Goal: Transaction & Acquisition: Purchase product/service

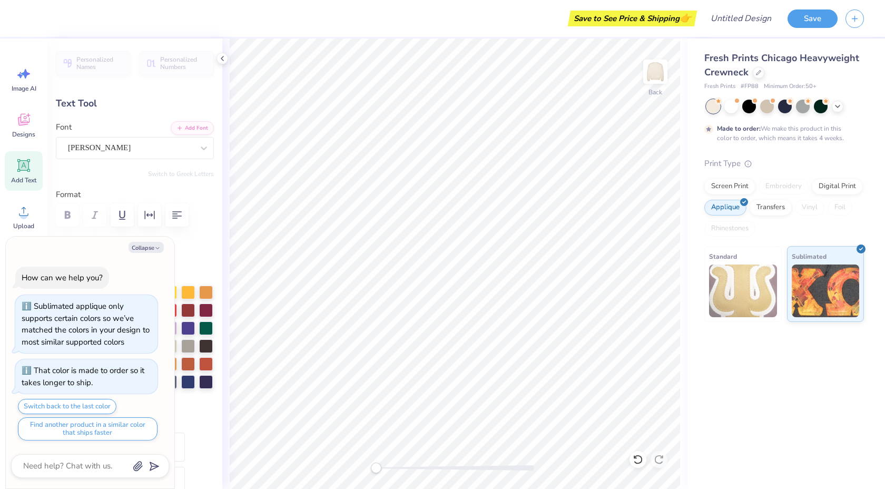
type textarea "x"
type input "2.39"
type input "0.55"
type input "7.58"
type input "4.0"
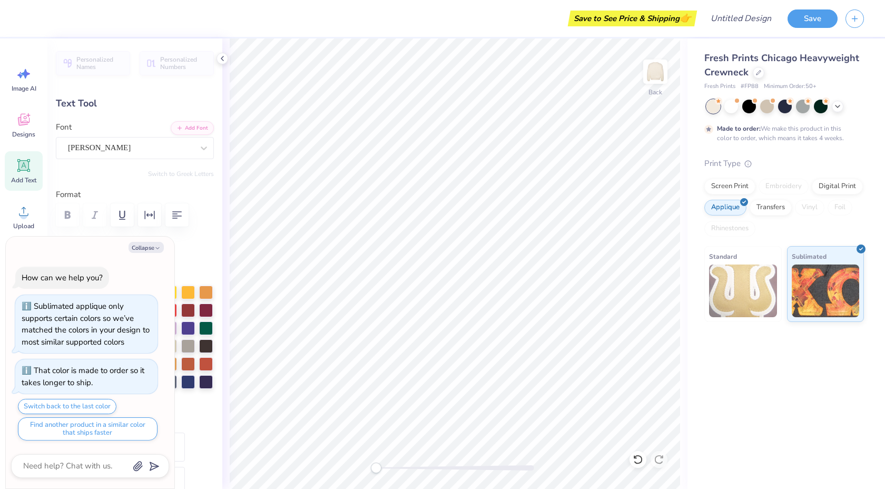
type textarea "x"
type input "2.54"
type input "0.52"
type input "8.01"
type textarea "x"
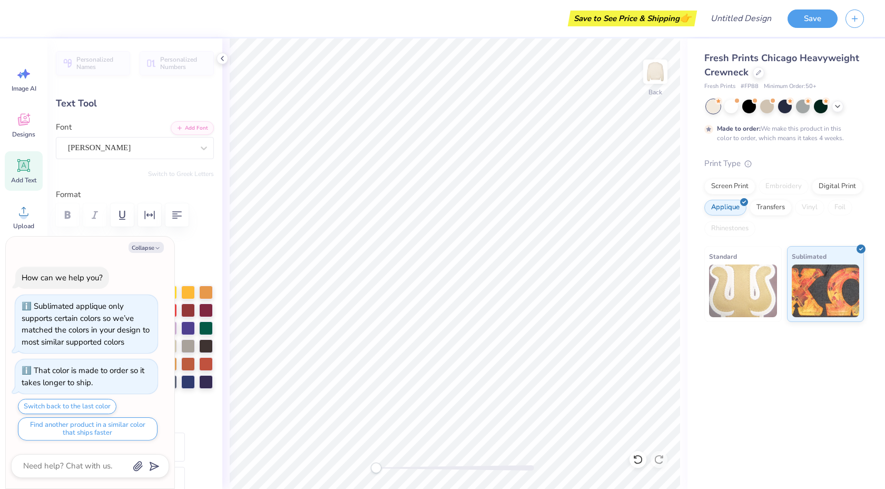
type input "2.39"
type input "0.55"
type input "7.58"
type textarea "x"
type input "0.0"
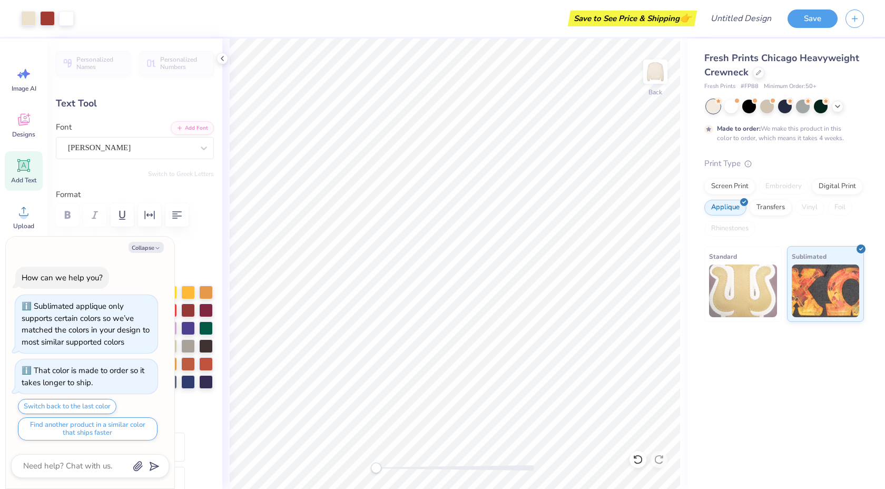
type textarea "x"
type input "2.54"
type input "0.52"
type input "8.01"
type input "4.0"
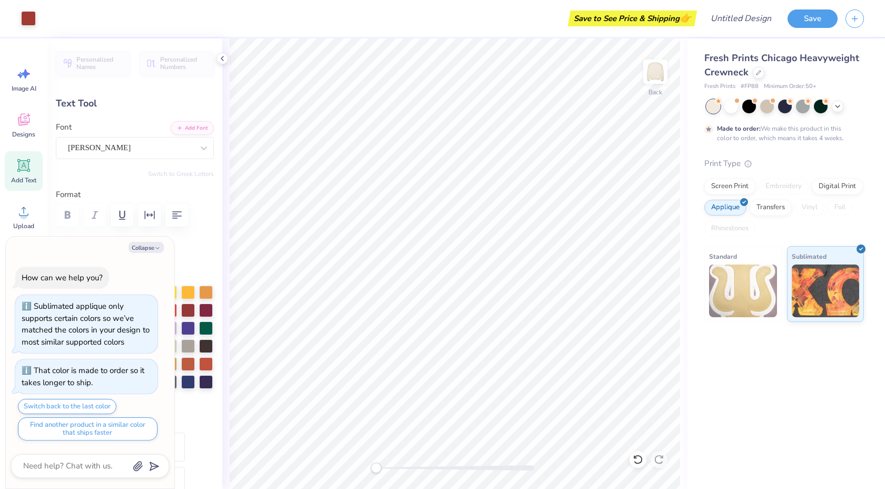
type textarea "x"
type input "0.0"
type textarea "x"
type input "3.59"
type input "1.00"
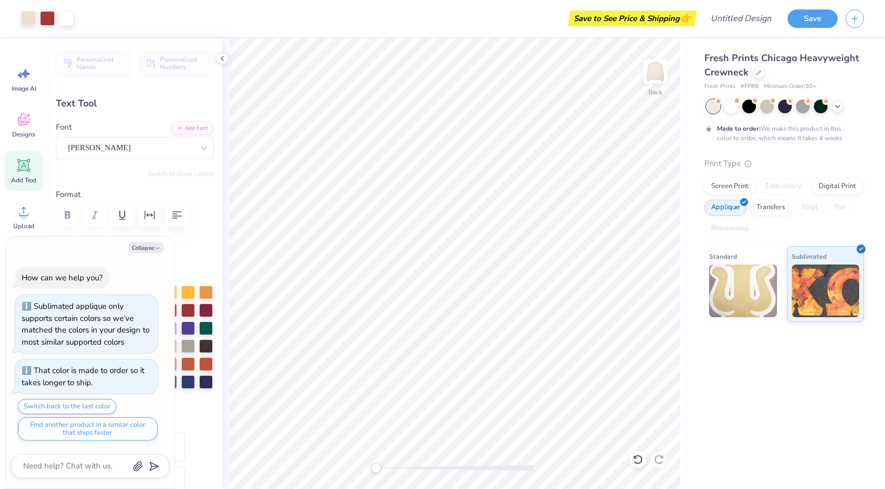
type input "6.59"
type input "-3.2"
type textarea "x"
type textarea "SKappa"
type textarea "x"
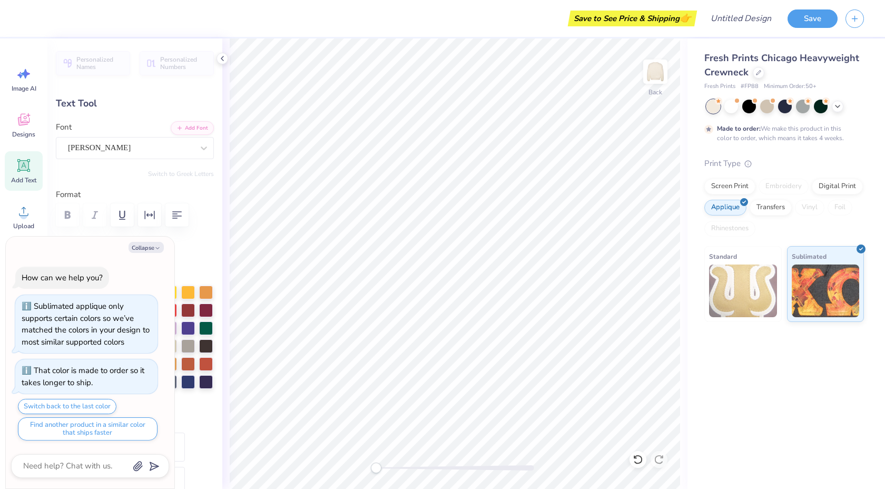
type textarea "SiKappa"
type textarea "x"
type textarea "SigmKappa"
type textarea "x"
type textarea "SigmaKappa"
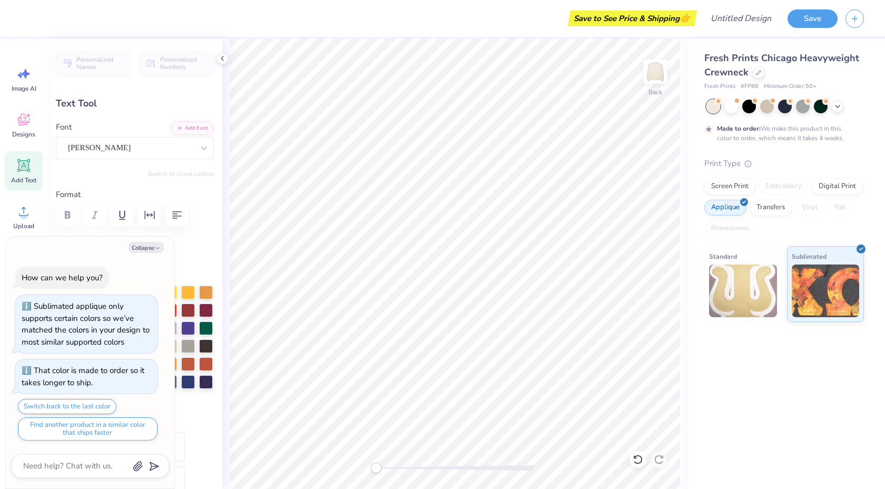
scroll to position [0, 1]
type textarea "x"
type textarea "Sigma Kappa"
type textarea "x"
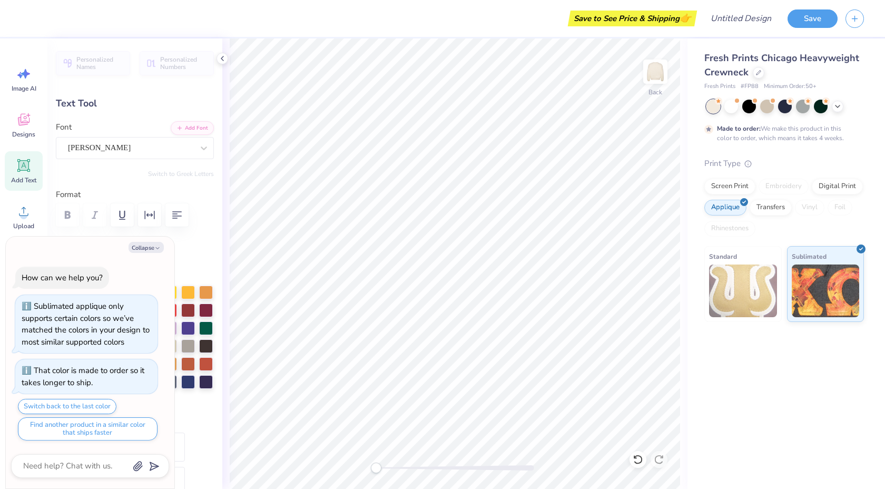
type input "0.0"
type textarea "x"
type input "2.58"
type input "6.08"
type input "-3.2"
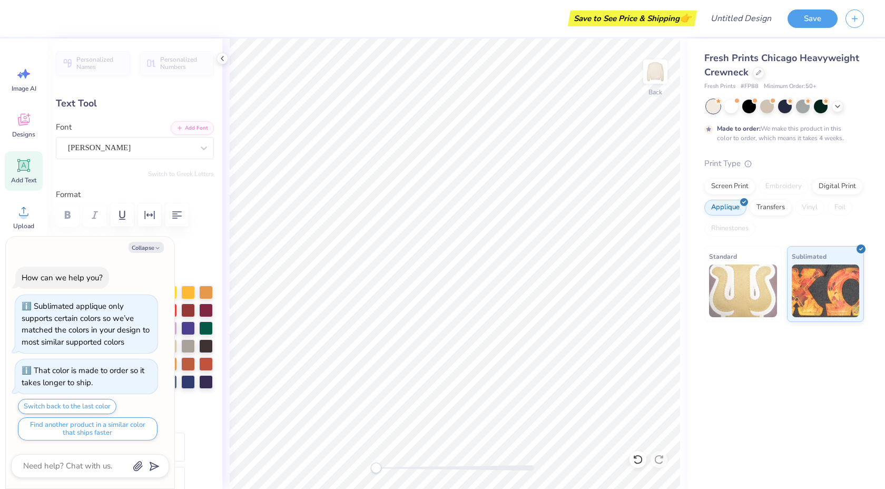
type textarea "x"
type input "0.0"
type textarea "x"
type input "6.59"
type input "-3.2"
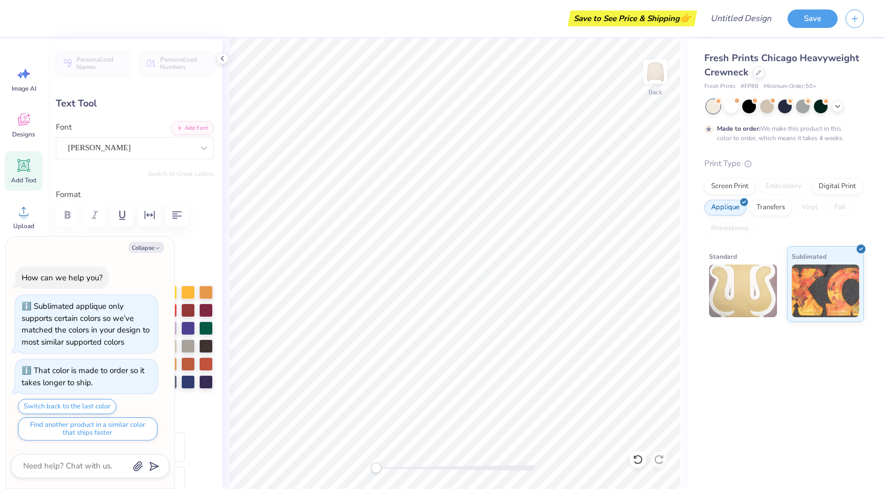
type textarea "x"
type input "0.0"
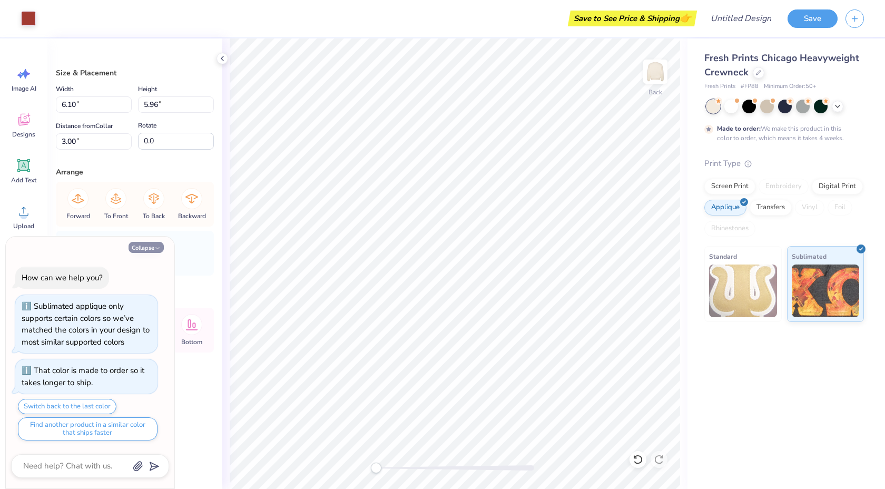
click at [154, 246] on icon "button" at bounding box center [157, 248] width 6 height 6
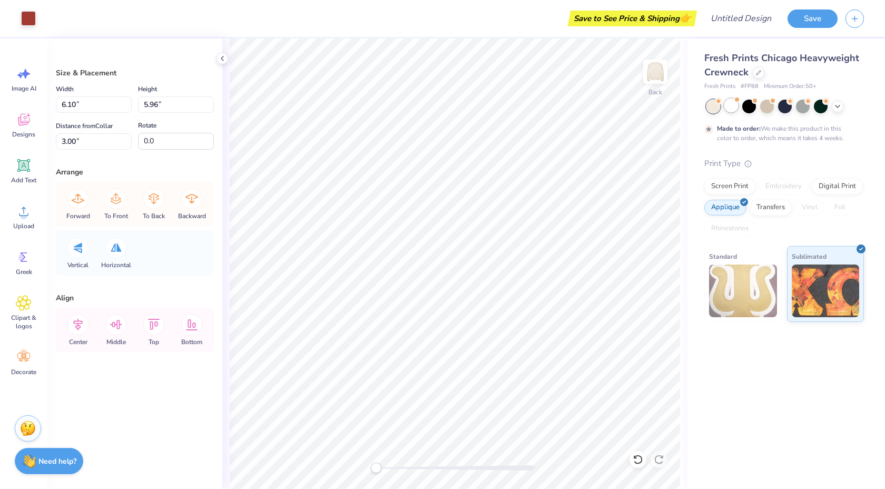
click at [735, 110] on div at bounding box center [732, 106] width 14 height 14
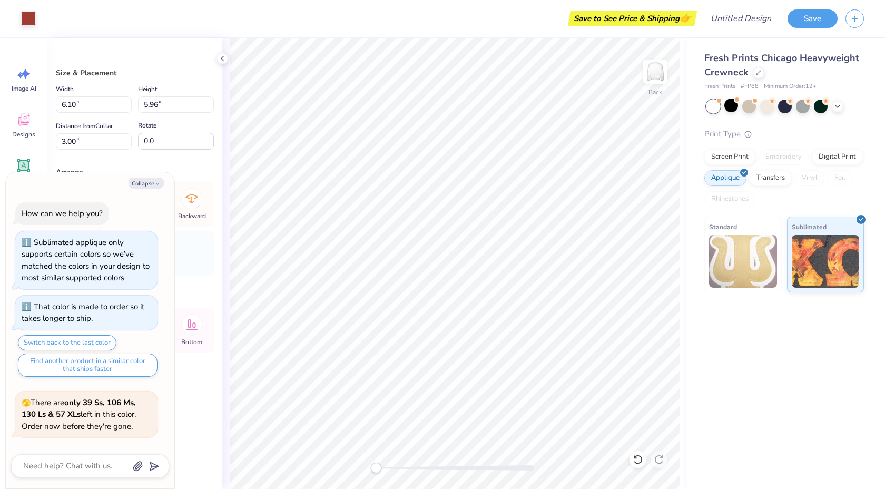
scroll to position [222, 0]
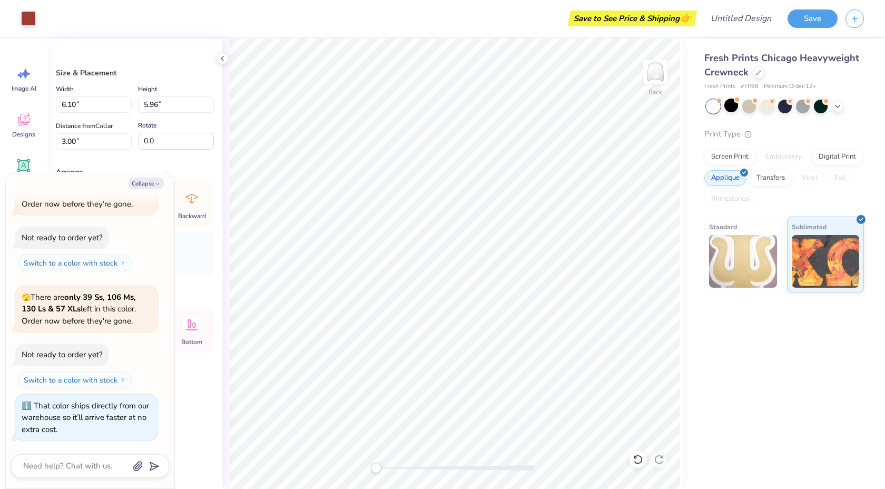
click at [228, 191] on div "Back" at bounding box center [454, 263] width 465 height 451
type textarea "x"
type input "6.36"
type input "5.54"
type input "3.21"
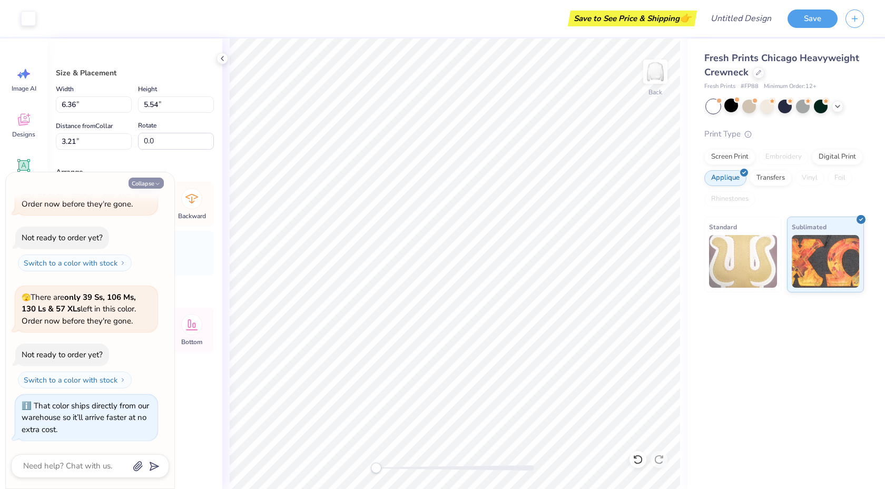
click at [143, 180] on button "Collapse" at bounding box center [146, 183] width 35 height 11
type textarea "x"
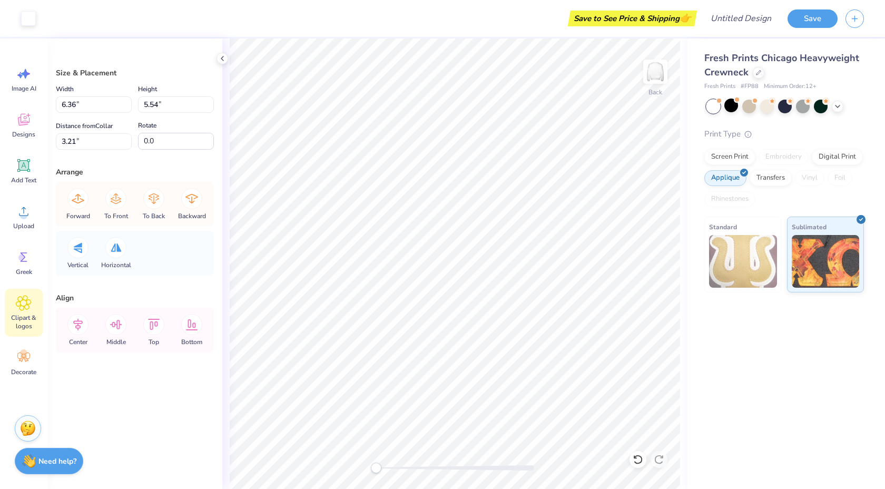
click at [26, 312] on div "Clipart & logos" at bounding box center [24, 313] width 38 height 48
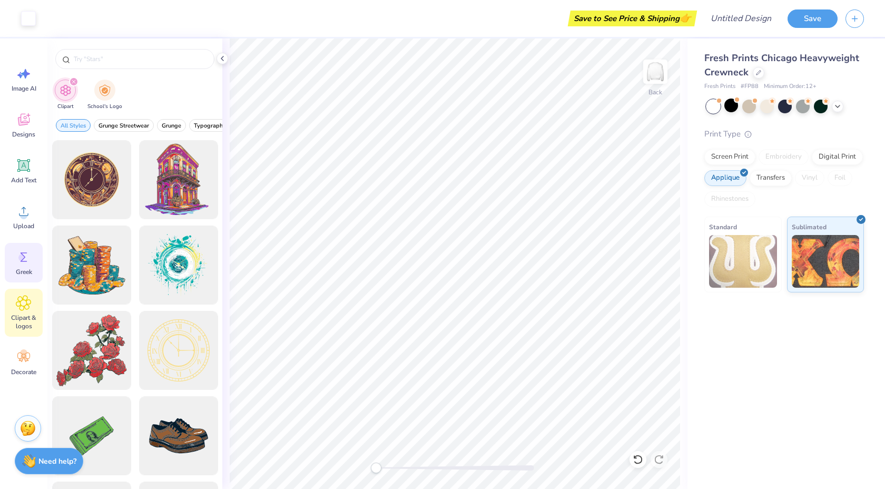
click at [26, 275] on span "Greek" at bounding box center [24, 272] width 16 height 8
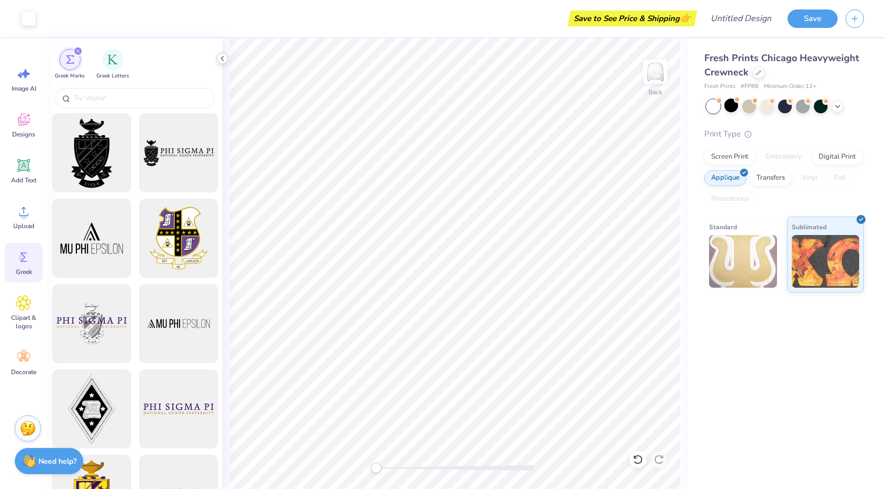
click at [222, 57] on polyline at bounding box center [222, 58] width 2 height 4
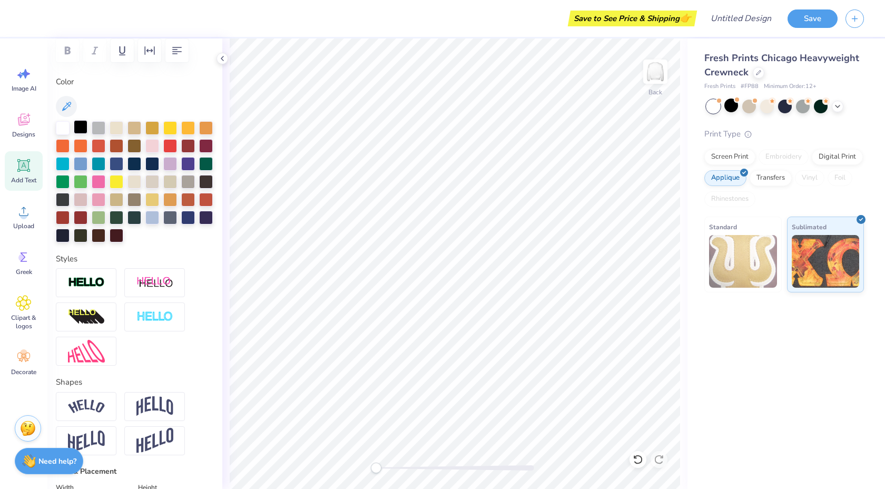
scroll to position [0, 0]
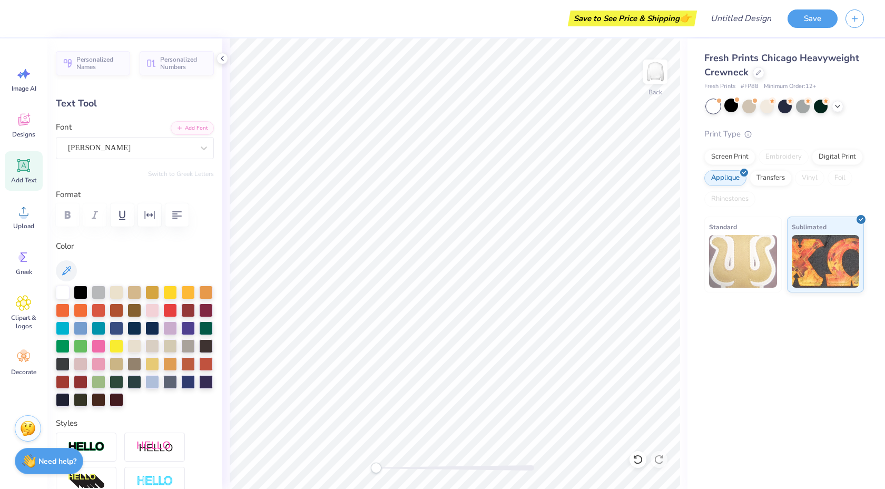
click at [688, 142] on div "Fresh Prints Chicago Heavyweight Crewneck Fresh Prints # FP88 Minimum Order: 12…" at bounding box center [787, 165] width 198 height 254
type input "0.0"
click at [47, 16] on div at bounding box center [47, 17] width 15 height 15
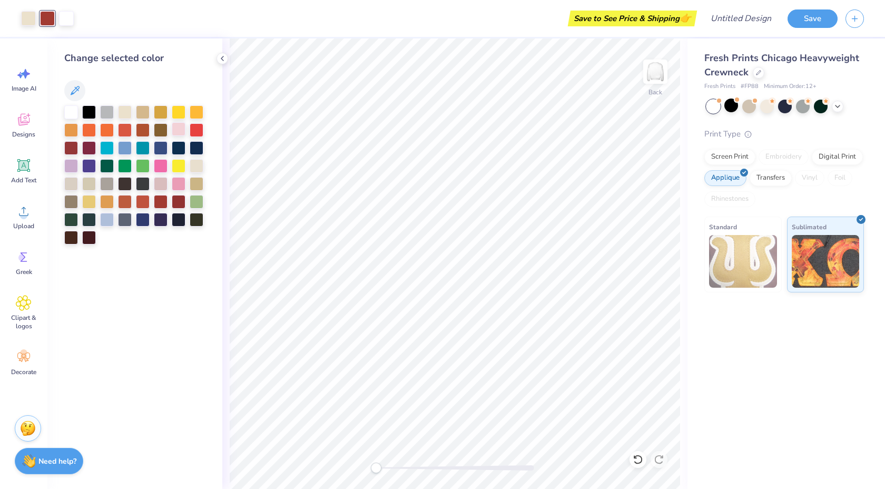
click at [177, 131] on div at bounding box center [179, 129] width 14 height 14
click at [176, 182] on div at bounding box center [179, 183] width 14 height 14
click at [72, 236] on div at bounding box center [71, 237] width 14 height 14
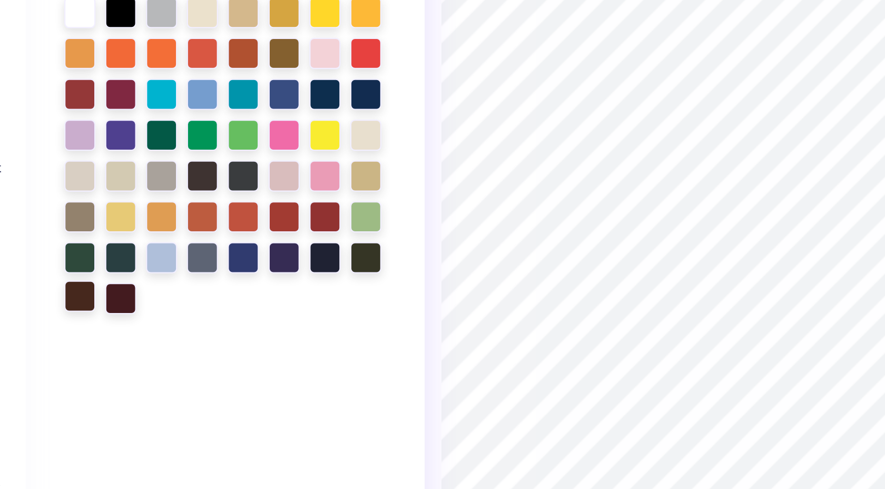
click at [72, 242] on div at bounding box center [71, 237] width 14 height 14
click at [83, 238] on div at bounding box center [89, 237] width 14 height 14
click at [73, 238] on div at bounding box center [71, 237] width 14 height 14
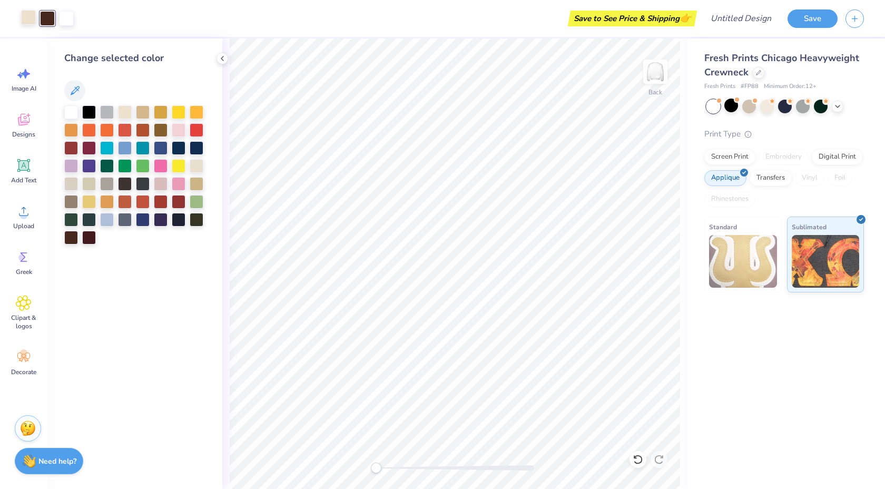
click at [25, 16] on div at bounding box center [28, 17] width 15 height 15
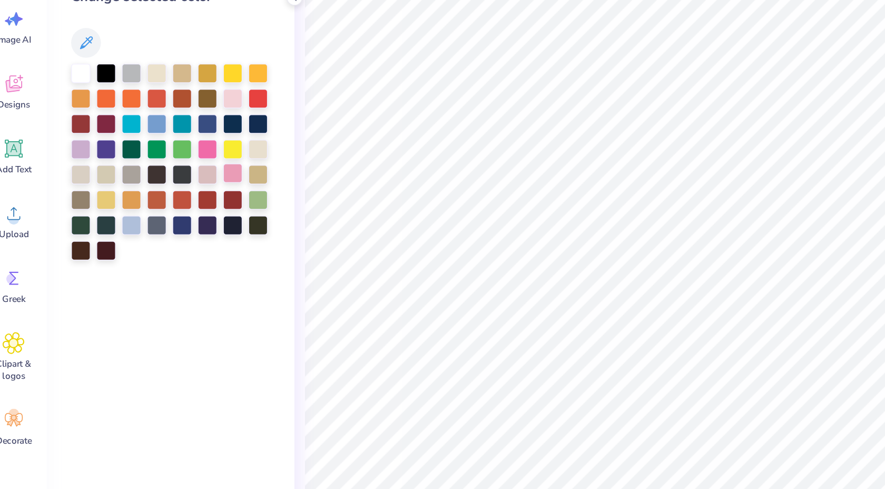
click at [175, 188] on div at bounding box center [179, 183] width 14 height 14
click at [168, 187] on div at bounding box center [161, 183] width 14 height 14
click at [163, 187] on div at bounding box center [161, 183] width 14 height 14
click at [180, 130] on div at bounding box center [179, 129] width 14 height 14
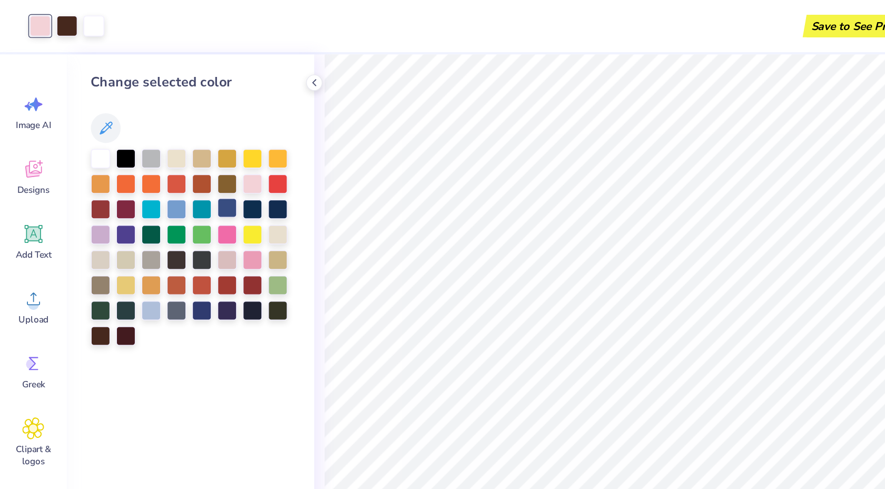
click at [158, 145] on div at bounding box center [161, 147] width 14 height 14
click at [110, 111] on div at bounding box center [107, 111] width 14 height 14
click at [47, 15] on div at bounding box center [47, 17] width 15 height 15
click at [144, 214] on div at bounding box center [143, 219] width 14 height 14
click at [28, 17] on div at bounding box center [28, 17] width 15 height 15
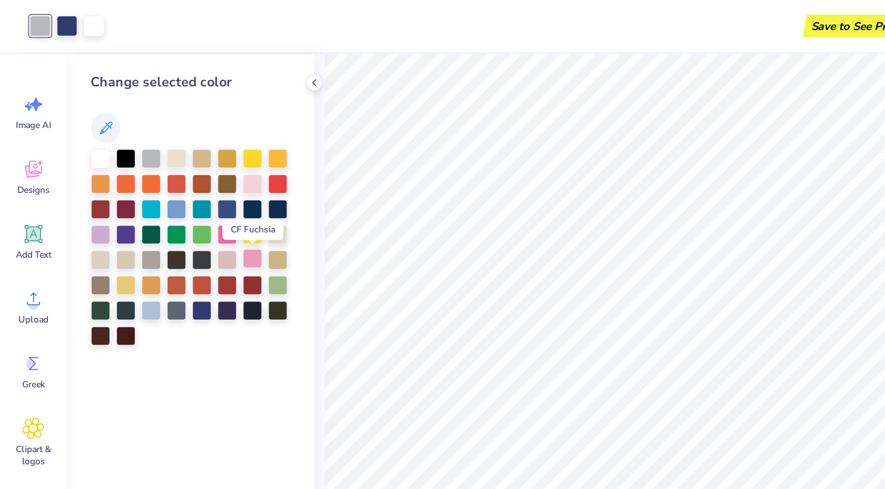
click at [178, 184] on div at bounding box center [179, 183] width 14 height 14
click at [158, 183] on div at bounding box center [161, 183] width 14 height 14
click at [193, 169] on div at bounding box center [197, 165] width 14 height 14
click at [180, 131] on div at bounding box center [179, 129] width 14 height 14
click at [255, 31] on div "Save to See Price & Shipping 👉" at bounding box center [388, 18] width 613 height 37
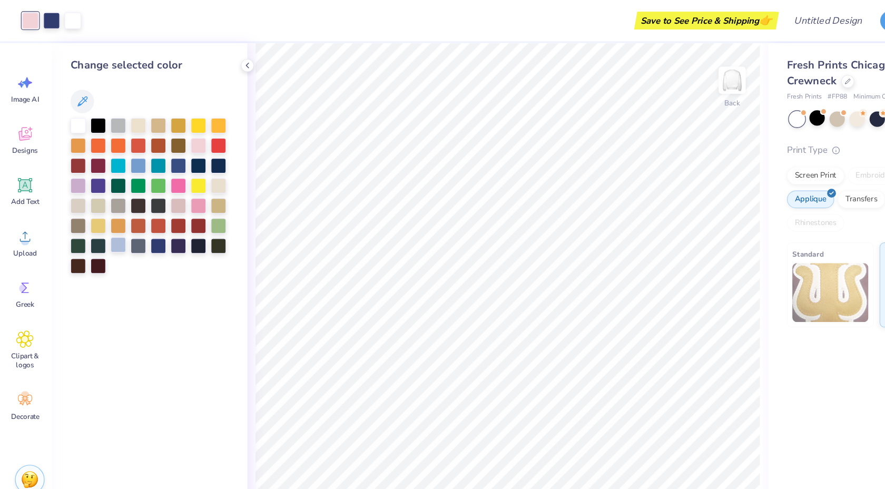
click at [110, 215] on div at bounding box center [107, 219] width 14 height 14
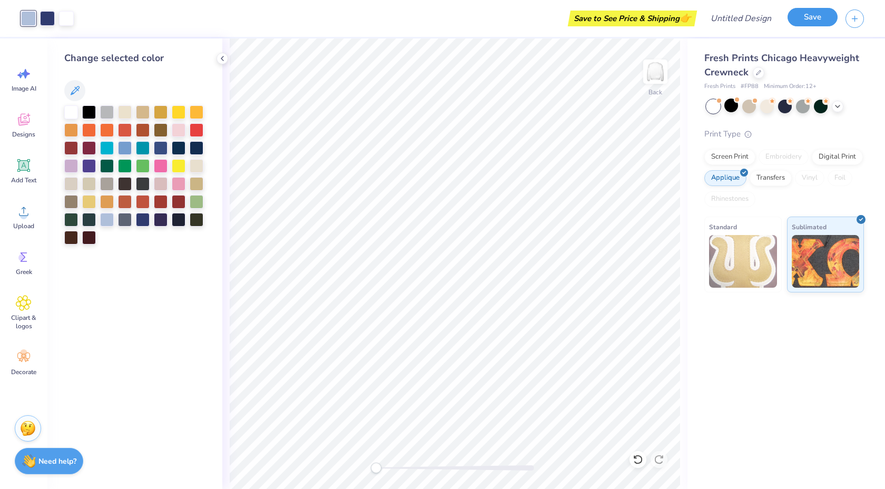
click at [794, 22] on button "Save" at bounding box center [813, 17] width 50 height 18
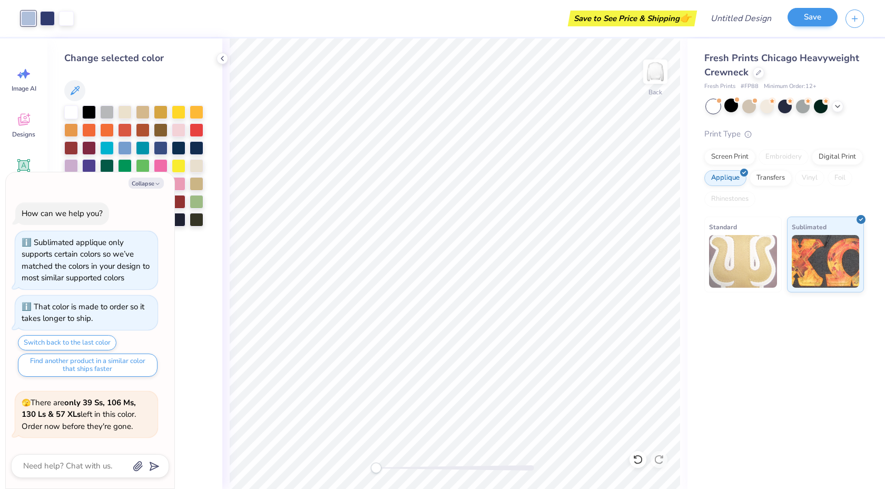
scroll to position [251, 0]
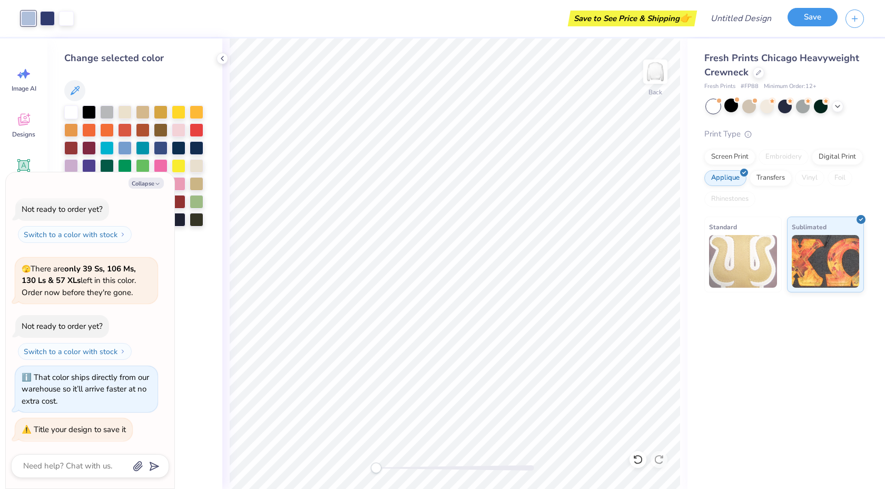
click at [807, 22] on button "Save" at bounding box center [813, 17] width 50 height 18
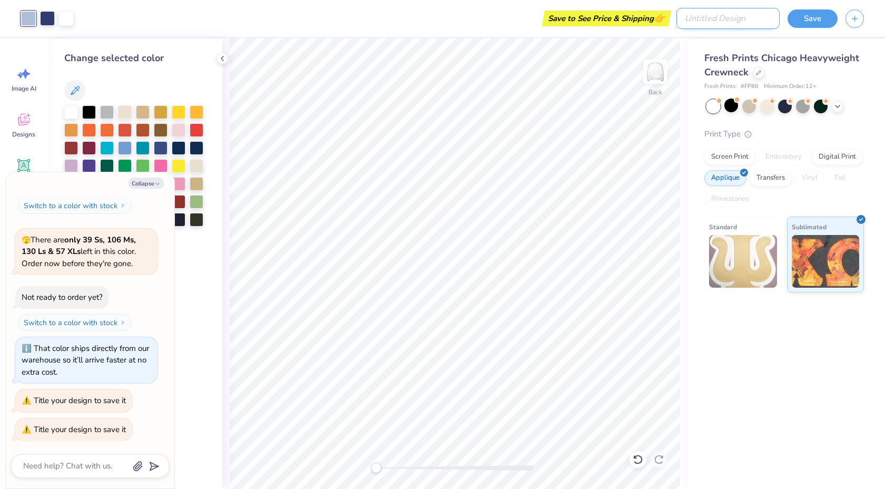
type textarea "x"
click at [735, 9] on input "Design Title" at bounding box center [728, 18] width 103 height 21
type input "S"
type textarea "x"
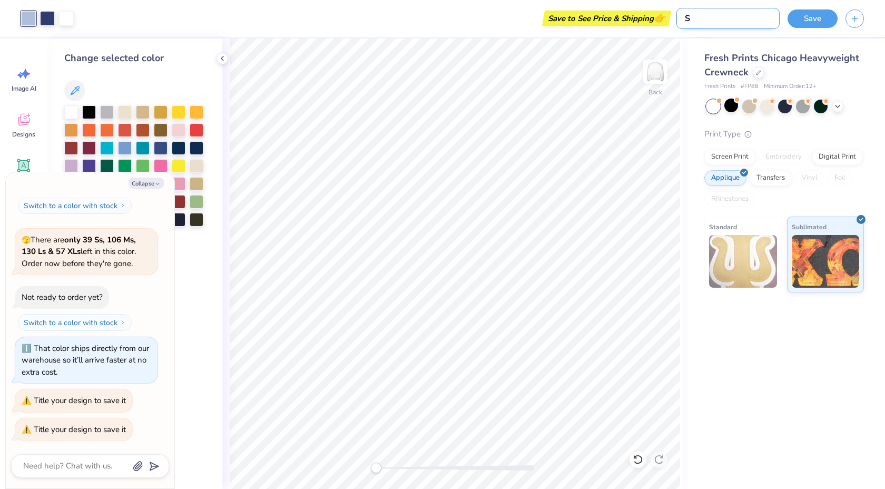
type input "SK"
type textarea "x"
type input "SK"
click at [820, 24] on button "Save" at bounding box center [813, 17] width 50 height 18
type textarea "x"
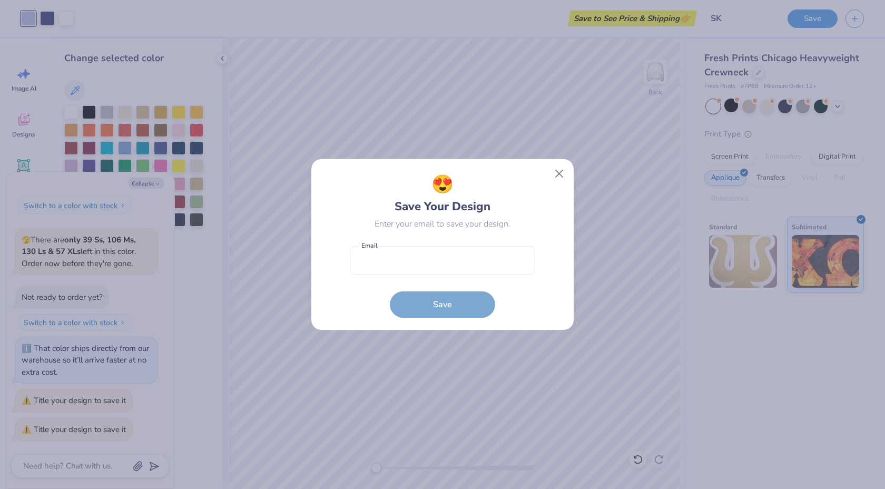
click at [462, 303] on form "Email is a required field Email Save" at bounding box center [442, 279] width 185 height 77
click at [474, 272] on input "email" at bounding box center [442, 260] width 185 height 29
type input "trantino@udel.edu"
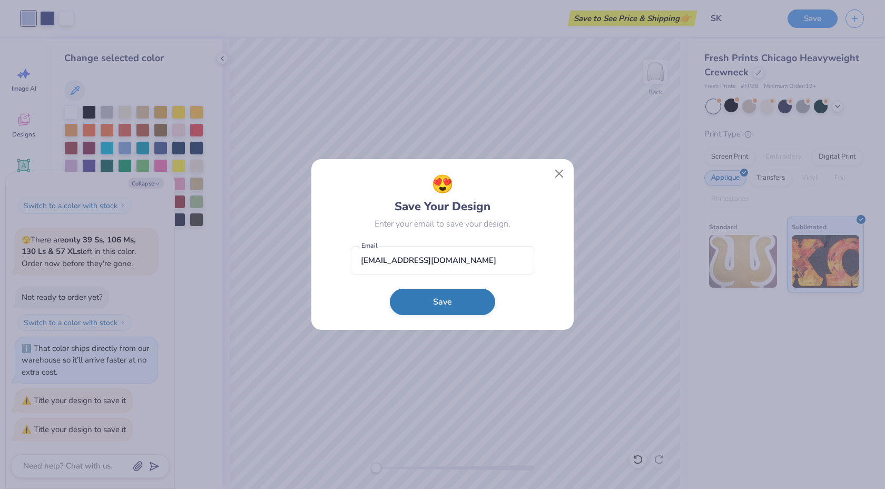
click at [458, 304] on button "Save" at bounding box center [442, 302] width 105 height 26
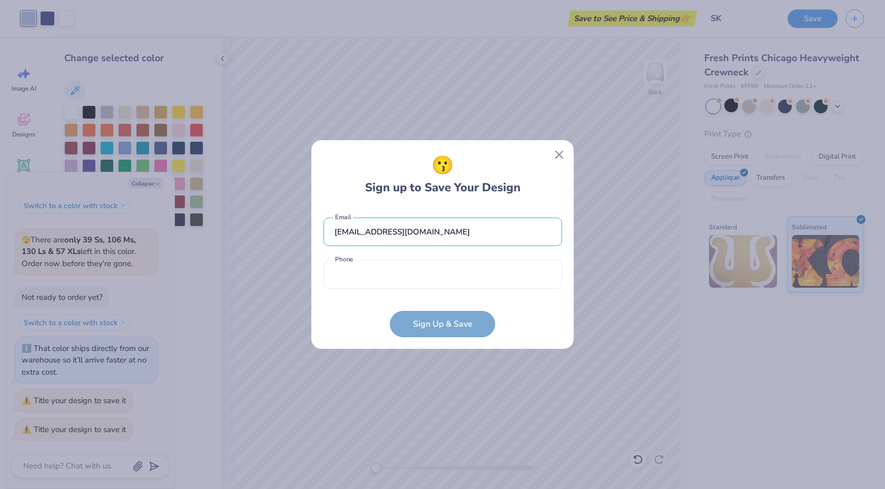
click at [445, 294] on form "trantino@udel.edu Email Phone is a required field Phone Sign Up & Save" at bounding box center [443, 272] width 239 height 130
click at [434, 286] on input "tel" at bounding box center [443, 274] width 239 height 29
type input "(917) 671-6484"
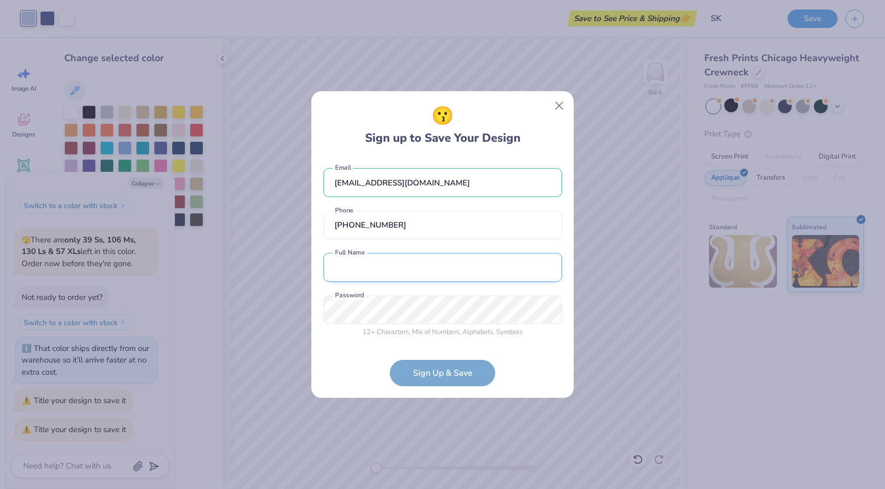
click at [408, 269] on input "text" at bounding box center [443, 267] width 239 height 29
type input "Isabella Trantino"
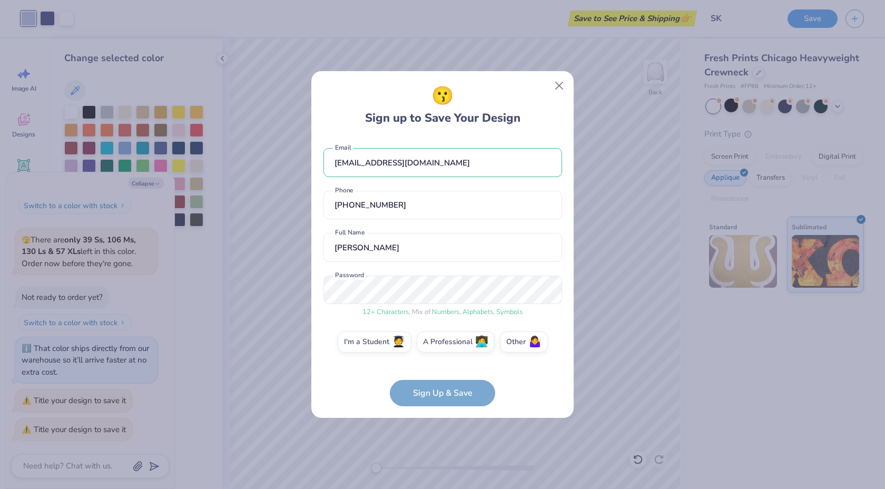
click at [482, 400] on form "trantino@udel.edu Email (917) 671-6484 Phone Isabella Trantino Full Name 12 + C…" at bounding box center [443, 272] width 239 height 269
click at [372, 355] on div "I'm a Student 🧑‍🎓 A Professional 👩‍💻 Other 🤷‍♀️" at bounding box center [443, 344] width 239 height 26
click at [377, 345] on label "I'm a Student 🧑‍🎓" at bounding box center [375, 340] width 74 height 21
click at [439, 345] on input "I'm a Student 🧑‍🎓" at bounding box center [442, 344] width 7 height 7
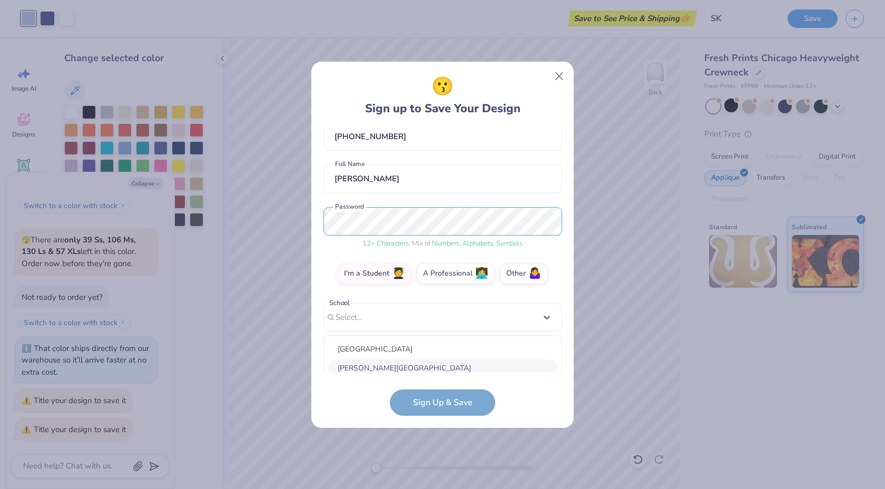
click at [430, 369] on div "option focused, 2 of 30. 30 results available. Use Up and Down to choose option…" at bounding box center [443, 399] width 239 height 192
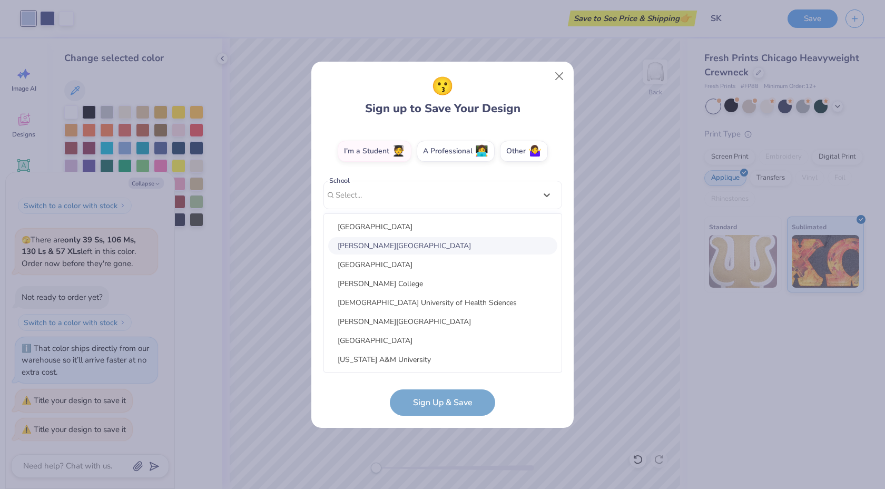
type input "c"
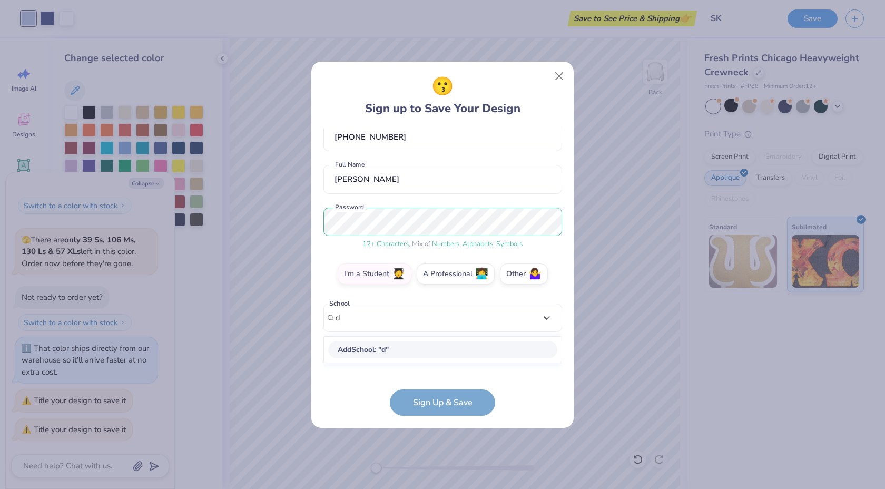
scroll to position [58, 0]
type input "delaware"
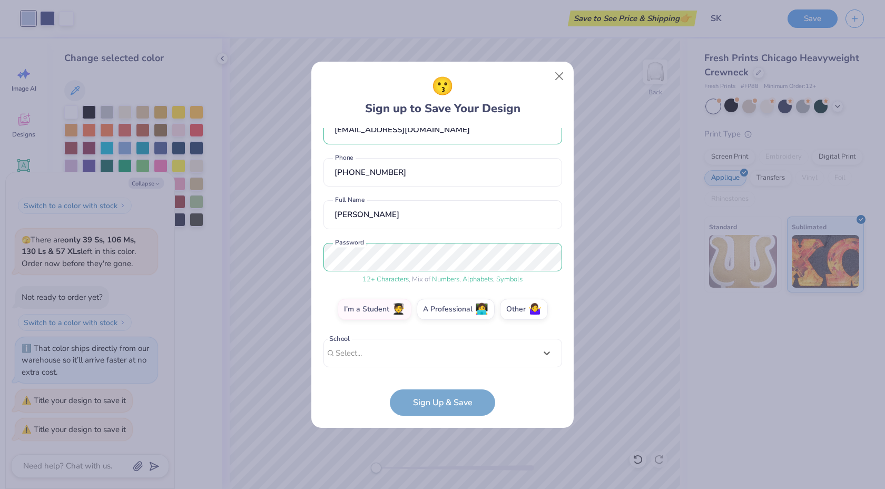
click at [374, 333] on div "trantino@udel.edu Email (917) 671-6484 Phone Isabella Trantino Full Name 12 + C…" at bounding box center [443, 250] width 239 height 245
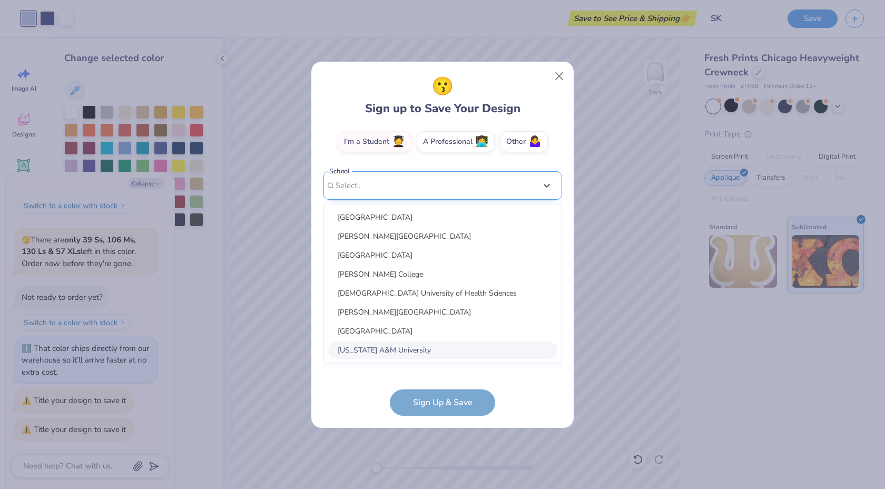
click at [374, 346] on div "option focused, 8 of 30. 30 results available. Use Up and Down to choose option…" at bounding box center [443, 267] width 239 height 192
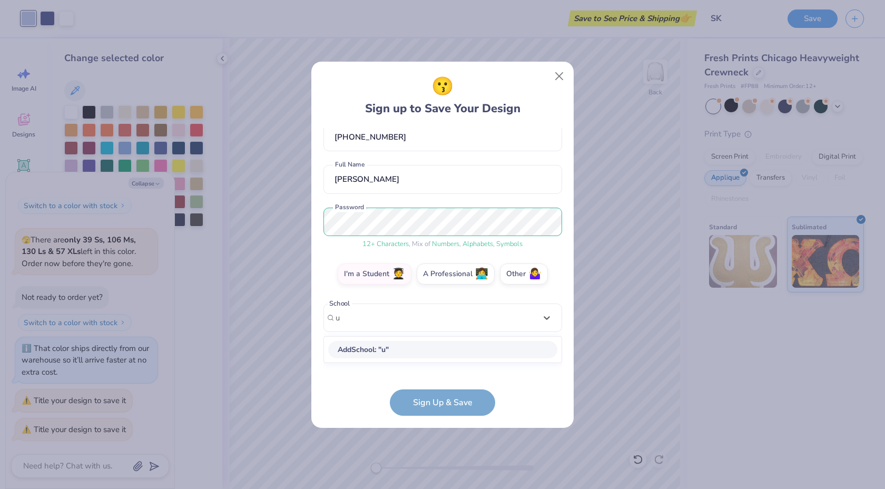
scroll to position [58, 0]
type input "university of delaware"
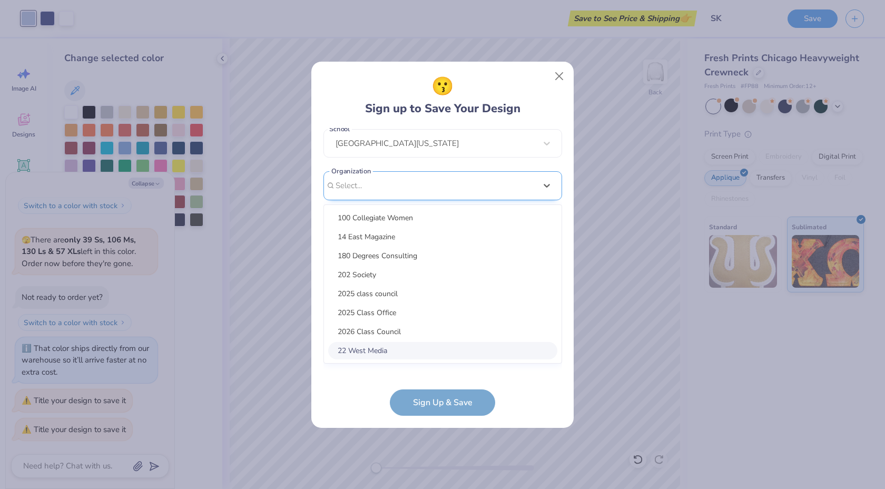
click at [422, 361] on div "option focused, 8 of 15. 15 results available. Use Up and Down to choose option…" at bounding box center [443, 267] width 239 height 192
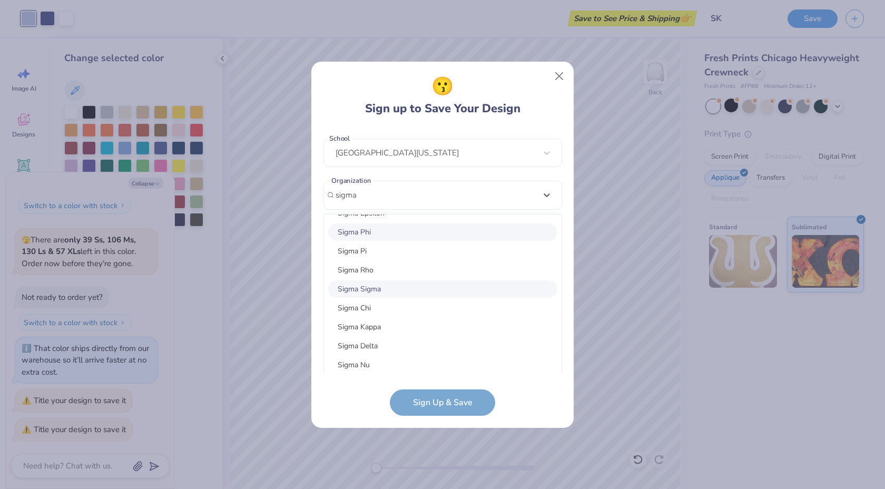
scroll to position [130, 0]
click at [409, 326] on div "Sigma Kappa" at bounding box center [442, 325] width 229 height 17
type input "sigma"
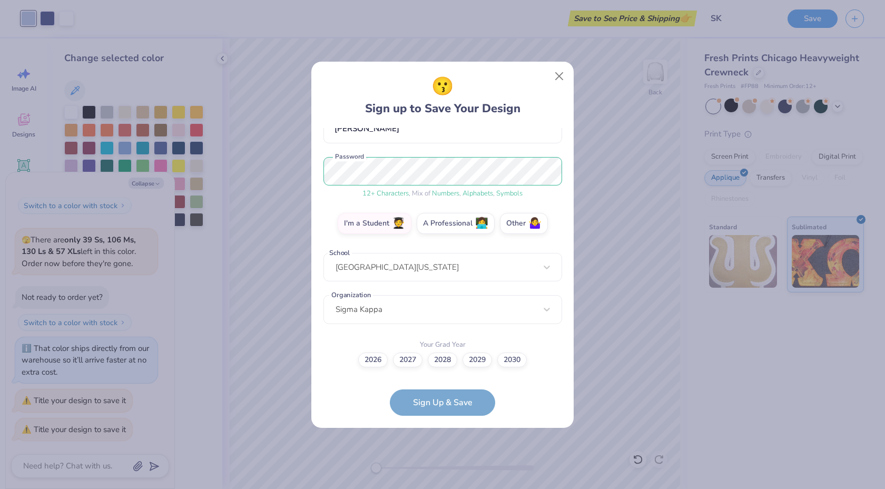
scroll to position [109, 0]
click at [435, 402] on form "trantino@udel.edu Email (917) 671-6484 Phone Isabella Trantino Full Name 12 + C…" at bounding box center [443, 272] width 239 height 288
click at [443, 359] on label "2028" at bounding box center [443, 358] width 30 height 15
click at [443, 466] on input "2028" at bounding box center [442, 469] width 7 height 7
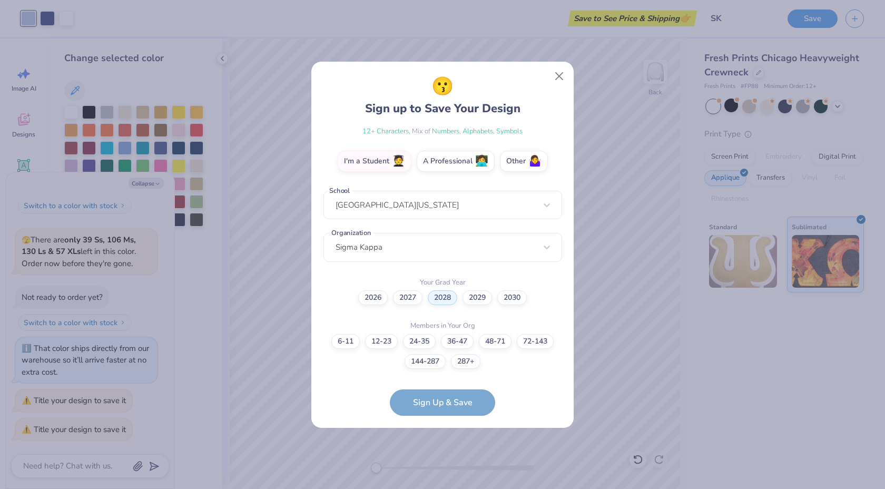
click at [464, 404] on form "trantino@udel.edu Email (917) 671-6484 Phone Isabella Trantino Full Name 12 + C…" at bounding box center [443, 272] width 239 height 288
click at [437, 364] on label "144-287" at bounding box center [425, 360] width 41 height 15
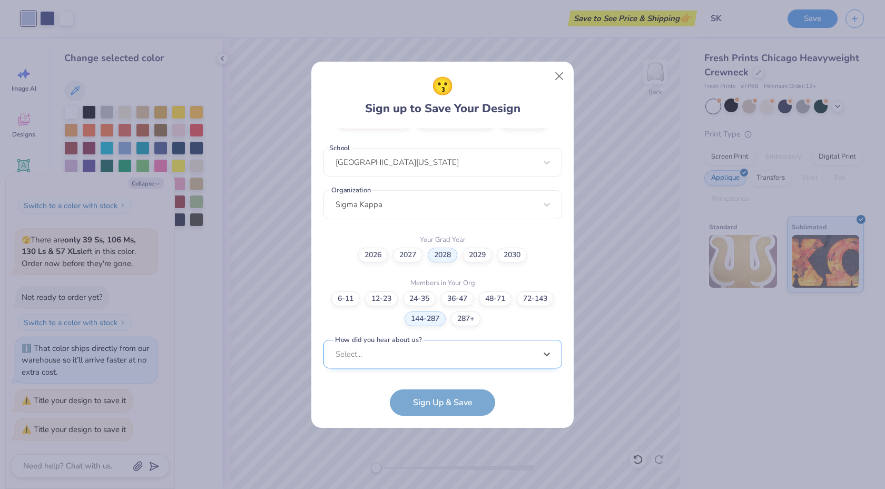
click at [471, 357] on div "option Word of Mouth focused, 8 of 15. 15 results available. Use Up and Down to…" at bounding box center [443, 436] width 239 height 192
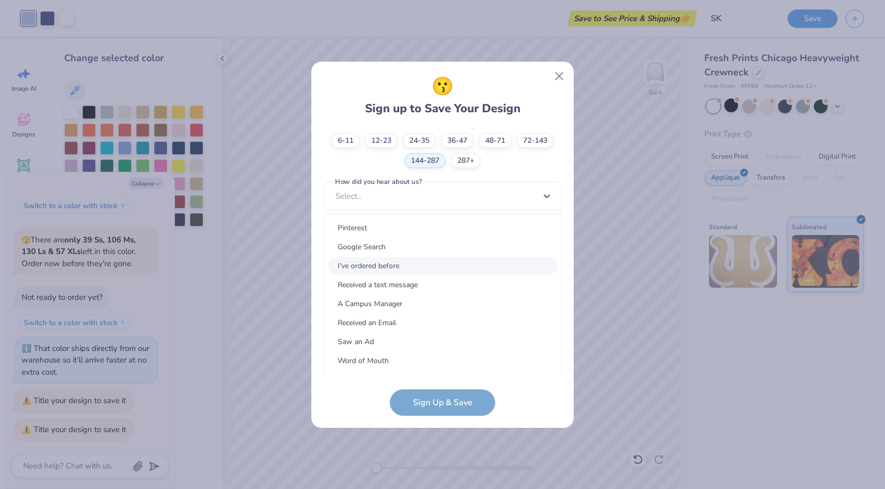
click at [418, 268] on div "I've ordered before" at bounding box center [442, 265] width 229 height 17
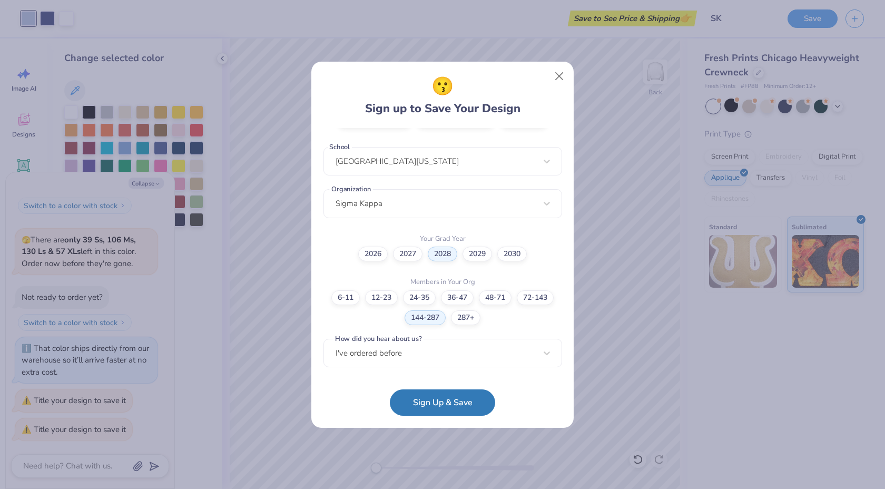
scroll to position [214, 0]
click at [467, 393] on button "Sign Up & Save" at bounding box center [442, 400] width 105 height 26
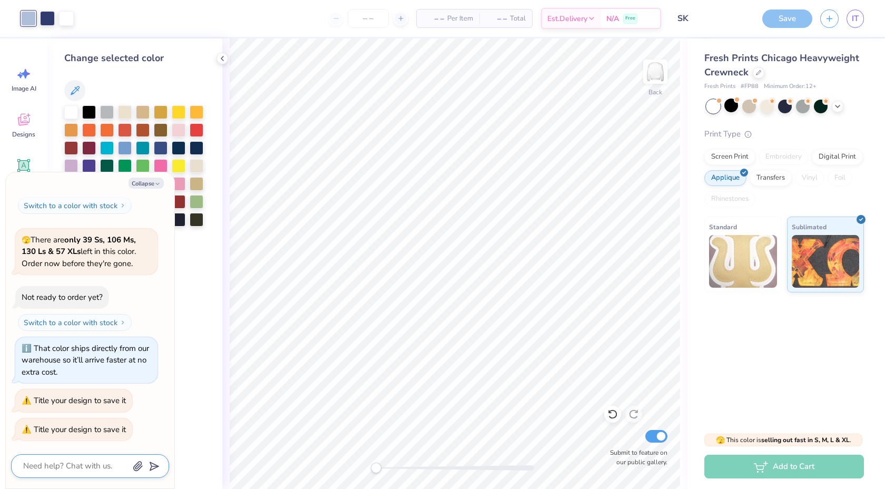
scroll to position [308, 0]
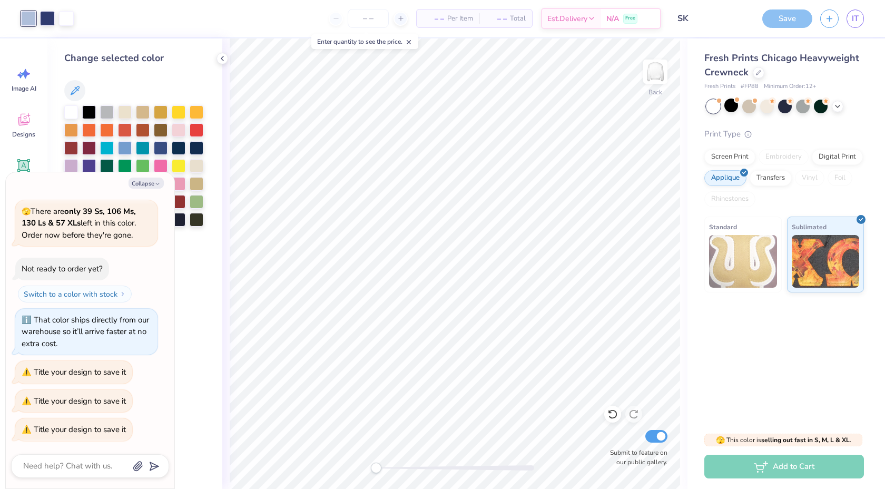
click at [791, 27] on div "Save" at bounding box center [788, 18] width 50 height 18
click at [790, 22] on div "Save" at bounding box center [788, 18] width 50 height 18
click at [787, 17] on div "Save" at bounding box center [788, 18] width 50 height 18
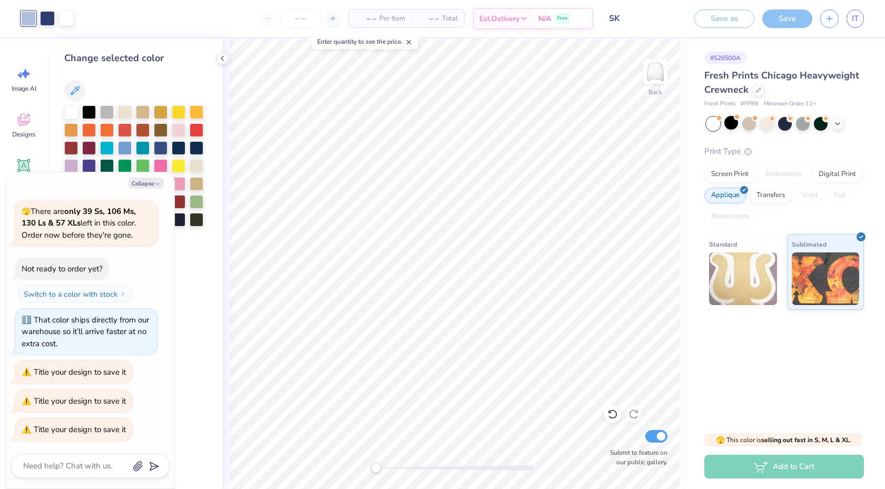
type textarea "x"
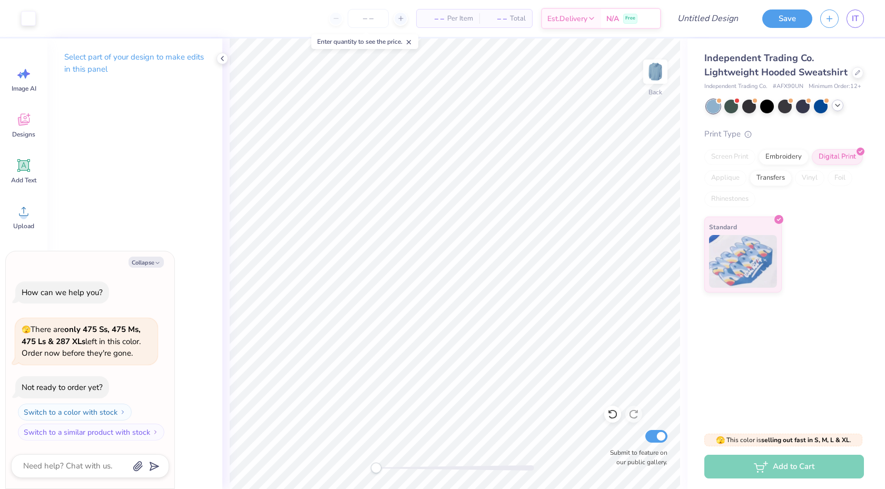
click at [836, 106] on icon at bounding box center [838, 105] width 8 height 8
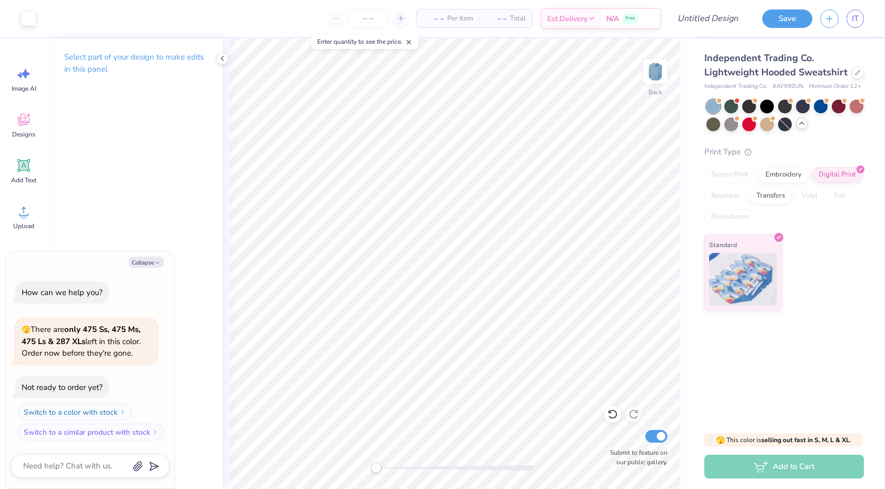
click at [861, 76] on div "Independent Trading Co. Lightweight Hooded Sweatshirt" at bounding box center [785, 65] width 160 height 28
click at [857, 76] on div at bounding box center [858, 72] width 12 height 12
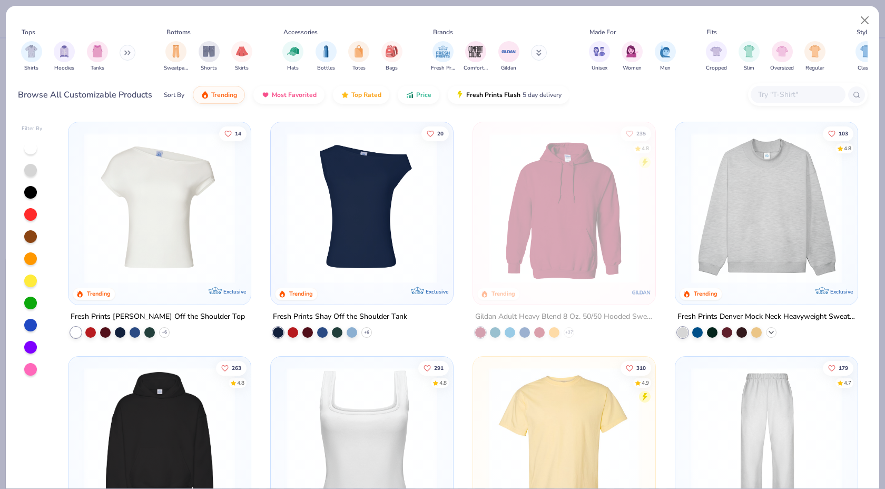
click at [771, 332] on icon at bounding box center [771, 332] width 8 height 8
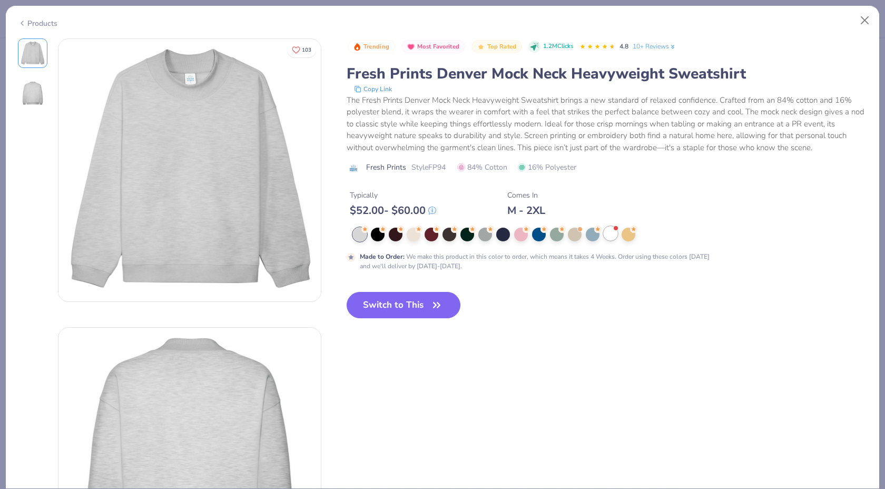
click at [613, 231] on div at bounding box center [611, 234] width 14 height 14
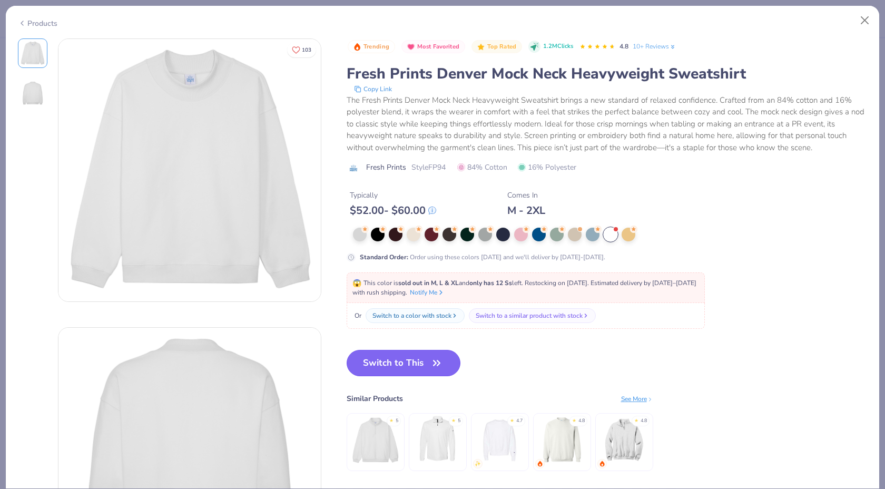
click at [418, 364] on button "Switch to This" at bounding box center [404, 363] width 114 height 26
type textarea "x"
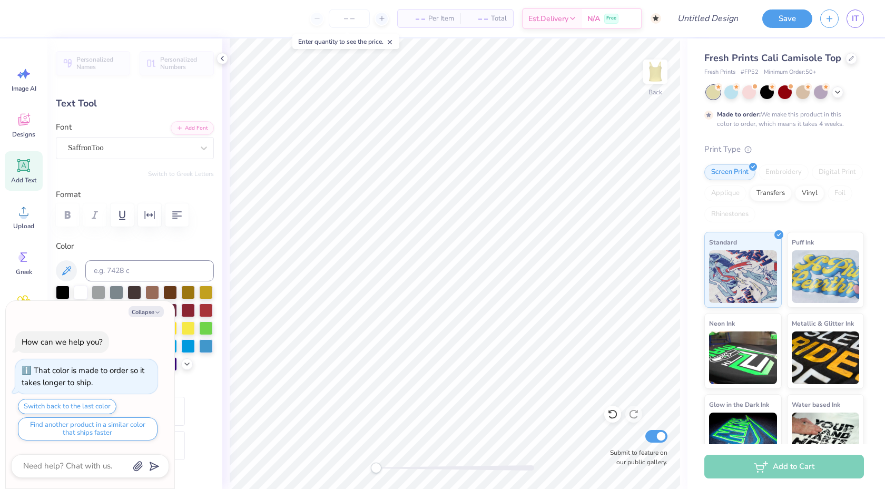
type textarea "x"
type textarea "S"
type textarea "x"
type textarea "Si"
type textarea "x"
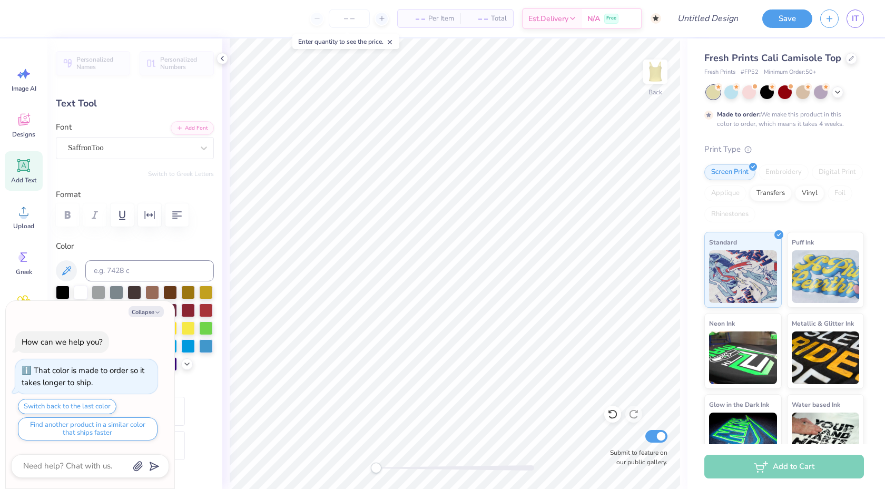
type textarea "Sig"
type textarea "x"
type textarea "Sigm"
type textarea "x"
type textarea "Sigma"
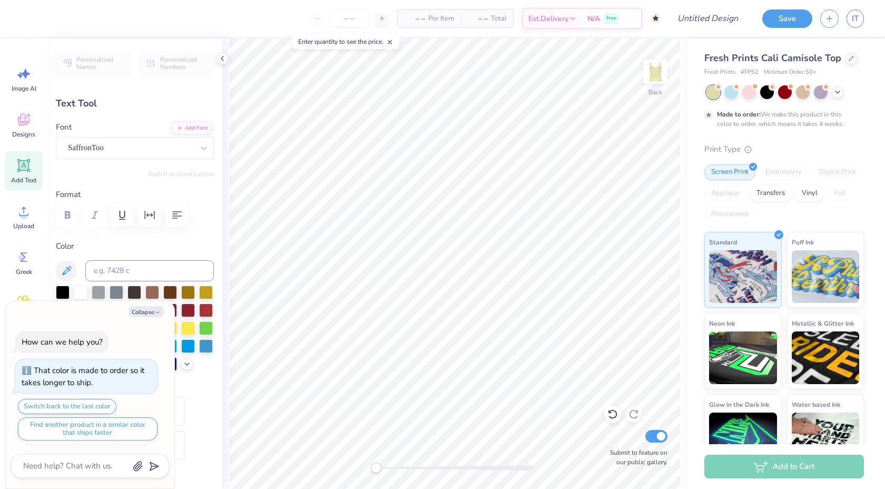
type textarea "x"
type textarea "Sigma"
type textarea "x"
type textarea "Sigma J"
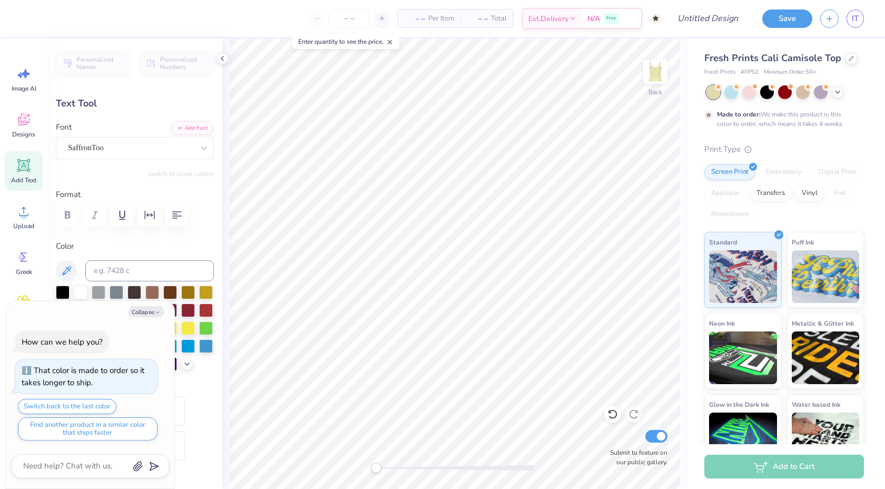
type textarea "x"
type textarea "Sigma"
type textarea "x"
type textarea "Sigma"
type textarea "x"
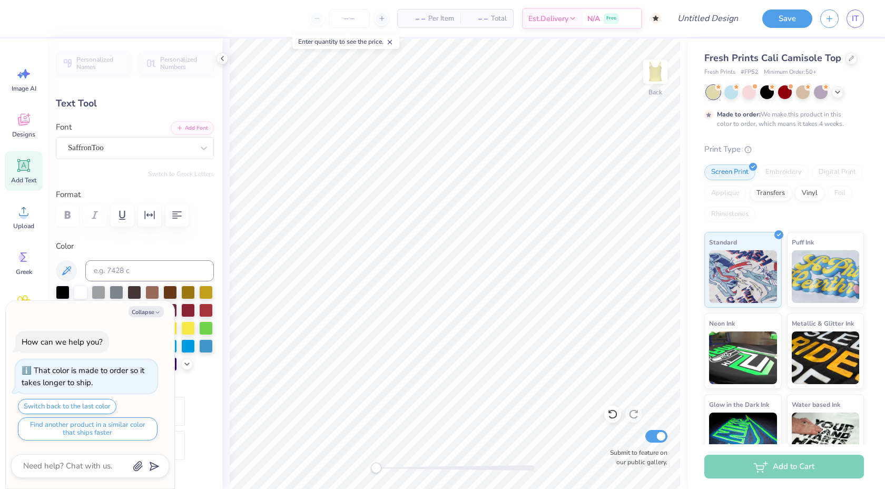
type textarea "Sigm"
type textarea "x"
type textarea "Sig"
type textarea "x"
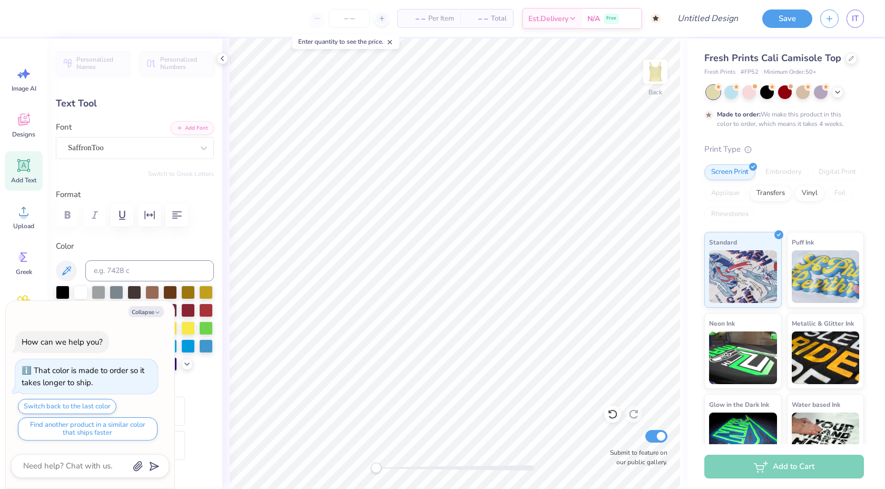
type textarea "Si"
type textarea "x"
type textarea "S"
type textarea "x"
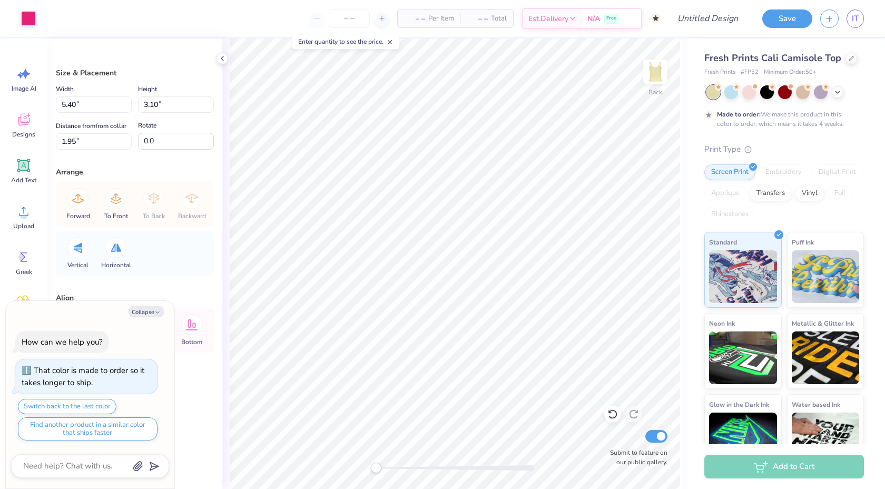
type textarea "x"
type input "2.51"
type input "0.99"
type input "2.81"
type textarea "x"
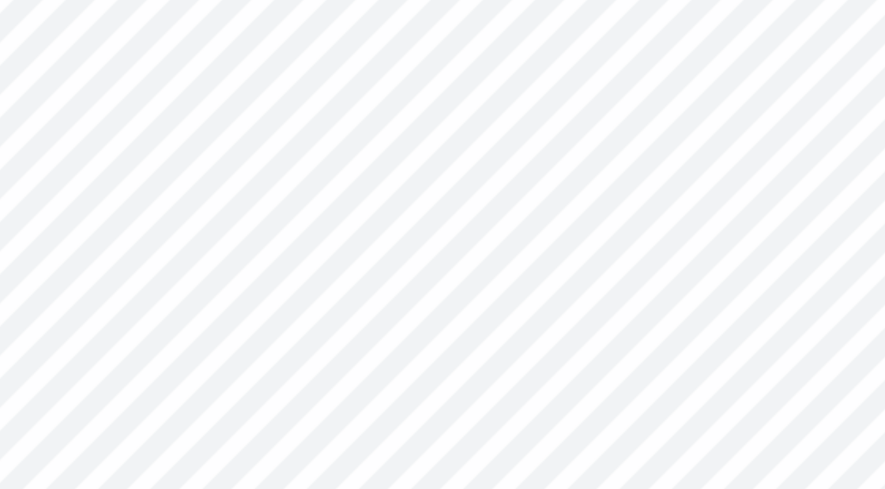
scroll to position [0, 1]
type textarea "x"
type textarea "S"
type textarea "x"
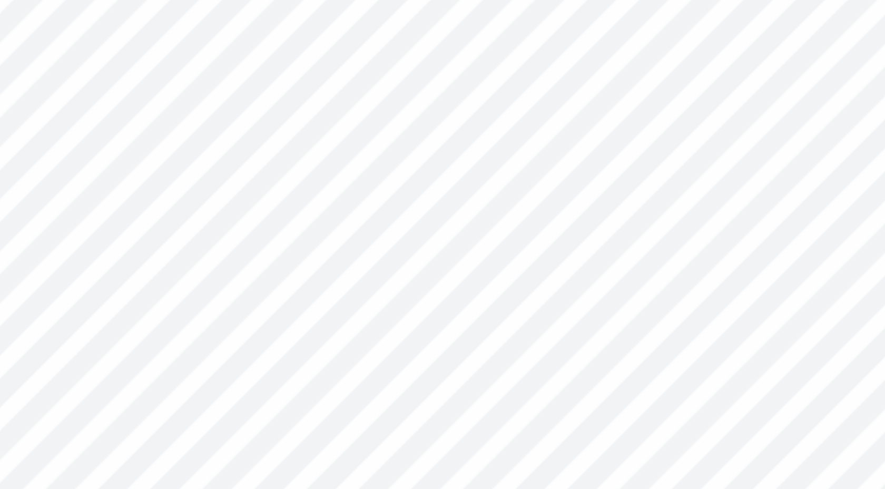
type textarea "Sig"
type textarea "x"
type textarea "Sigma"
type textarea "x"
type textarea "Sigma"
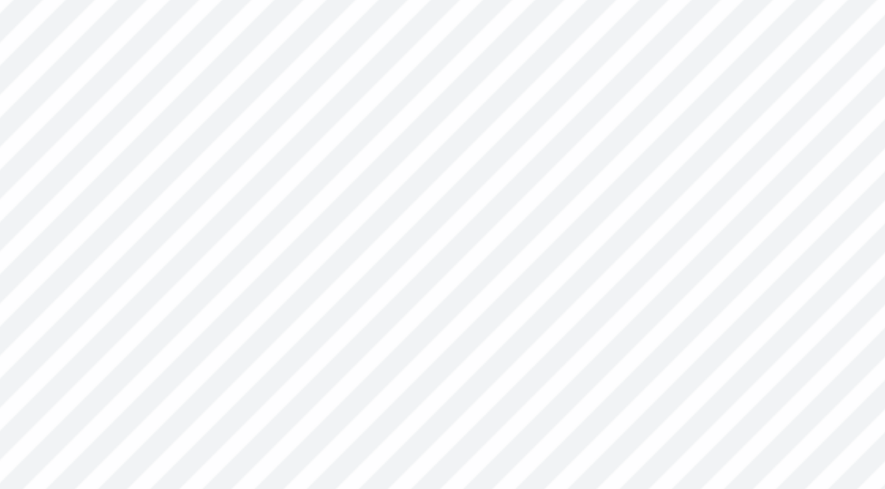
type textarea "x"
type textarea "Sigma K"
type textarea "x"
type textarea "Sigma Ka"
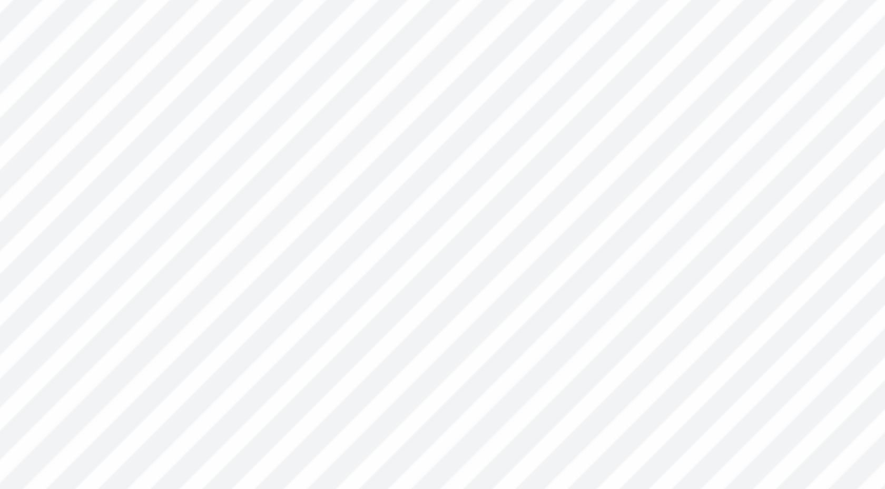
type textarea "x"
type textarea "Sigma Kap"
type textarea "x"
type textarea "Sigma Kappa"
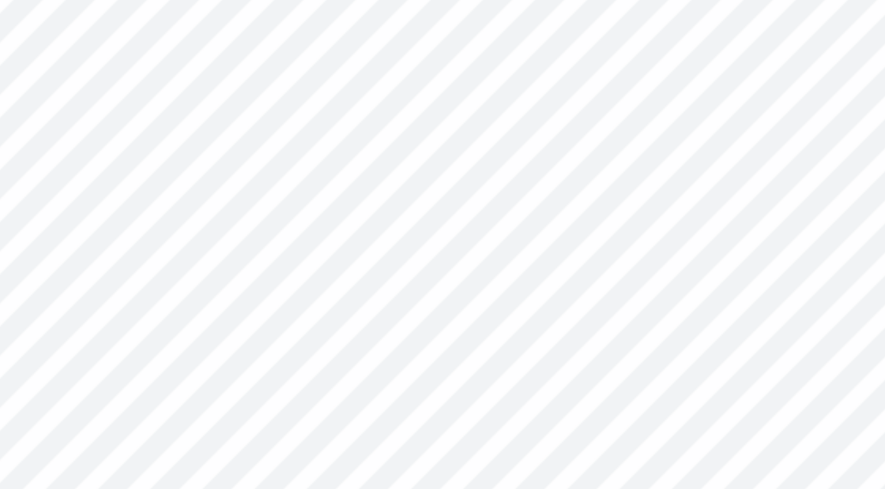
type textarea "x"
type textarea "Sigma A"
type textarea "x"
type textarea "Sigma"
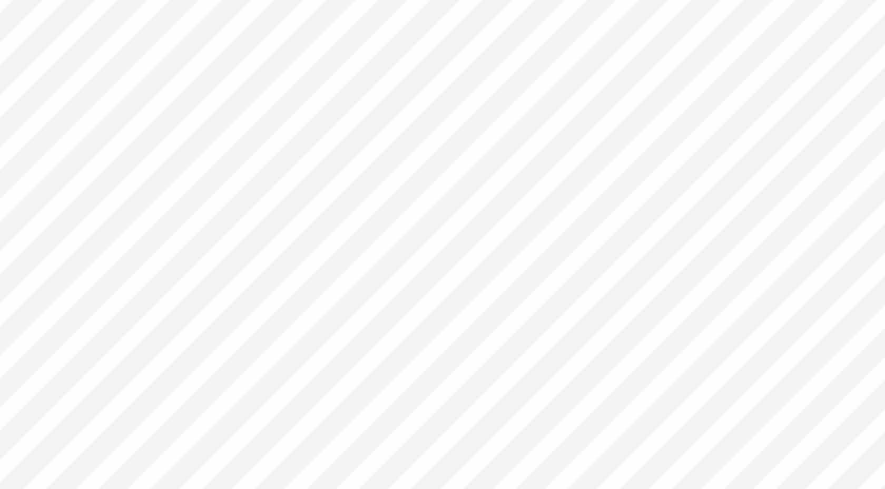
scroll to position [0, 1]
type textarea "x"
type textarea "Sigma"
type textarea "x"
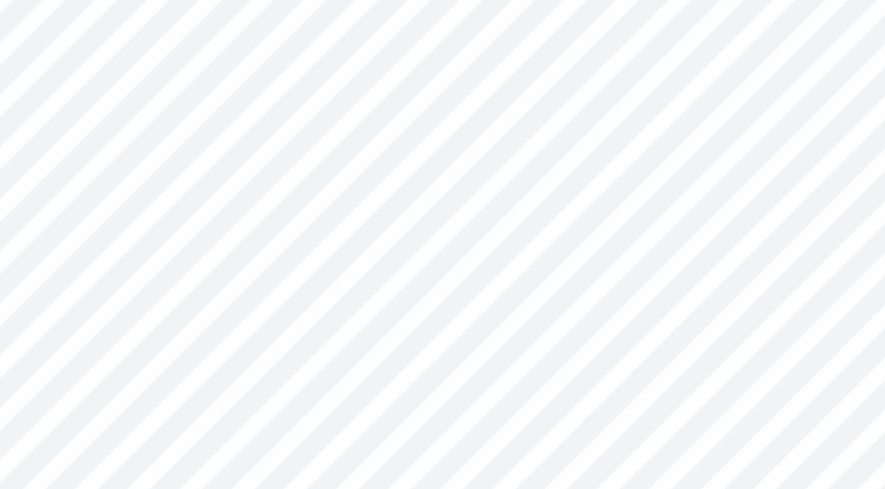
type textarea "Sigm"
type textarea "x"
type input "5.40"
type input "3.10"
type input "1.95"
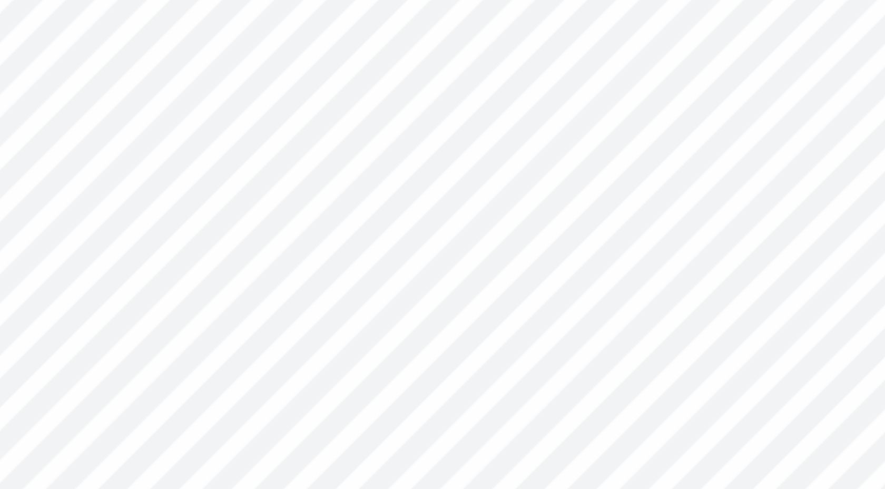
type textarea "x"
type input "2.51"
type input "0.99"
type input "2.91"
type textarea "x"
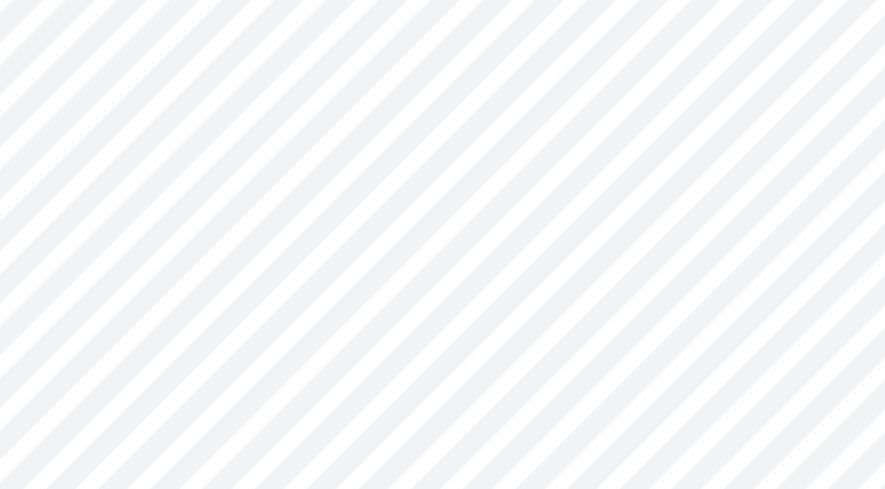
type input "5.40"
type input "3.10"
type input "1.86"
type textarea "x"
type input "2.51"
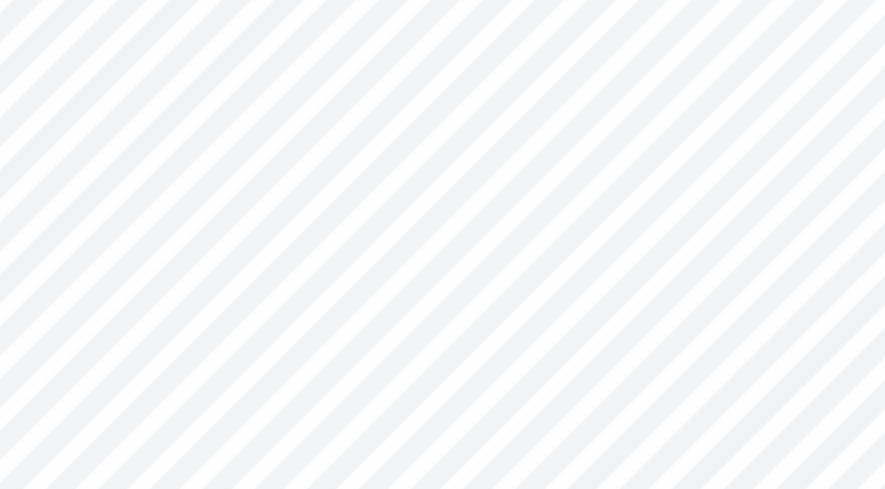
type input "0.99"
type input "2.91"
type textarea "x"
type input "5.40"
type input "3.10"
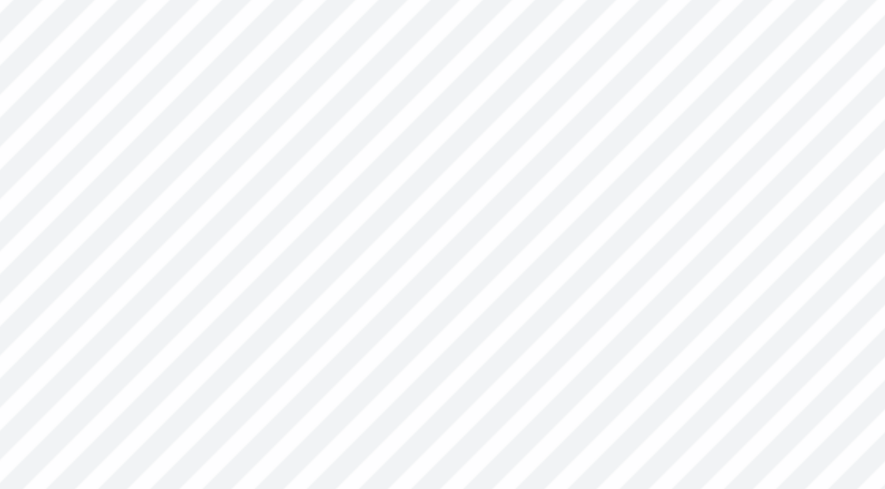
type input "1.86"
type textarea "x"
type input "2.51"
type input "0.99"
type input "2.91"
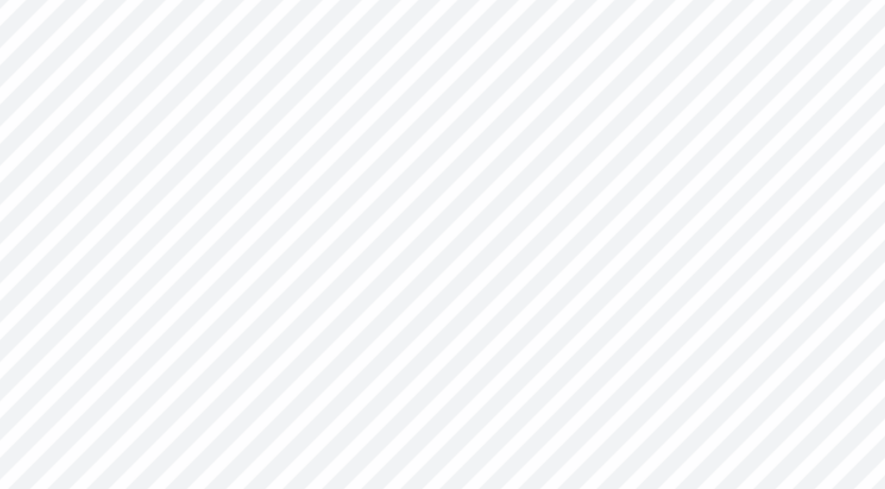
type textarea "x"
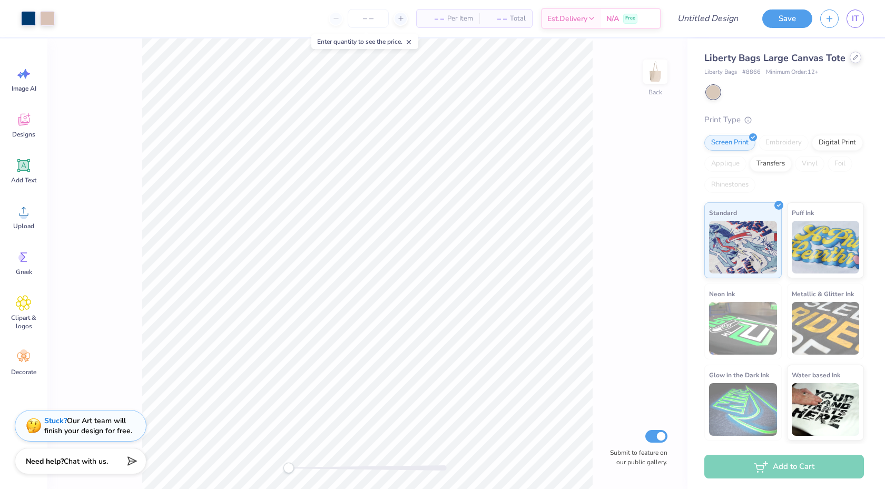
click at [853, 60] on icon at bounding box center [855, 57] width 5 height 5
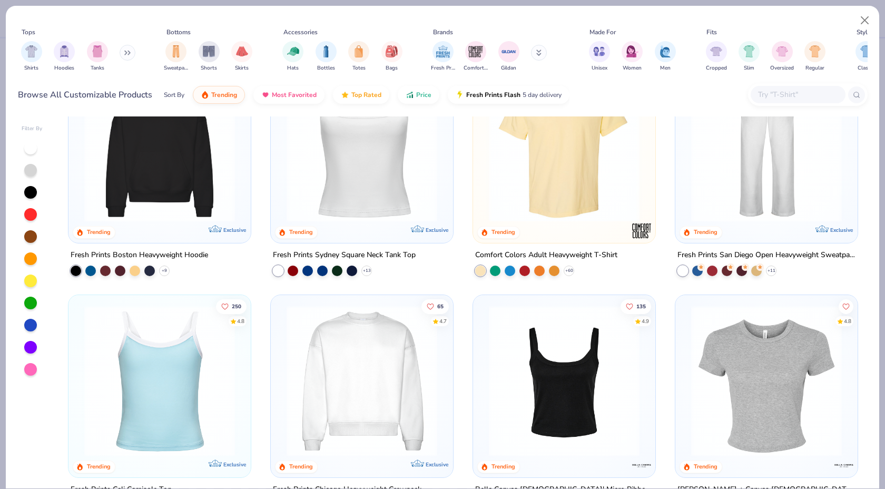
scroll to position [383, 0]
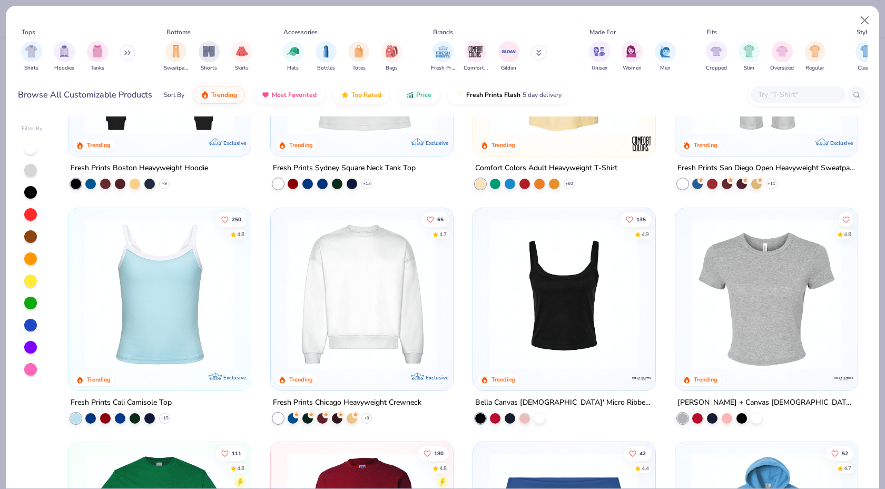
click at [382, 274] on img at bounding box center [361, 293] width 161 height 151
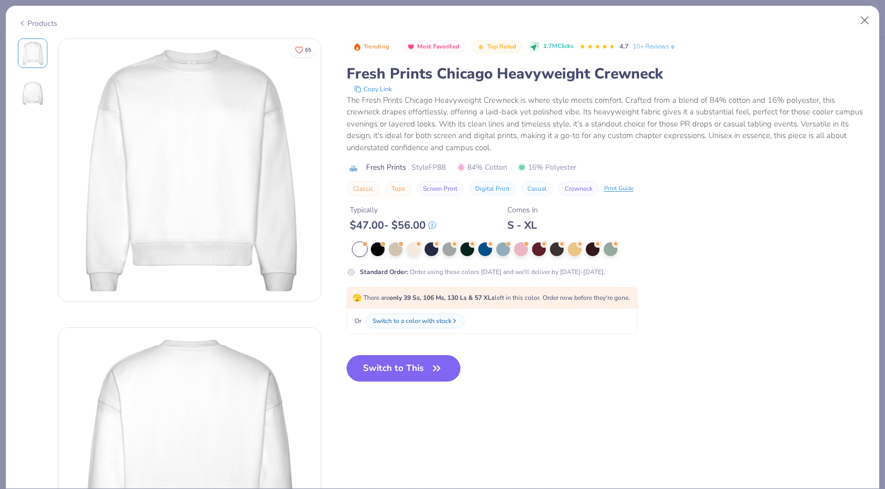
click at [403, 366] on button "Switch to This" at bounding box center [404, 368] width 114 height 26
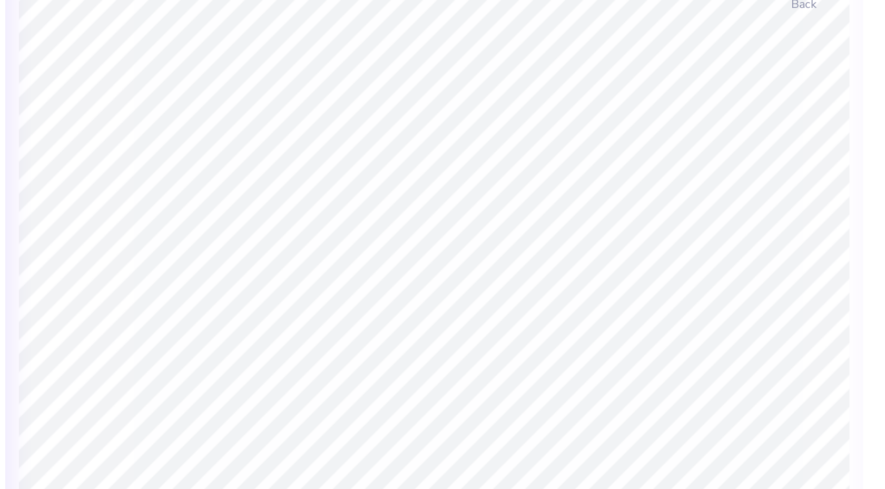
type textarea "x"
type textarea "7"
type textarea "x"
type textarea "47"
type textarea "x"
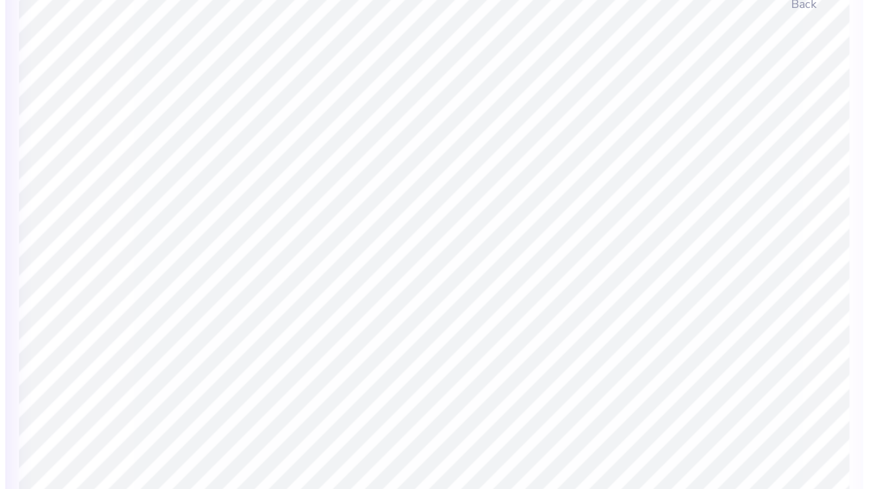
type textarea "447"
type textarea "x"
type textarea "4"
type textarea "x"
type input "0.93"
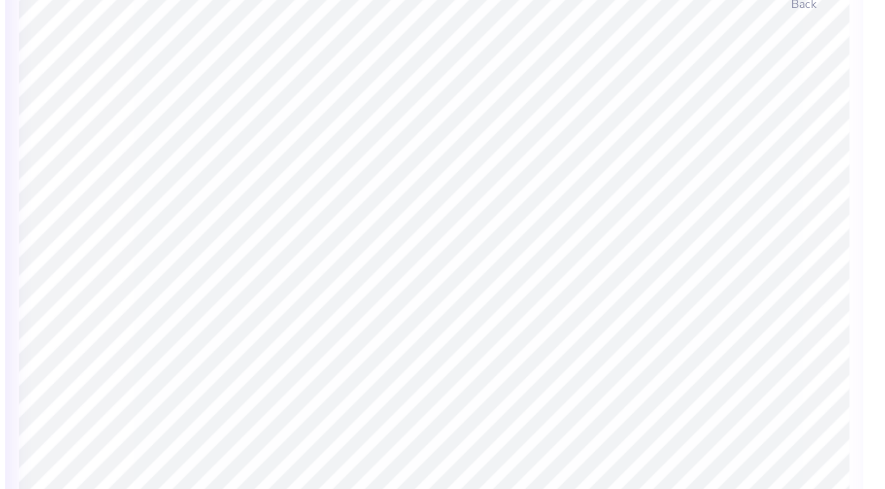
type input "8.71"
type textarea "x"
type input "0.95"
type textarea "x"
type input "0.89"
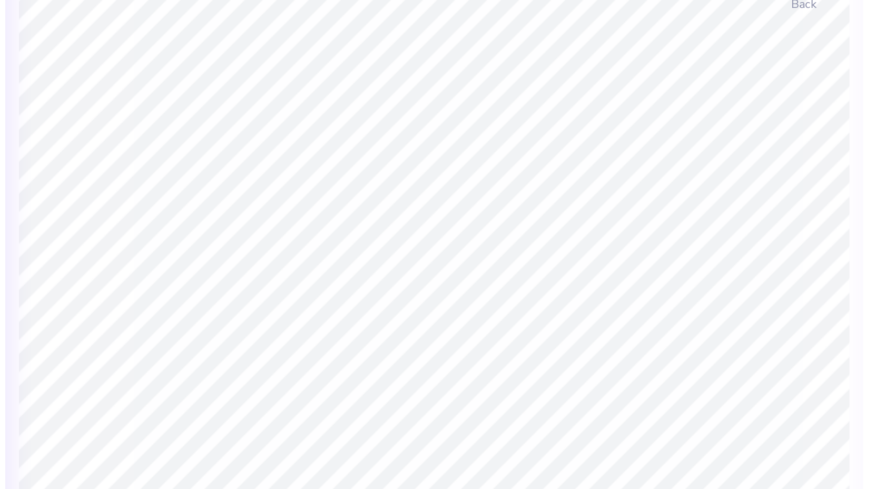
type input "0.85"
type input "8.75"
type textarea "x"
type input "0.93"
type input "8.71"
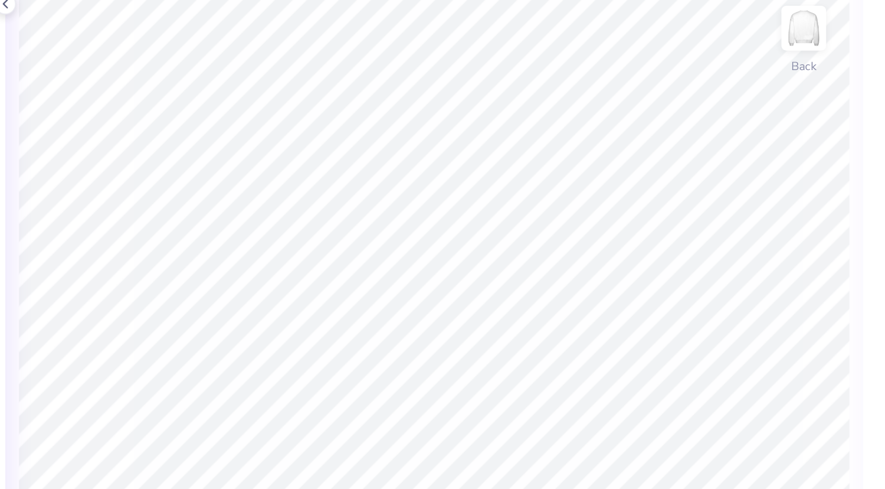
type textarea "x"
type input "0.95"
type textarea "x"
type input "0.89"
type input "0.85"
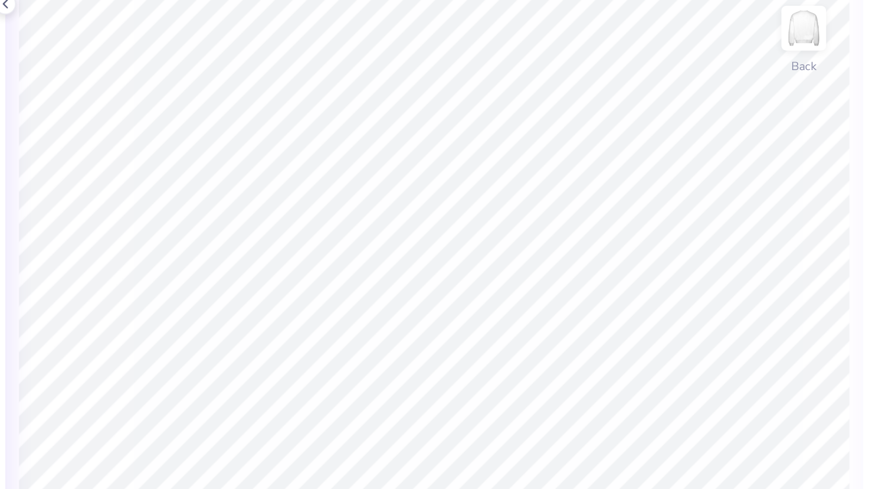
type input "8.74"
type textarea "x"
type textarea "s"
type textarea "x"
type textarea "si"
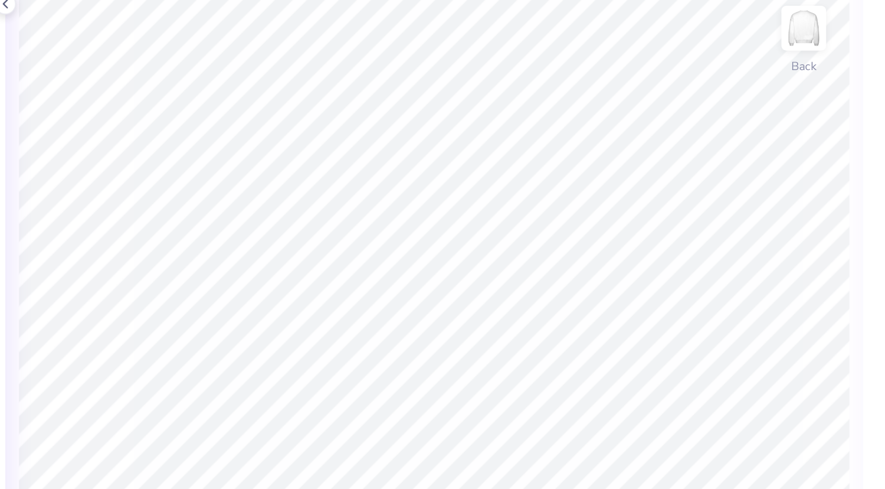
type textarea "x"
type textarea "sig"
type textarea "x"
type textarea "sigm"
type textarea "x"
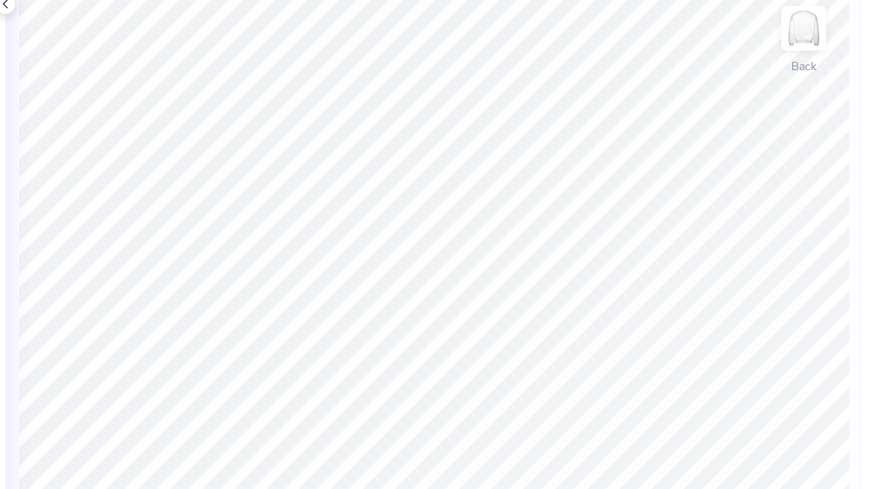
type textarea "sigma"
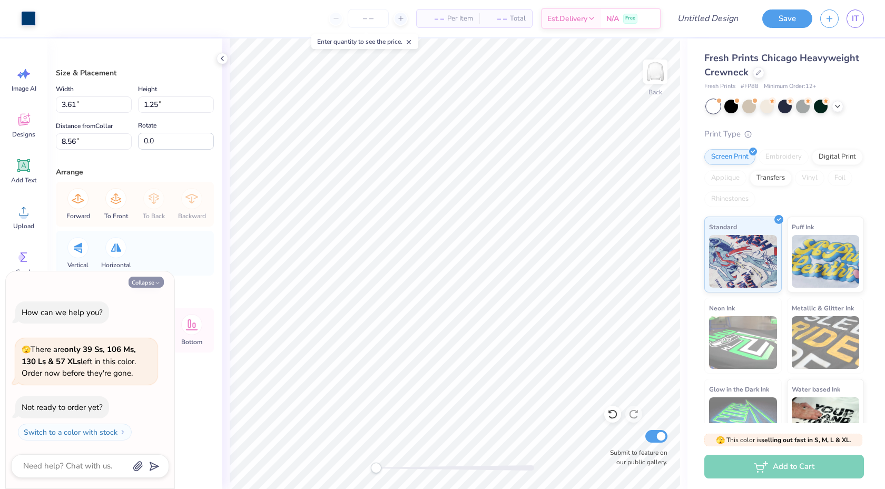
click at [148, 281] on button "Collapse" at bounding box center [146, 282] width 35 height 11
type textarea "x"
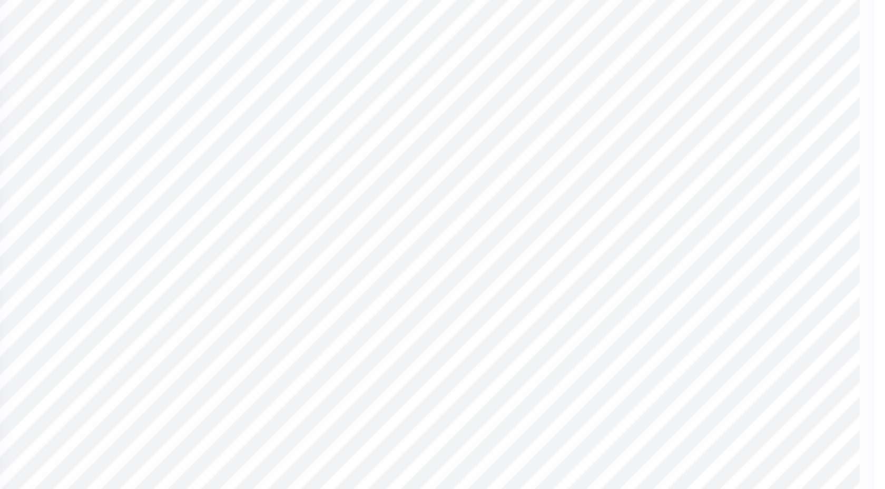
type input "0.40"
type input "0.90"
type input "0.88"
type input "0.80"
type input "8.78"
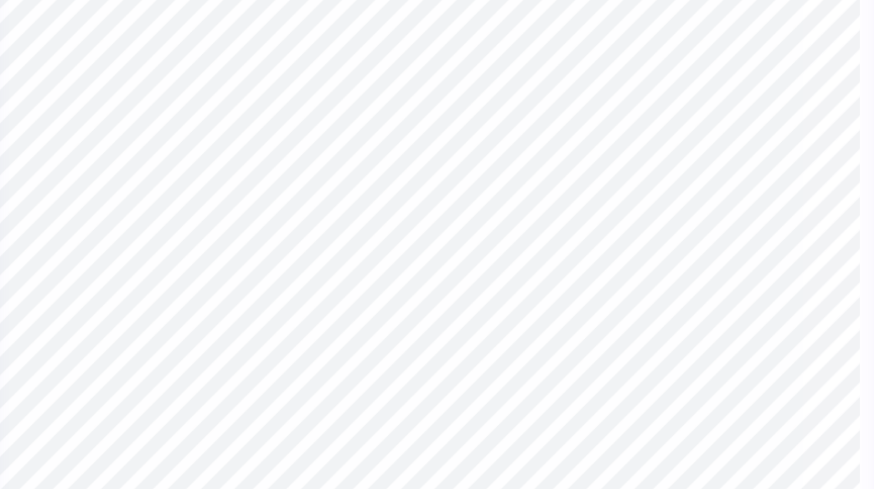
type textarea "sigma Kappa"
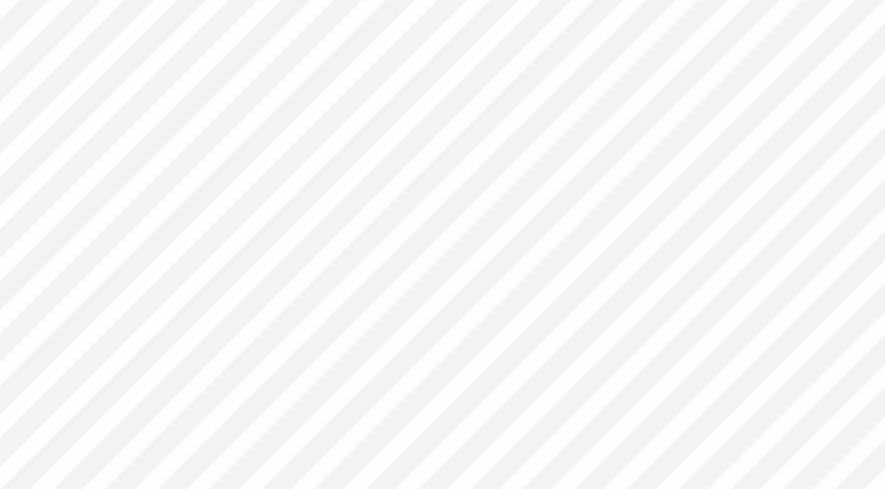
type input "0.78"
type input "8.98"
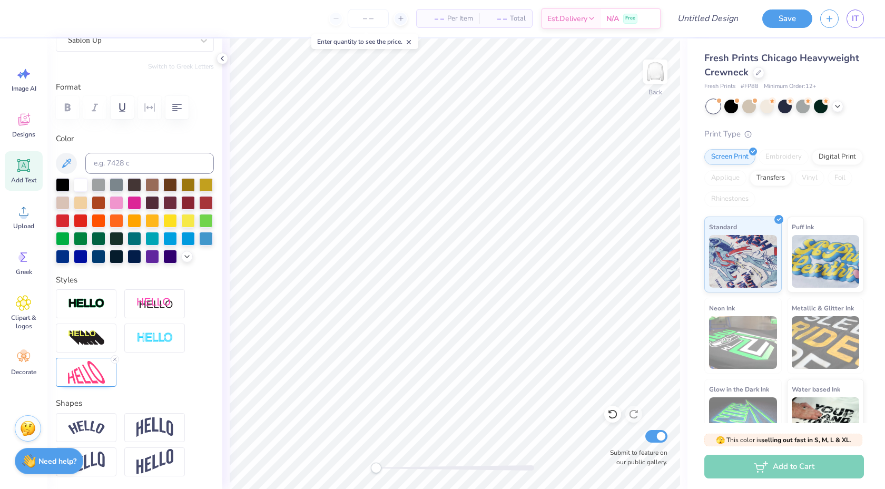
scroll to position [111, 0]
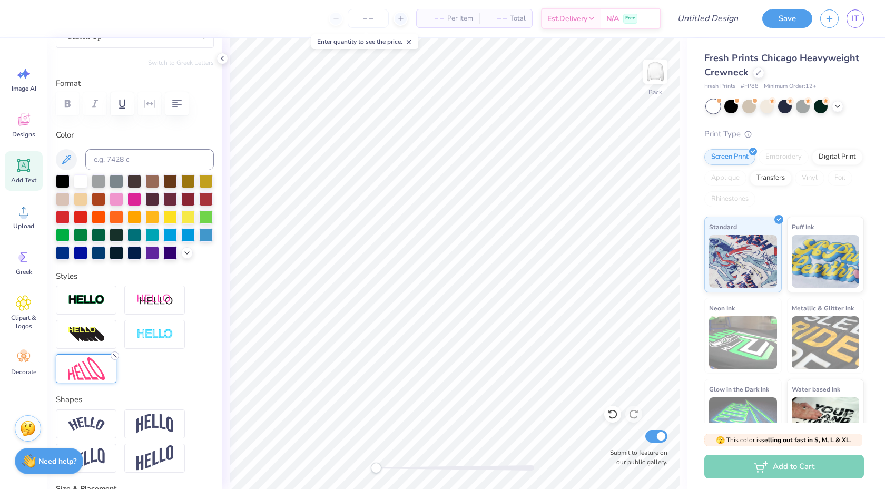
click at [115, 355] on icon at bounding box center [115, 356] width 6 height 6
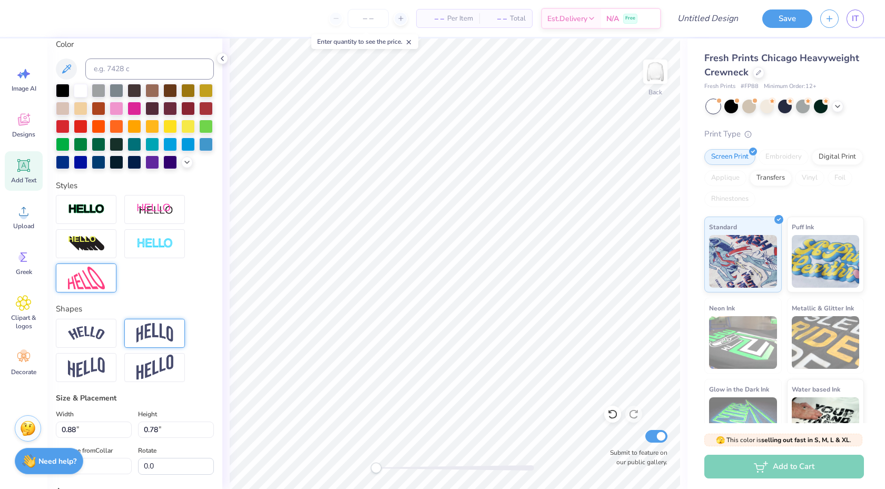
scroll to position [203, 0]
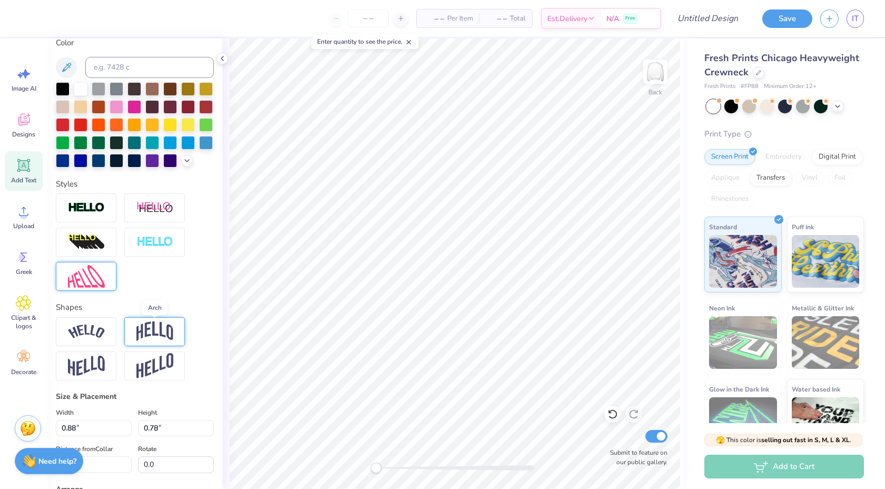
click at [163, 335] on img at bounding box center [154, 331] width 37 height 20
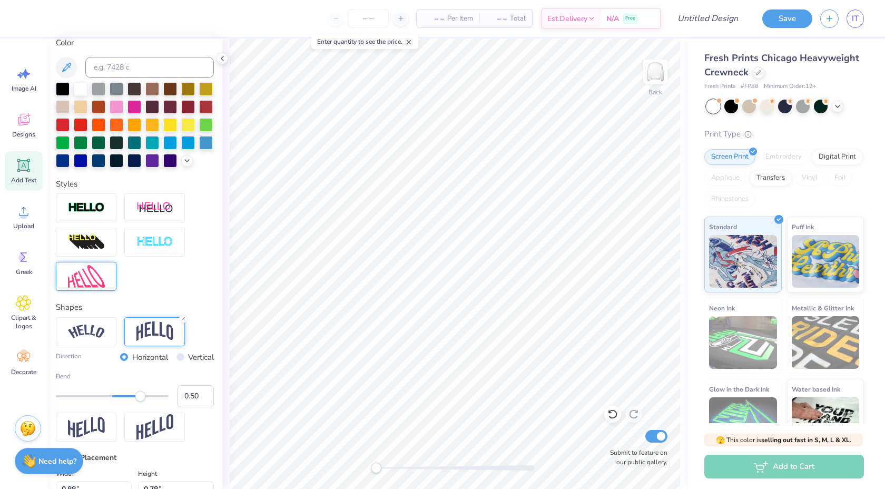
type input "0.36"
click at [132, 400] on div at bounding box center [112, 396] width 113 height 11
type input "3.69"
type input "1.14"
type input "8.79"
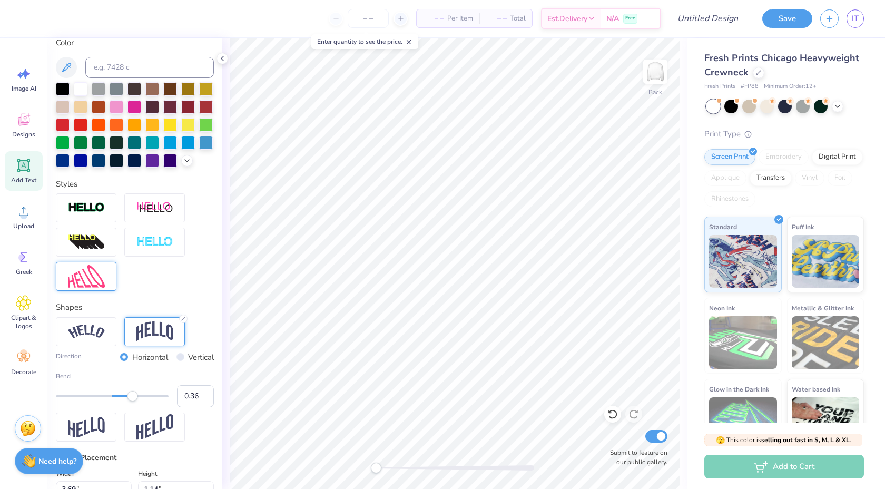
scroll to position [0, 2]
click at [184, 319] on icon at bounding box center [183, 319] width 6 height 6
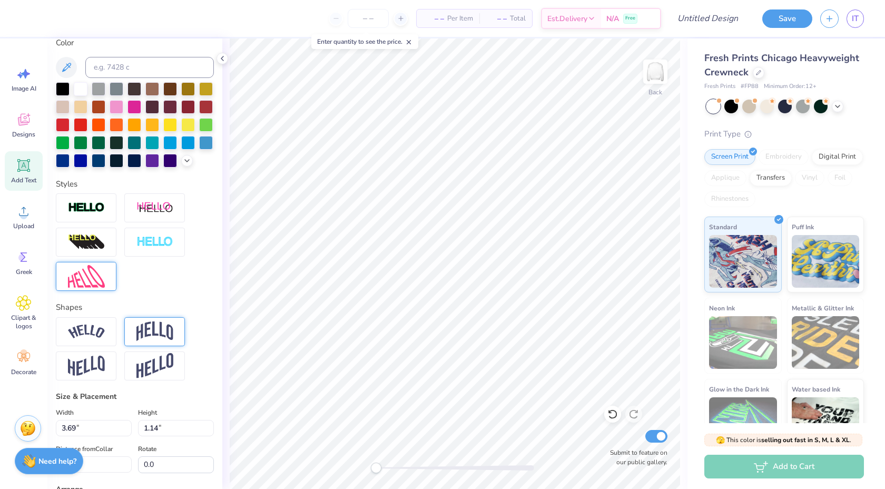
click at [91, 288] on div at bounding box center [86, 276] width 61 height 29
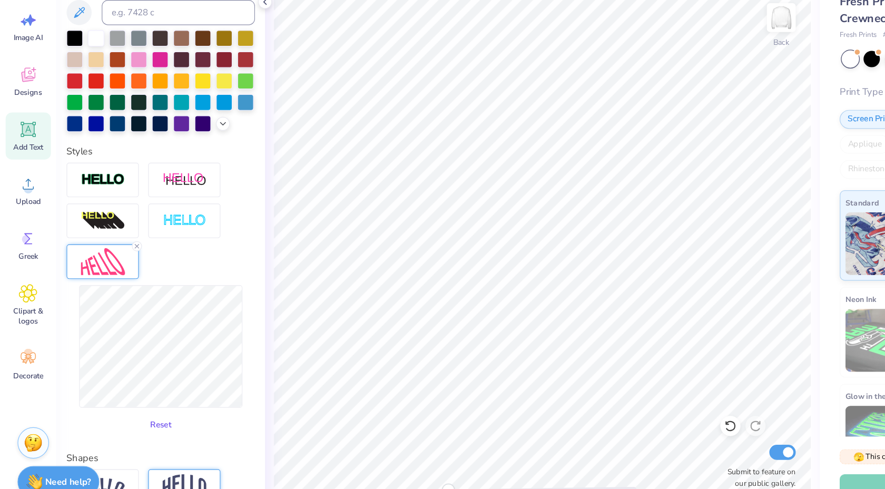
click at [136, 413] on button "Reset" at bounding box center [134, 413] width 27 height 17
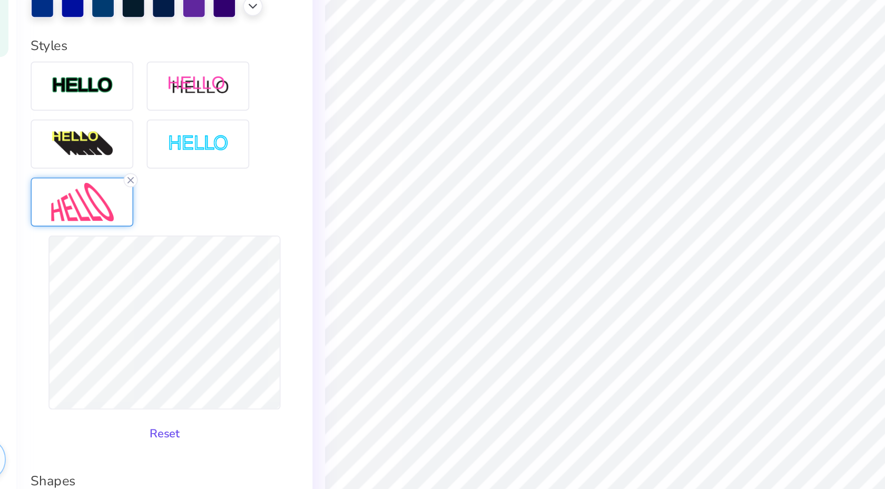
click at [139, 414] on button "Reset" at bounding box center [134, 413] width 27 height 17
click at [140, 411] on button "Reset" at bounding box center [134, 413] width 27 height 17
click at [215, 343] on div "Personalized Names Personalized Numbers Text Tool Add Font Font Sablon Up Switc…" at bounding box center [134, 263] width 175 height 451
click at [178, 418] on div "Reset" at bounding box center [135, 360] width 158 height 129
type input "4.07"
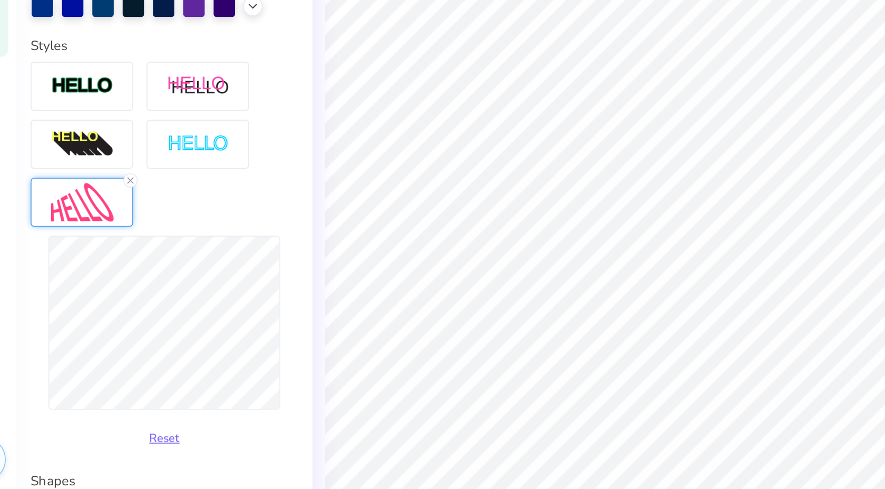
type input "0.71"
type input "9.18"
click at [136, 415] on button "Reset" at bounding box center [134, 413] width 27 height 17
click at [116, 262] on line at bounding box center [114, 263] width 3 height 3
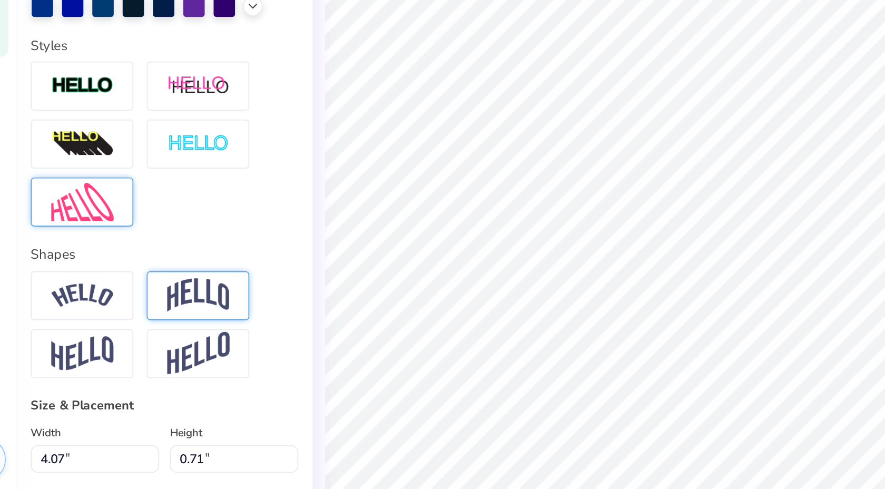
click at [141, 337] on img at bounding box center [154, 331] width 37 height 20
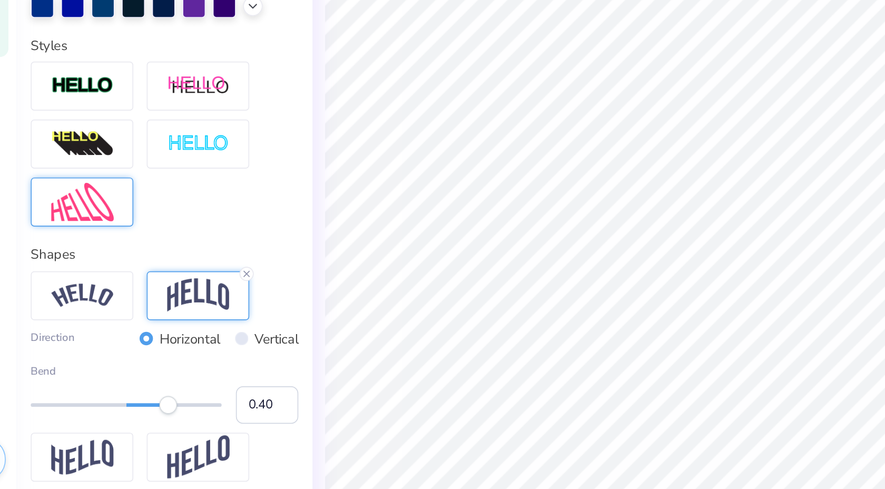
type input "0.39"
drag, startPoint x: 140, startPoint y: 400, endPoint x: 134, endPoint y: 400, distance: 5.8
click at [134, 400] on div "Accessibility label" at bounding box center [134, 396] width 11 height 11
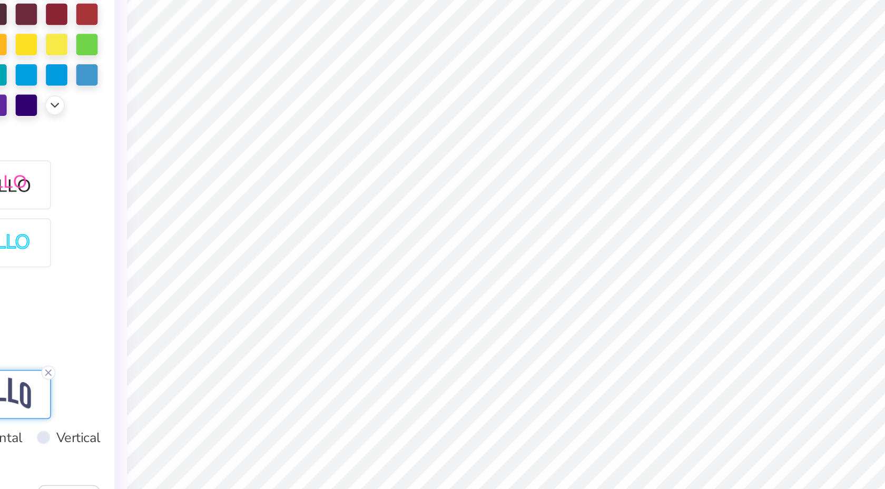
type input "3.69"
type input "1.18"
type input "8.94"
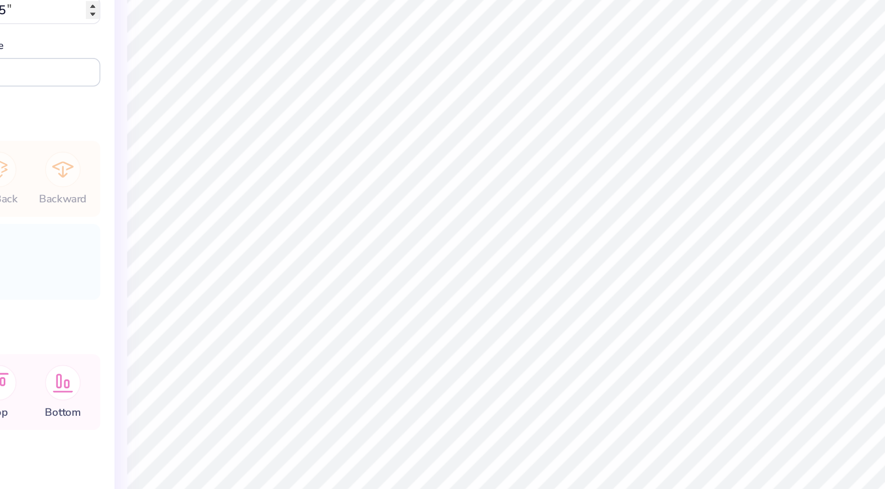
type input "4.44"
type input "1.54"
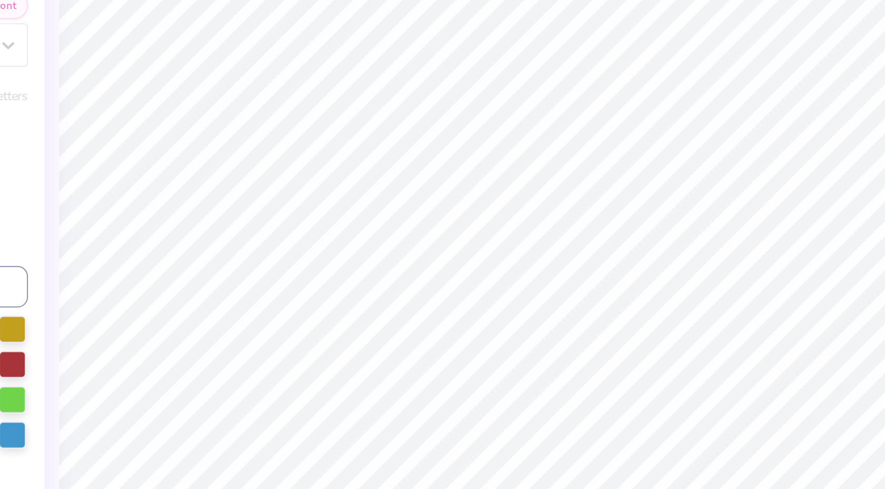
type input "8.97"
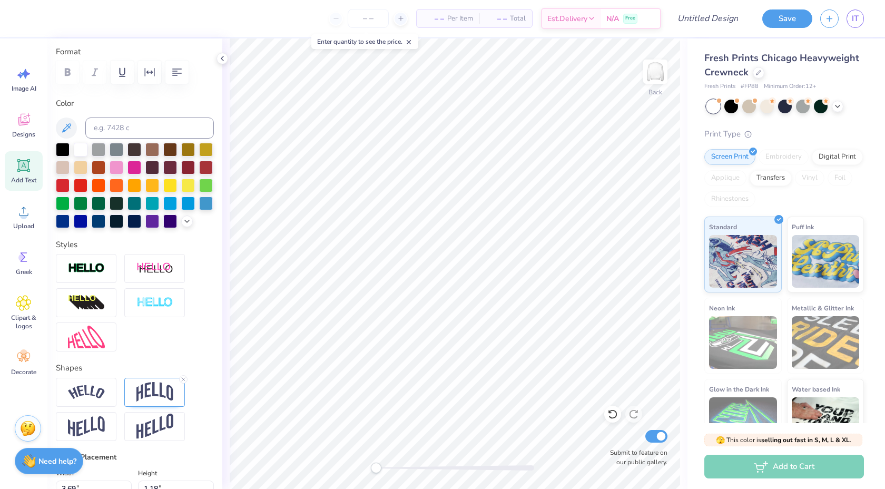
scroll to position [143, 0]
click at [183, 379] on line at bounding box center [183, 378] width 3 height 3
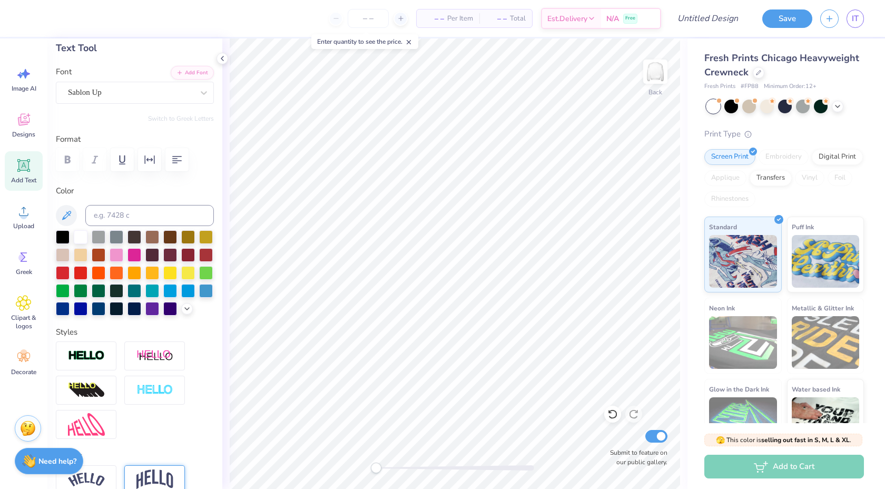
scroll to position [0, 0]
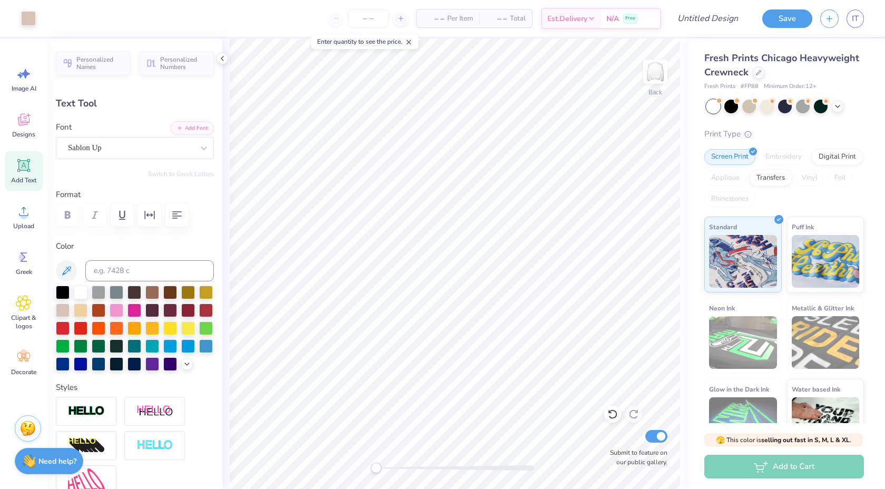
type input "0.74"
type input "8.98"
type textarea "="
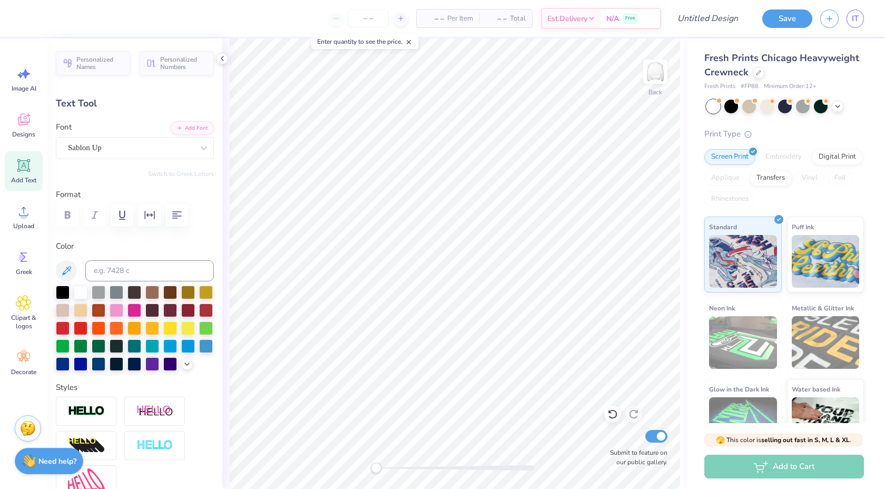
type textarea "Sigma Kappa"
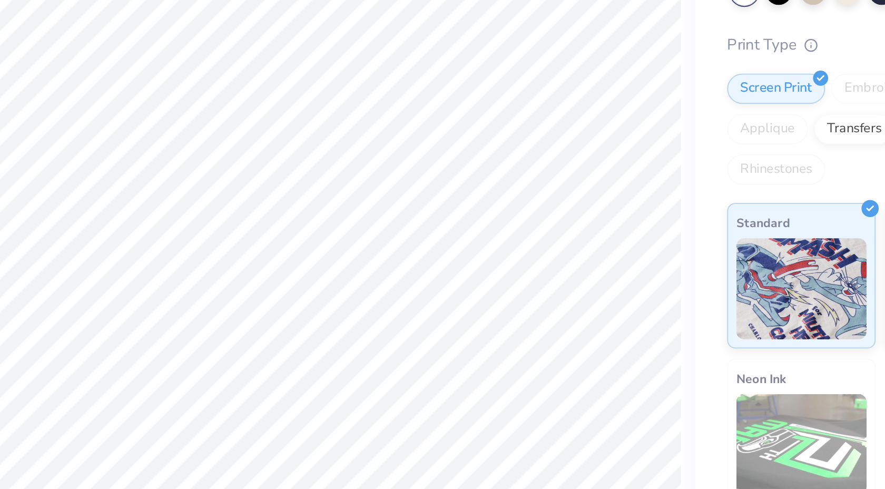
type input "8.97"
type input "7.40"
type input "1.49"
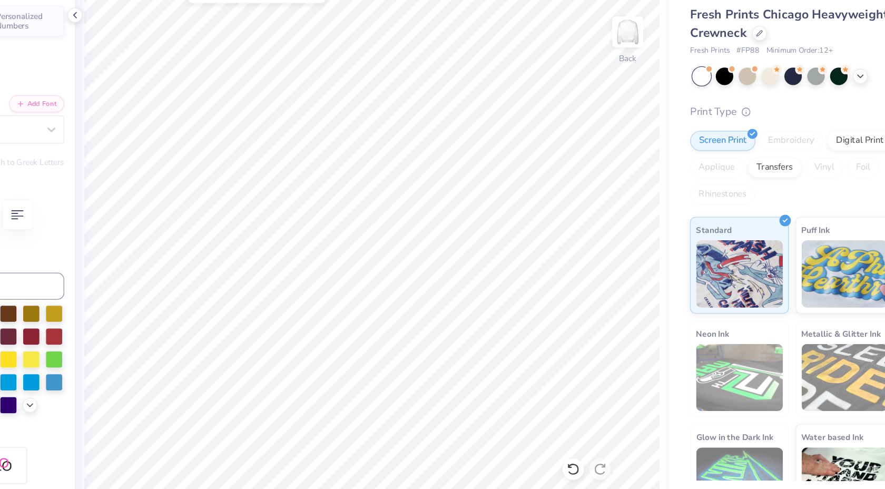
type input "8.49"
type textarea "SIGMA KAPPA"
type input "1.21"
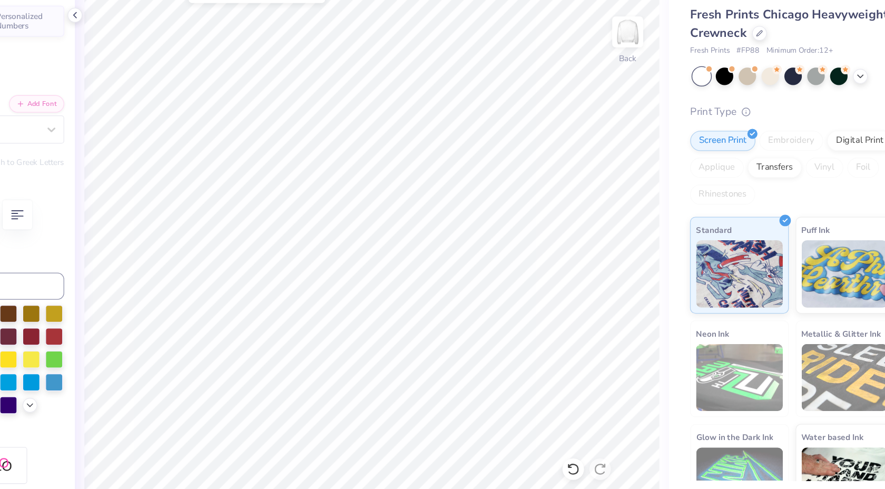
type input "8.64"
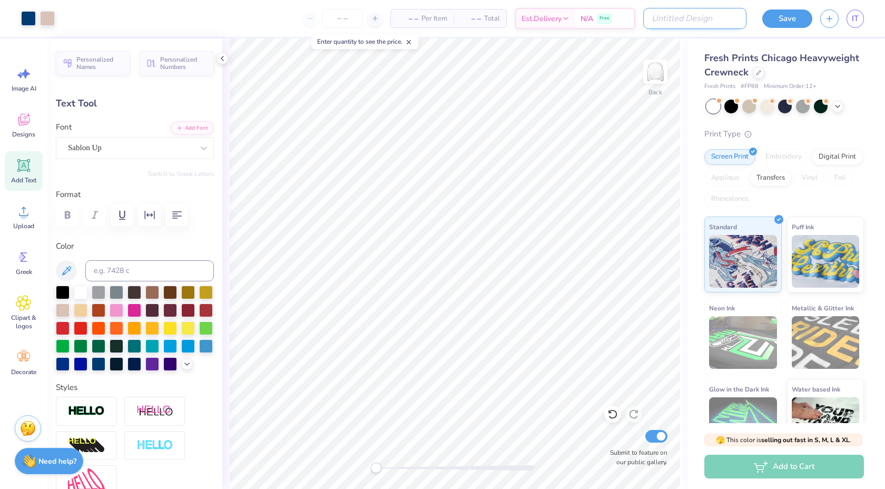
click at [692, 16] on input "Design Title" at bounding box center [694, 18] width 103 height 21
type input "sigma kappa"
click at [794, 22] on button "Save" at bounding box center [788, 17] width 50 height 18
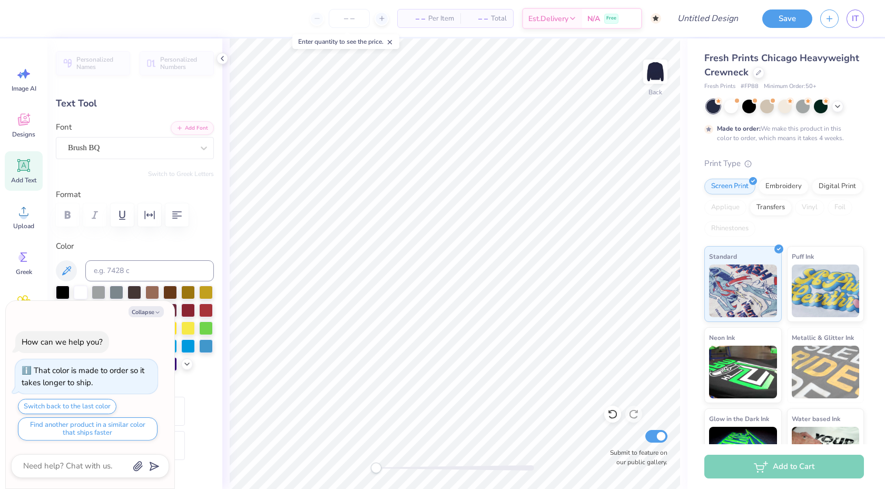
type textarea "x"
type textarea "s"
type textarea "x"
type textarea "si"
type textarea "x"
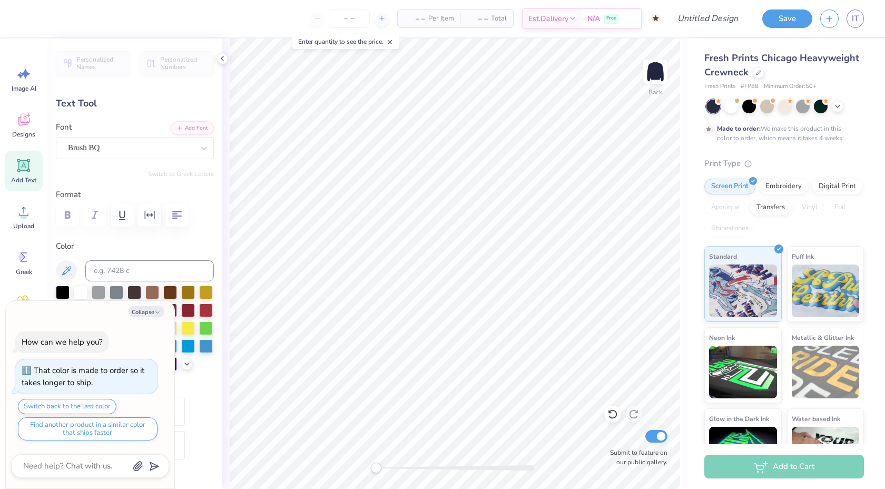
type textarea "sig"
type textarea "x"
type textarea "sigm"
type textarea "x"
type textarea "sigma"
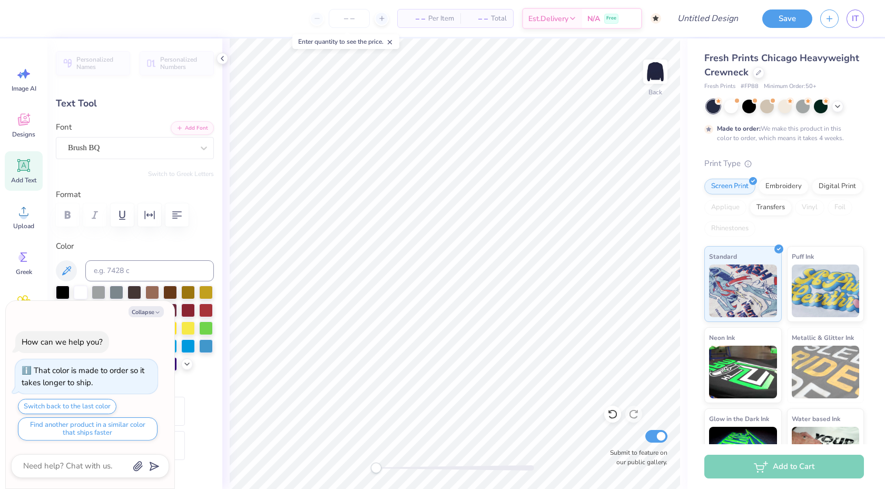
type textarea "x"
type textarea "sigma"
type textarea "x"
type textarea "sigma k"
type textarea "x"
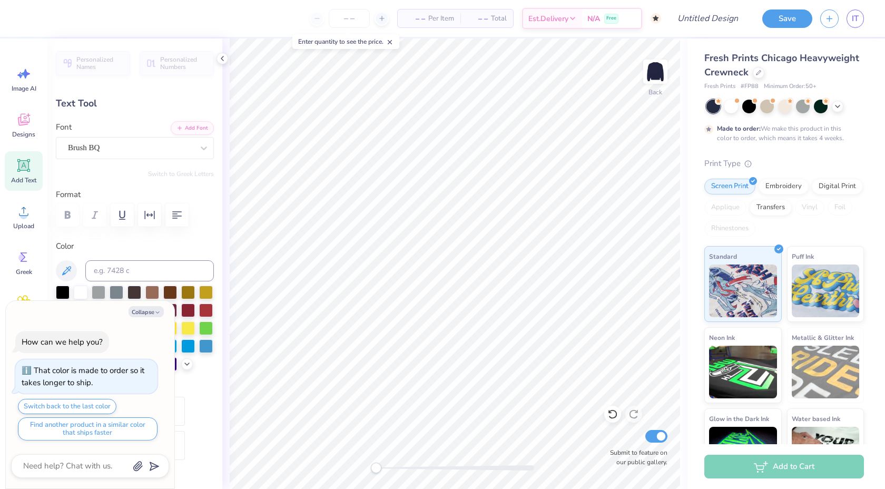
type textarea "sigma kap"
type textarea "x"
type textarea "sigma kappa"
type textarea "x"
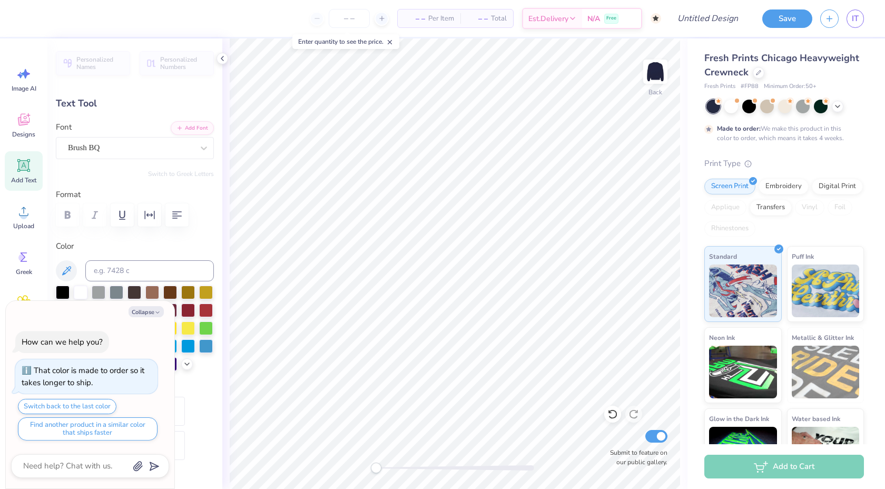
type input "3.04"
type input "0.70"
type input "3.82"
type textarea "x"
type textarea "pi si phi"
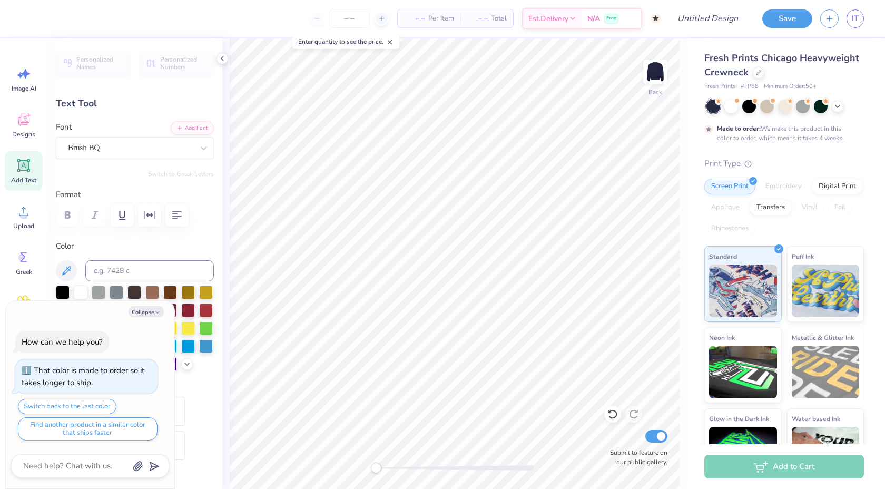
type textarea "x"
type textarea "pi sig phi"
type textarea "x"
type textarea "s"
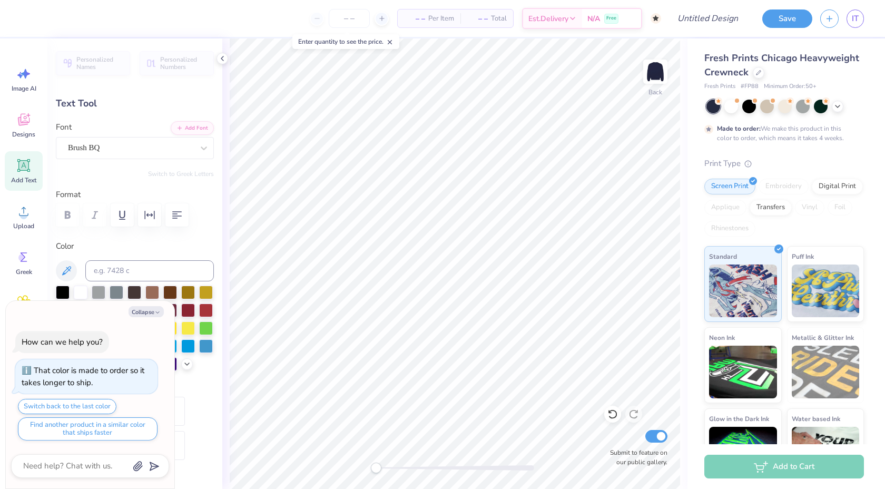
type textarea "x"
type textarea "si"
type textarea "x"
type textarea "sig"
type textarea "x"
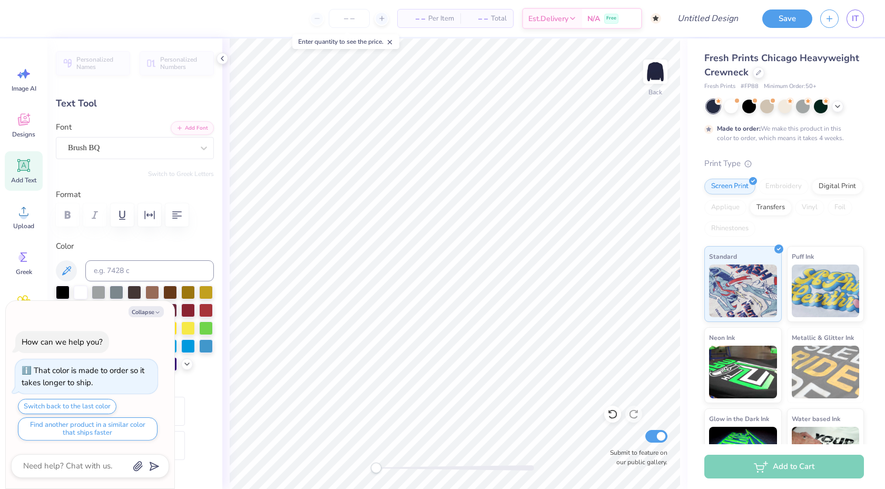
type textarea "sigm"
type textarea "x"
type textarea "sigma"
type textarea "x"
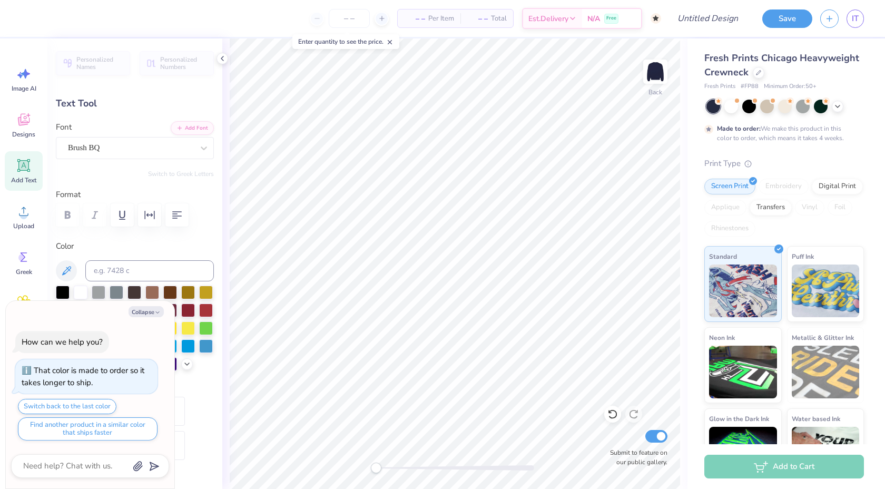
type textarea "sigma"
type textarea "x"
type textarea "sigma k"
type textarea "x"
type textarea "sigma ka"
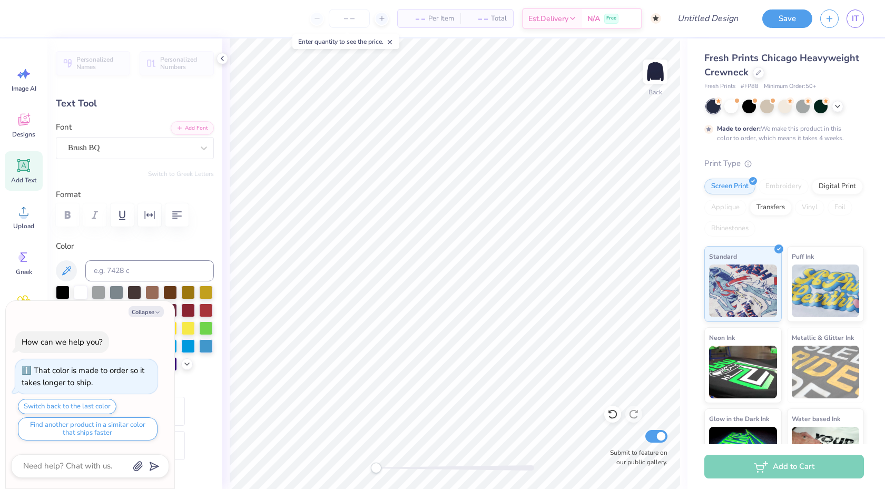
type textarea "x"
type textarea "sigma k"
type textarea "x"
type textarea "sigma"
type textarea "x"
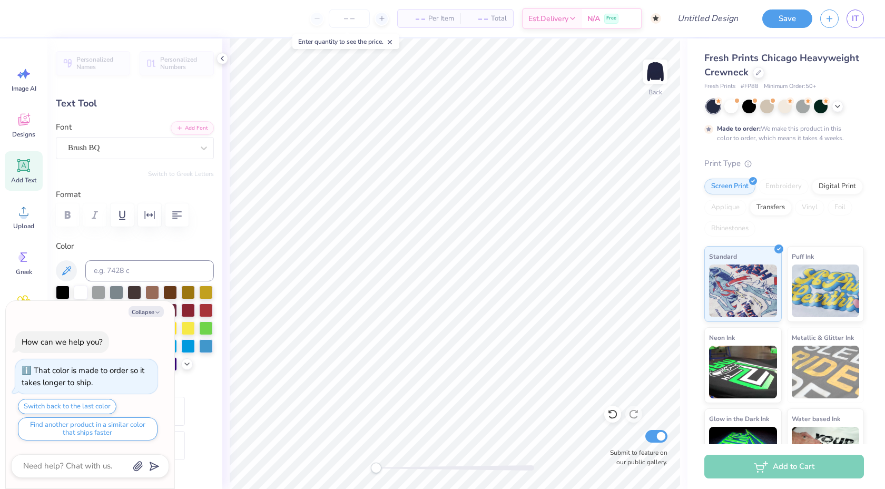
type textarea "sigma k"
type textarea "x"
type textarea "sigma kap"
type textarea "x"
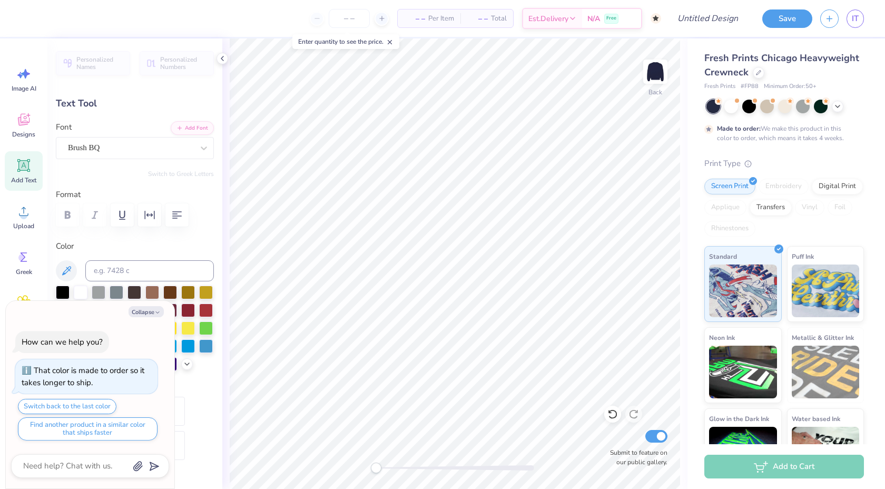
type textarea "sigma kapp"
type textarea "x"
type textarea "sigma kappa"
type textarea "x"
type input "1.41"
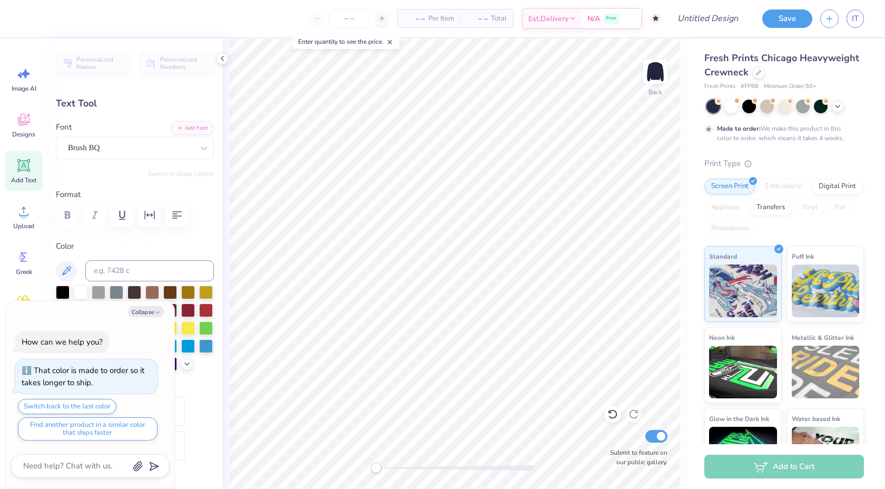
type input "1.05"
type input "4.38"
type textarea "x"
type textarea "74"
type textarea "x"
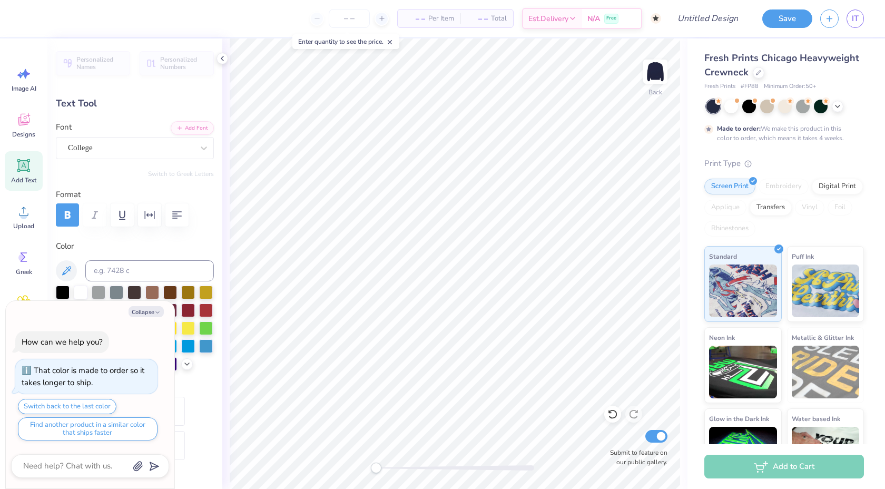
type input "0.90"
type input "5.64"
type input "11.64"
type input "-90.0"
type textarea "x"
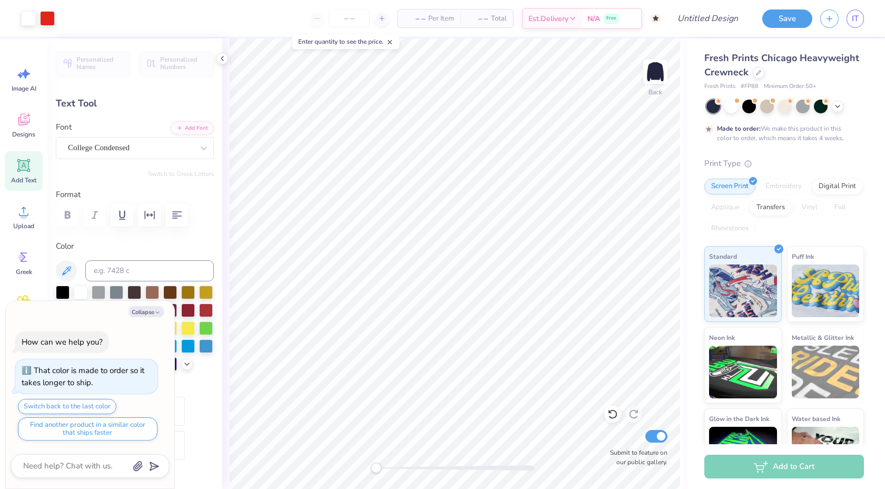
type input "0.0"
type textarea "x"
type input "-90.0"
type textarea "x"
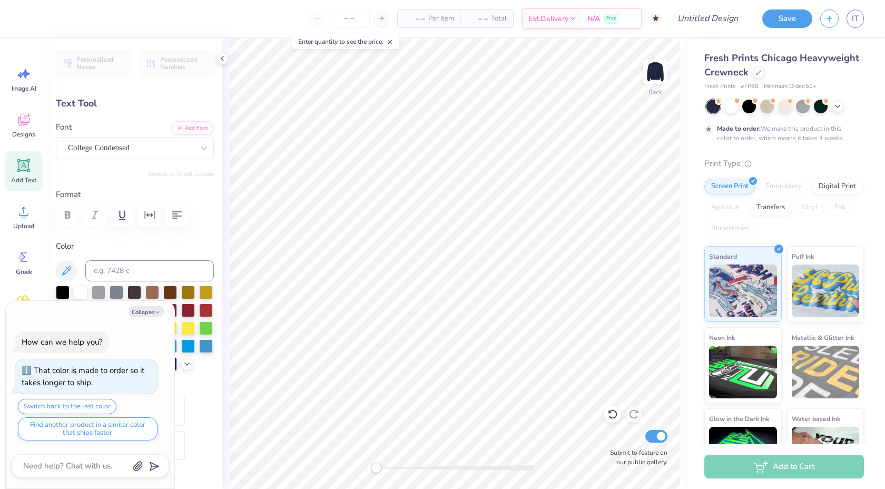
type textarea "si"
type textarea "x"
type textarea "sig"
type textarea "x"
type textarea "sigm"
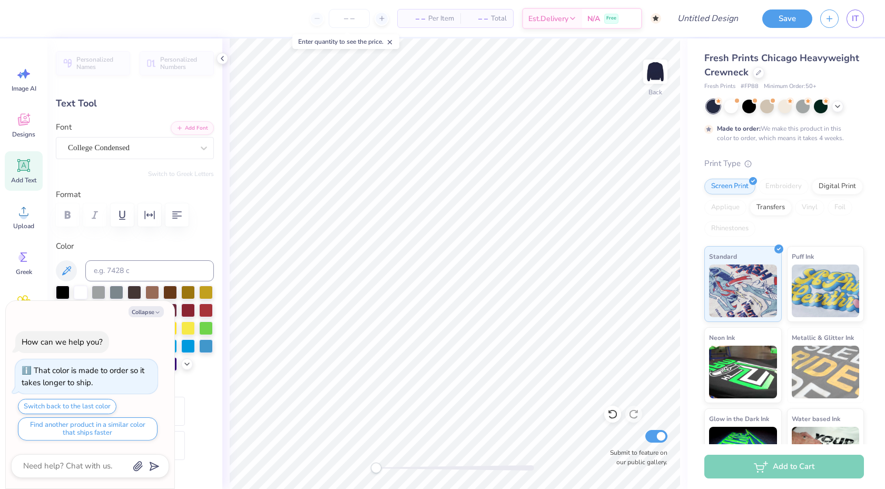
type textarea "x"
type textarea "sigma"
type textarea "x"
type textarea "sigma k"
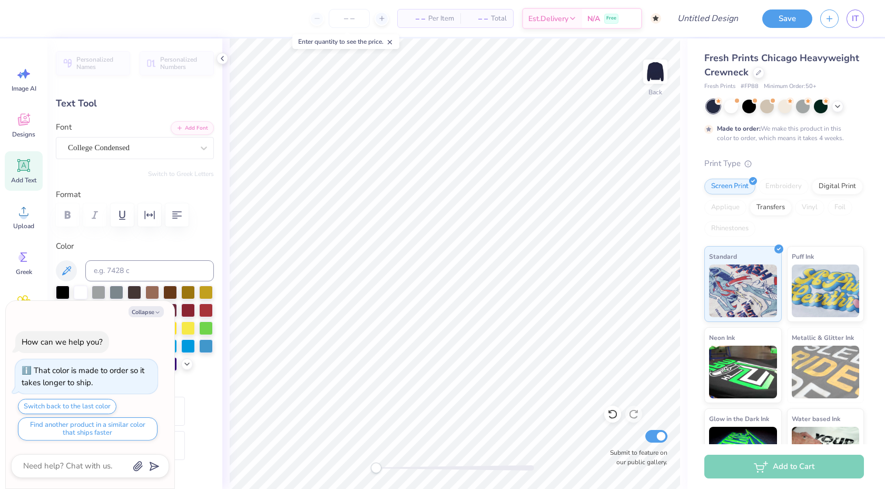
type textarea "x"
type textarea "sigma kap"
type textarea "x"
type textarea "sigma kapp"
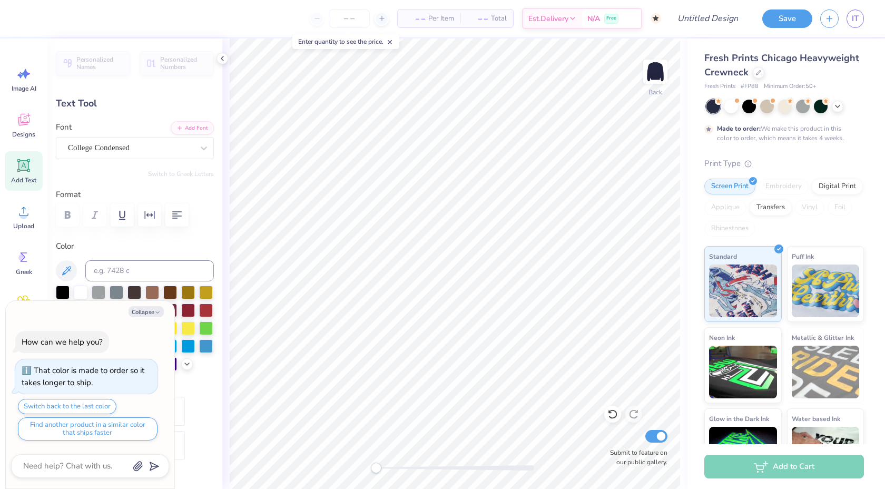
type textarea "x"
type textarea "sigma kappa"
type textarea "x"
type textarea "s"
type textarea "x"
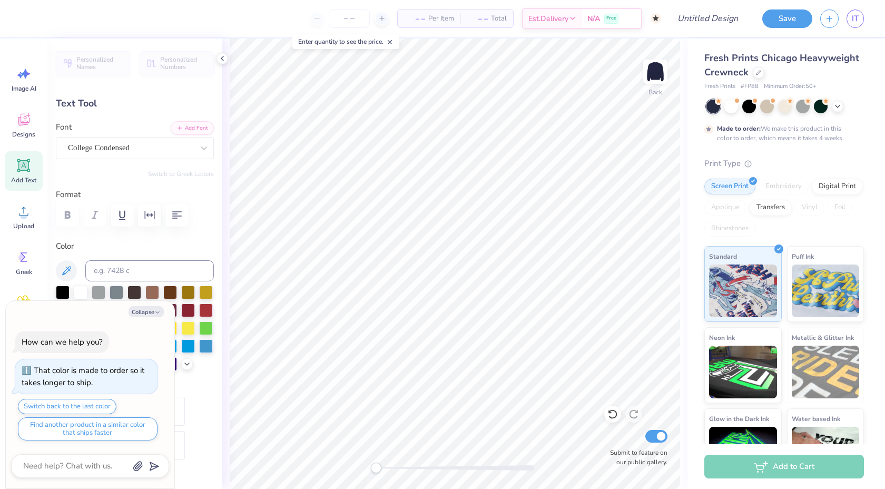
type textarea "si"
type textarea "x"
type textarea "sig"
type textarea "x"
type textarea "sigm"
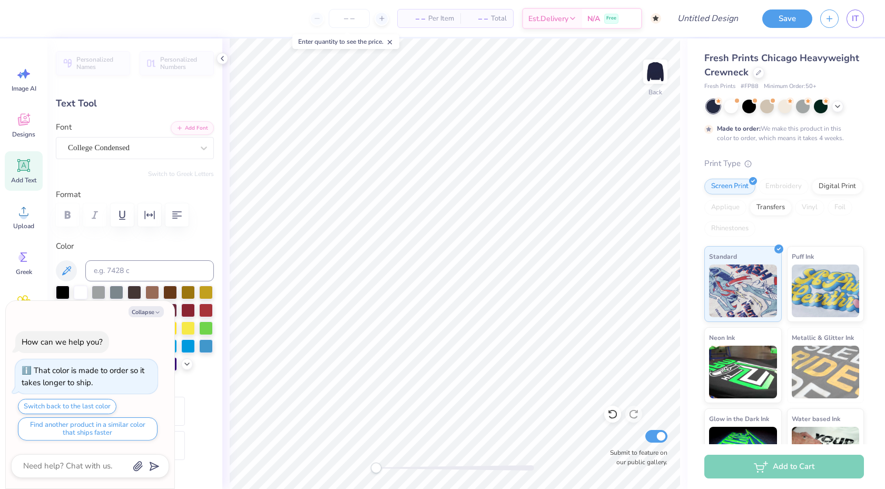
type textarea "x"
type textarea "sigma"
type textarea "x"
type textarea "sigma k"
type textarea "x"
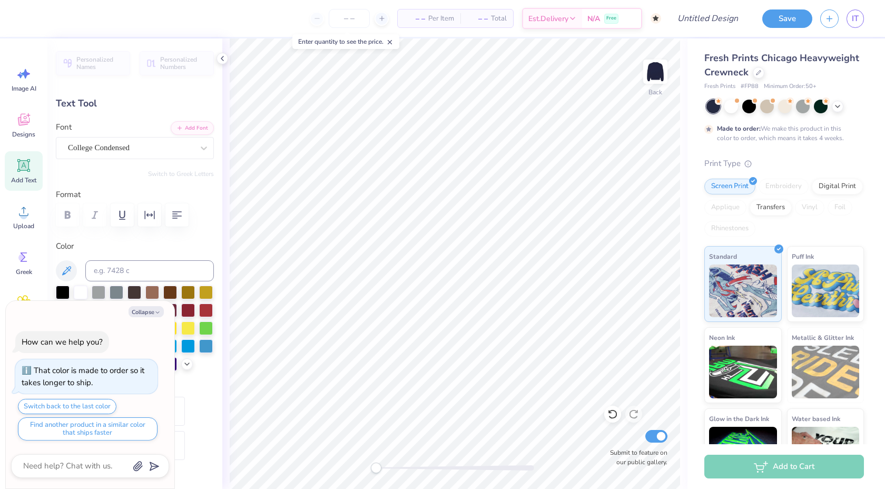
type textarea "sigma ka"
type textarea "x"
type textarea "sigma kap"
type textarea "x"
type textarea "sigma kappa"
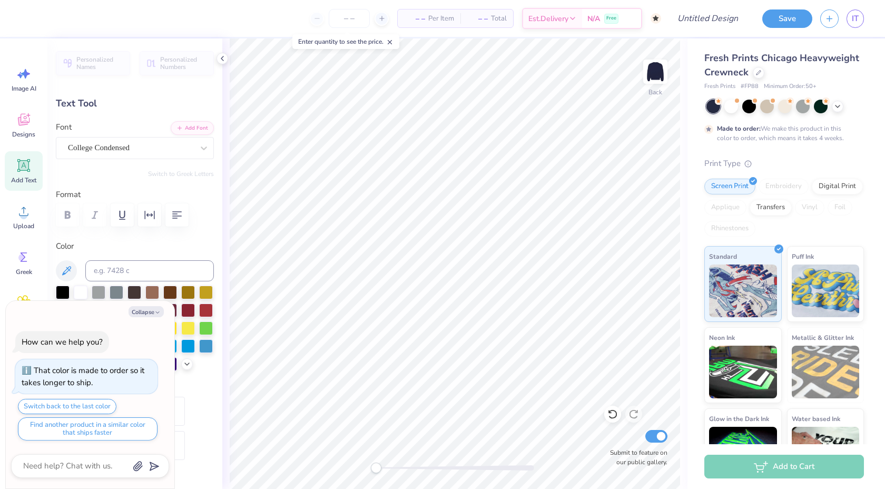
type textarea "x"
type input "0.0"
click at [734, 114] on div "Made to order: We make this product in this color to order, which means it take…" at bounding box center [785, 121] width 160 height 43
type textarea "x"
type input "-90.0"
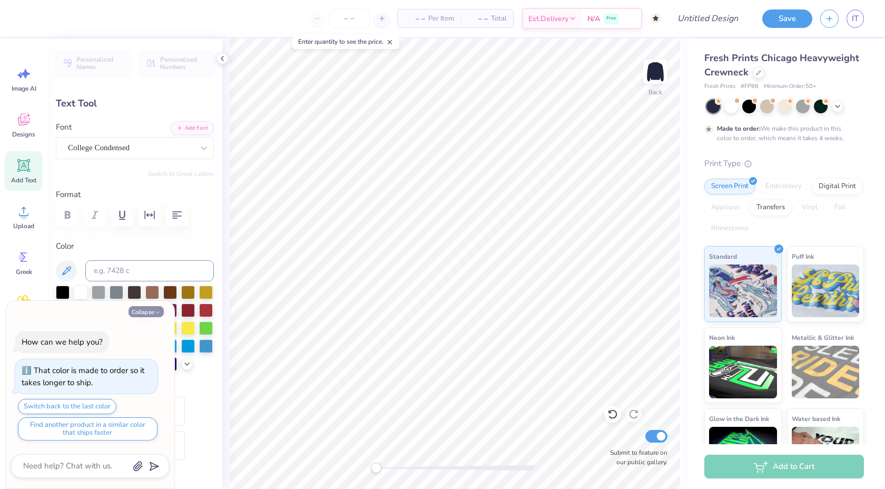
click at [143, 313] on button "Collapse" at bounding box center [146, 311] width 35 height 11
type textarea "x"
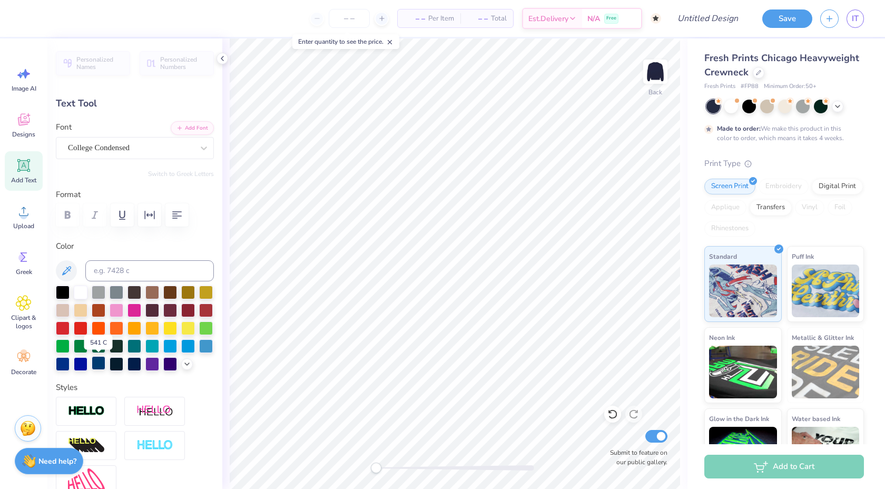
click at [97, 364] on div at bounding box center [99, 363] width 14 height 14
click at [81, 363] on div at bounding box center [81, 363] width 14 height 14
click at [62, 364] on div at bounding box center [63, 363] width 14 height 14
click at [100, 367] on div at bounding box center [99, 363] width 14 height 14
type input "1.41"
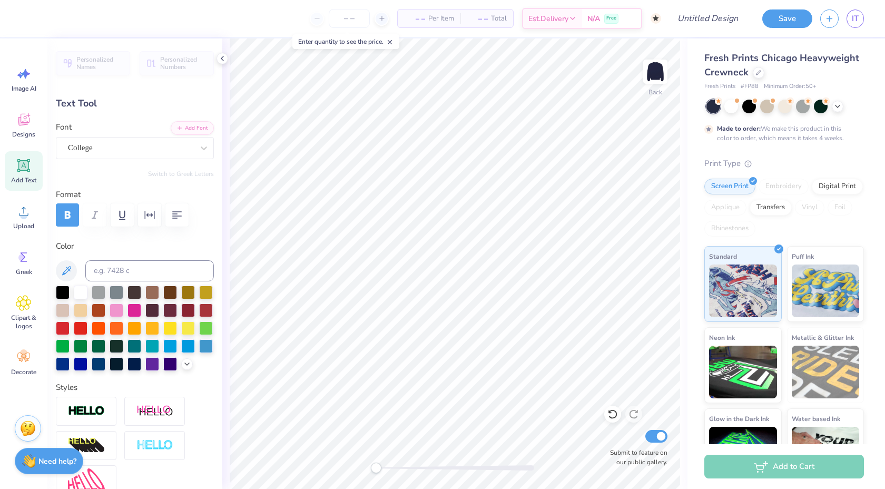
type input "1.05"
type input "4.38"
type input "0.0"
click at [99, 363] on div at bounding box center [99, 363] width 14 height 14
type input "1.30"
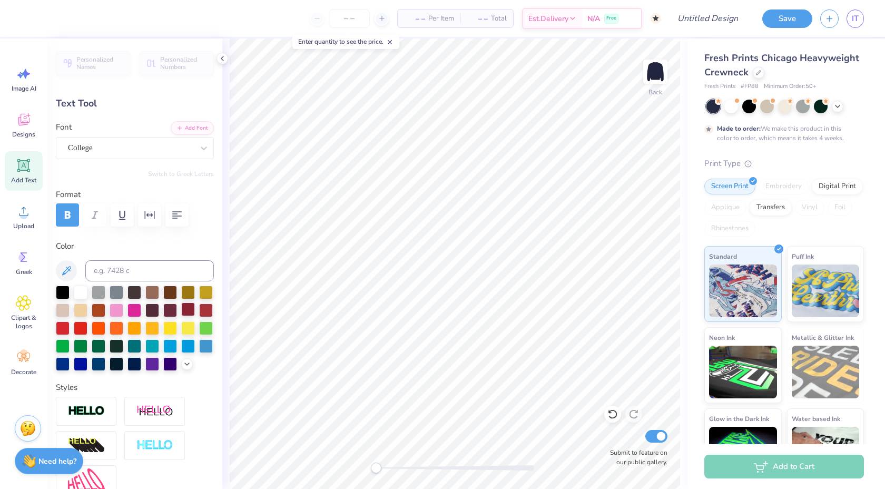
type input "3.00"
click at [100, 359] on div at bounding box center [99, 363] width 14 height 14
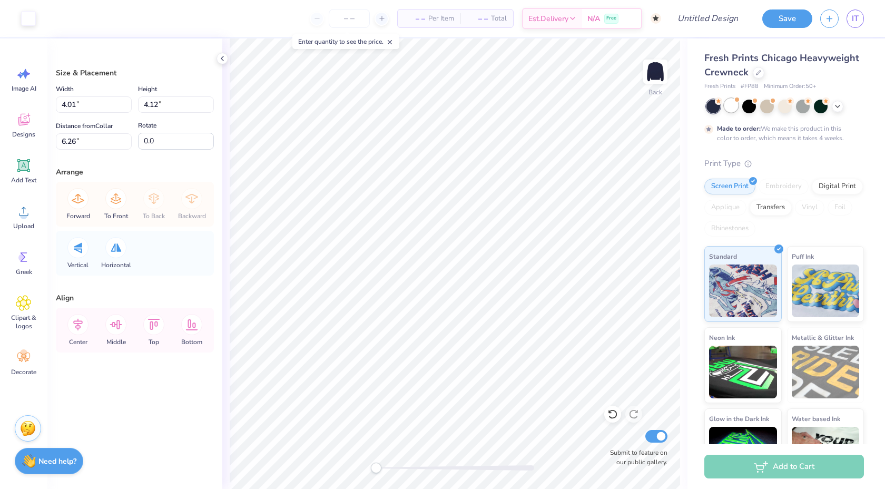
click at [732, 111] on div at bounding box center [732, 106] width 14 height 14
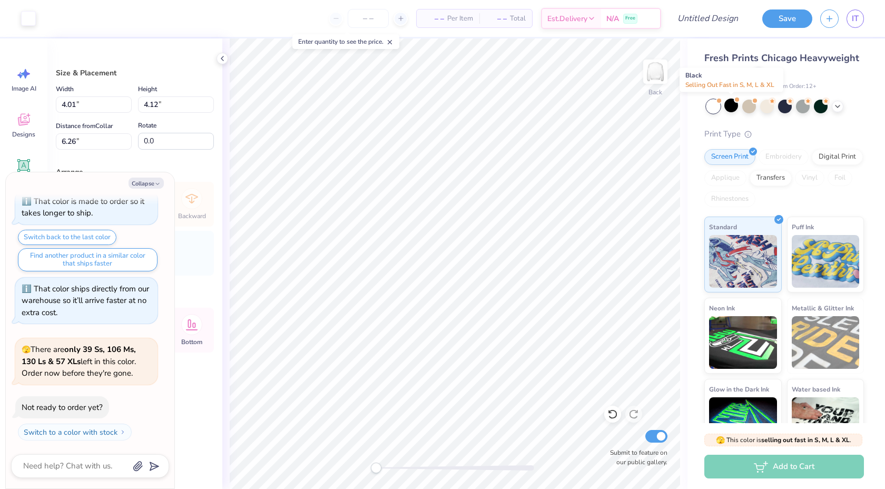
scroll to position [158, 0]
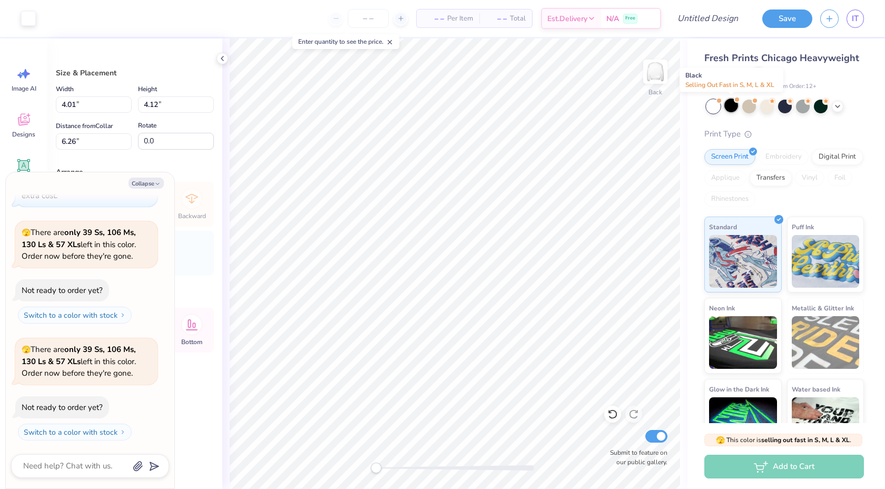
click at [732, 103] on div at bounding box center [732, 106] width 14 height 14
click at [816, 110] on div at bounding box center [821, 106] width 14 height 14
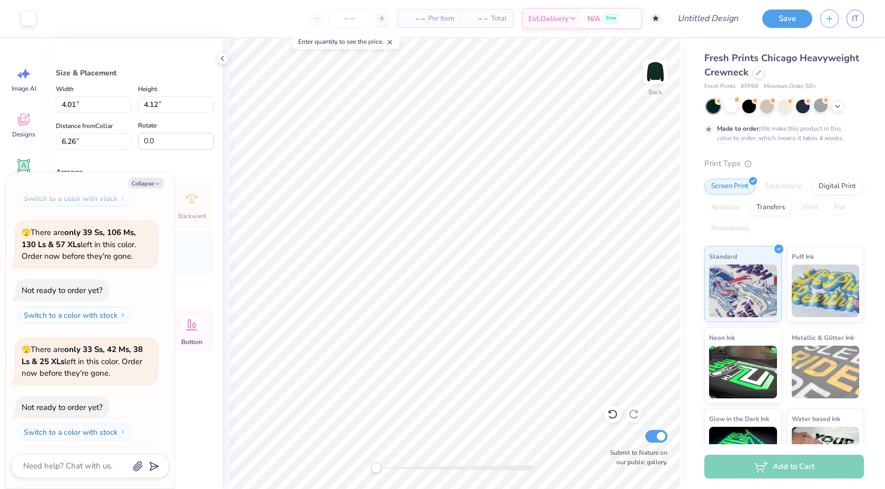
scroll to position [363, 0]
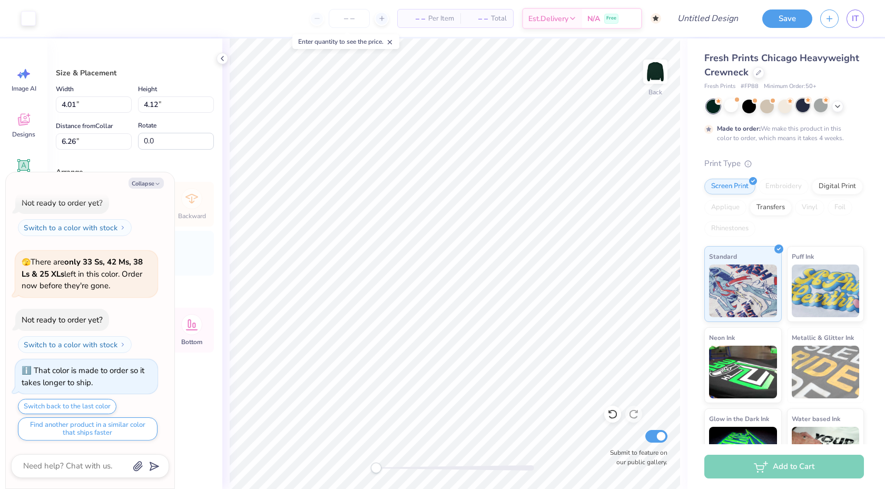
click at [799, 111] on div at bounding box center [803, 106] width 14 height 14
click at [144, 182] on button "Collapse" at bounding box center [146, 183] width 35 height 11
type textarea "x"
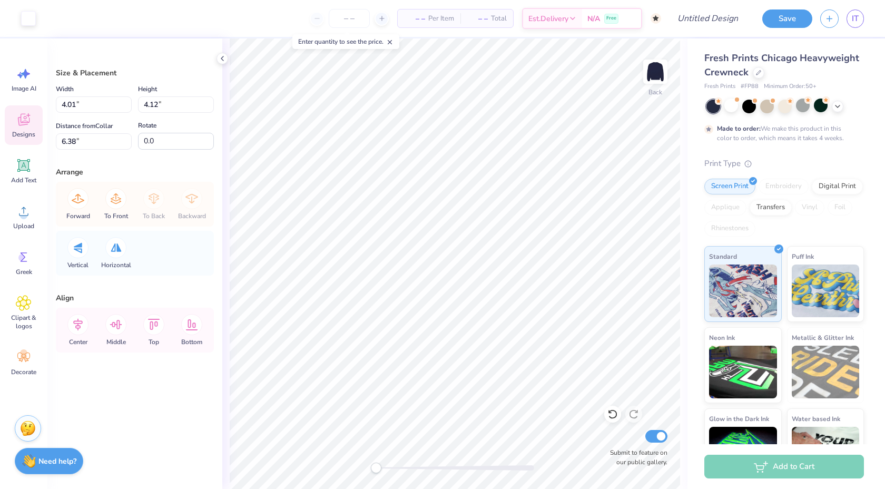
click at [30, 119] on icon at bounding box center [24, 120] width 16 height 16
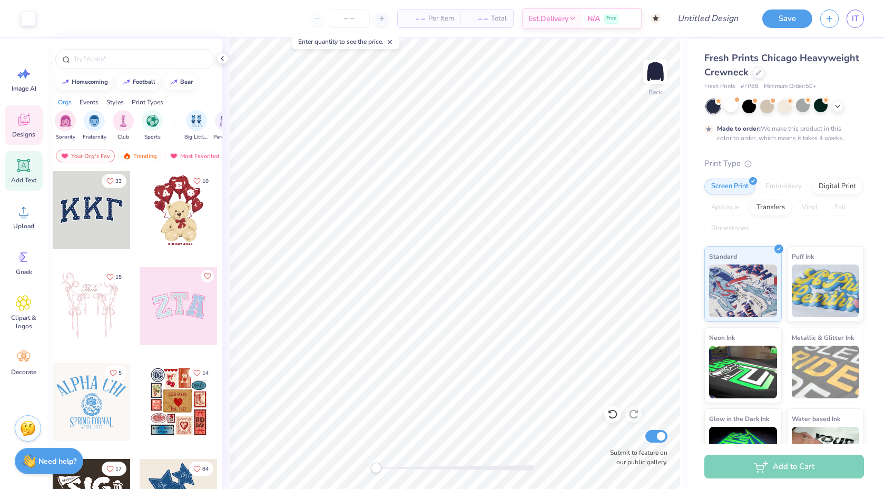
click at [30, 156] on div "Add Text" at bounding box center [24, 171] width 38 height 40
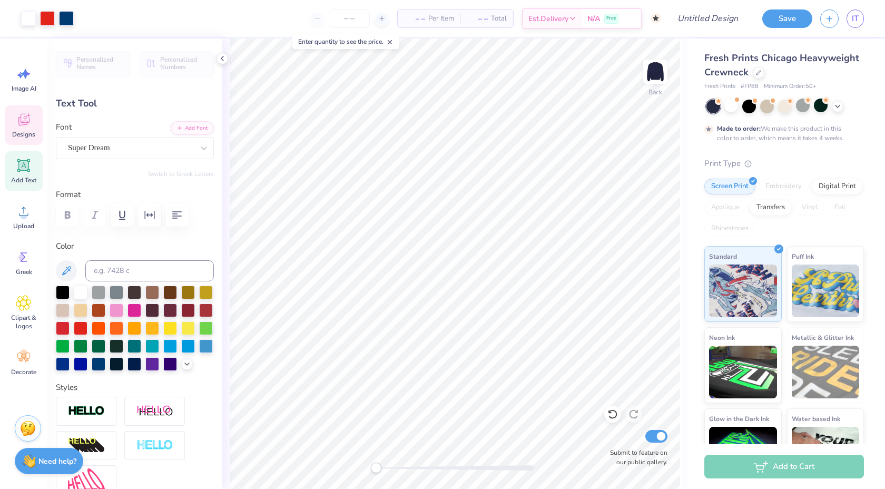
click at [31, 115] on icon at bounding box center [24, 120] width 16 height 16
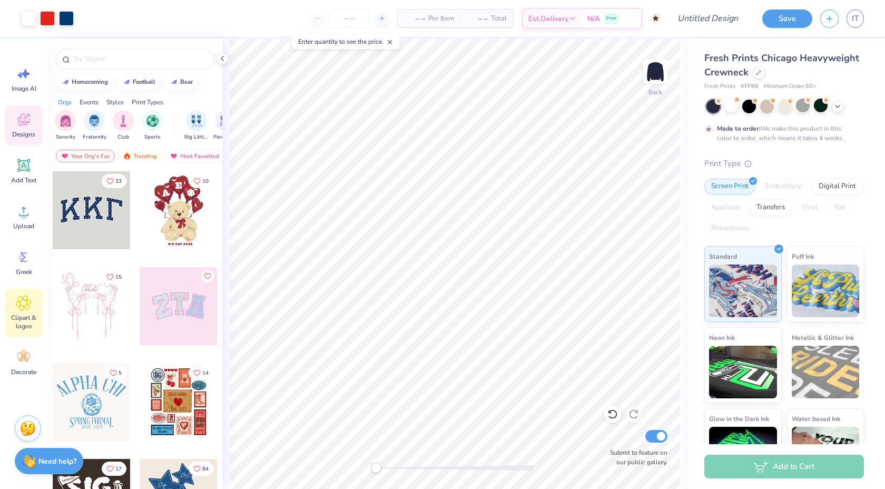
click at [24, 317] on span "Clipart & logos" at bounding box center [23, 322] width 35 height 17
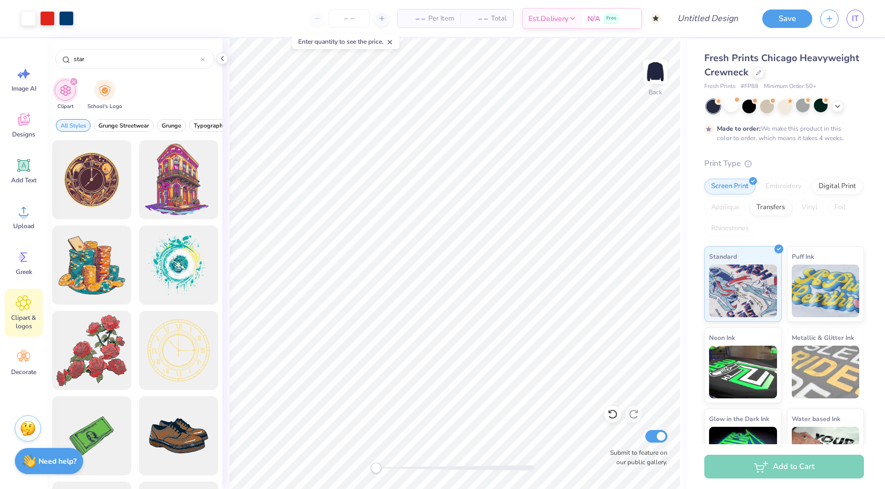
type input "star"
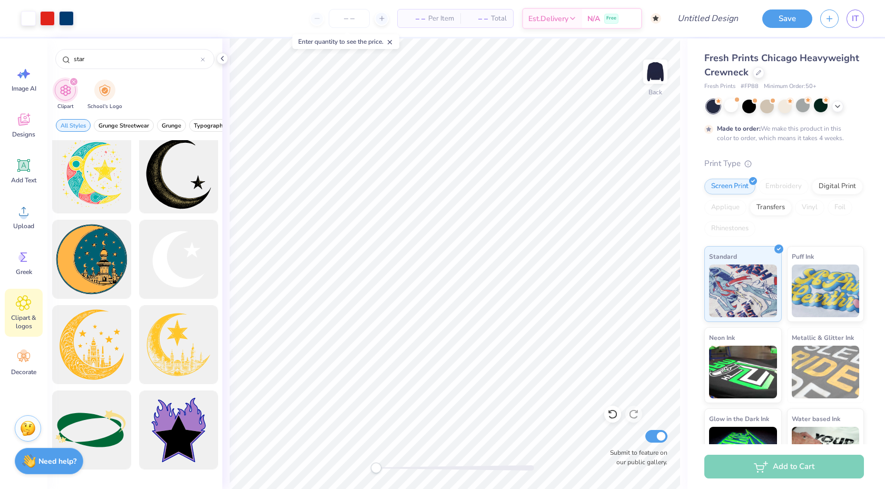
scroll to position [482, 0]
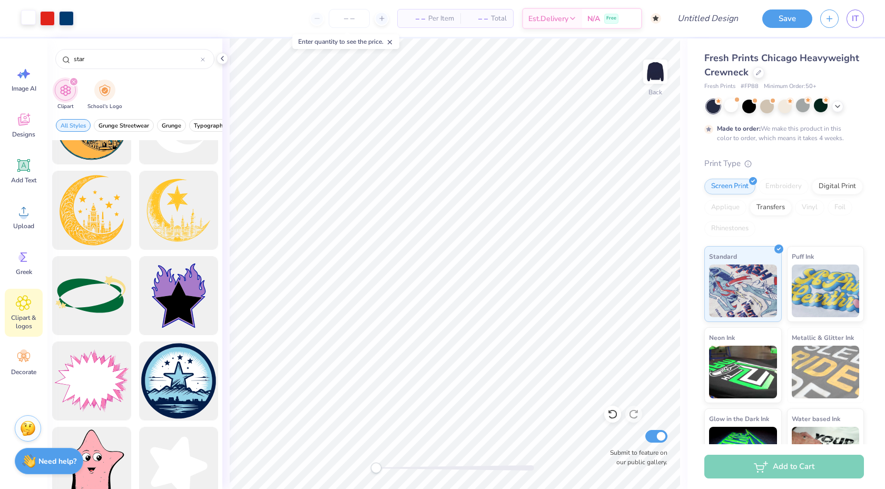
click at [27, 16] on div at bounding box center [28, 17] width 15 height 15
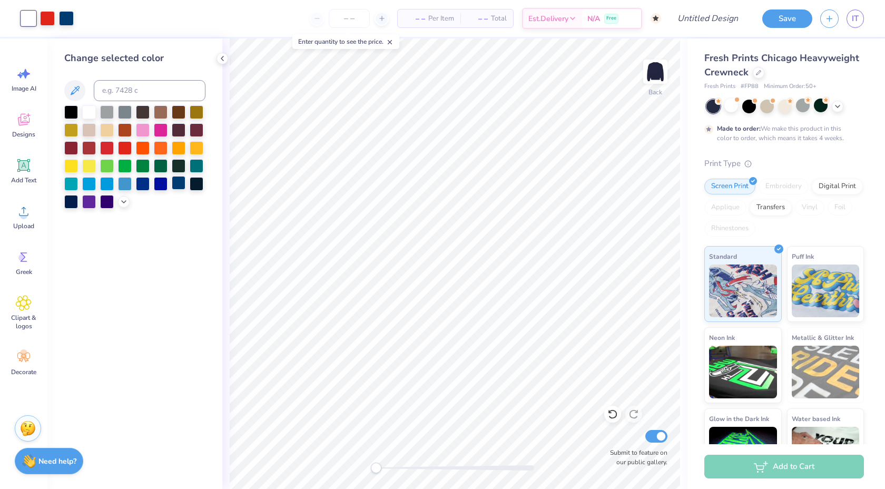
click at [178, 183] on div at bounding box center [179, 183] width 14 height 14
click at [731, 110] on div at bounding box center [732, 106] width 14 height 14
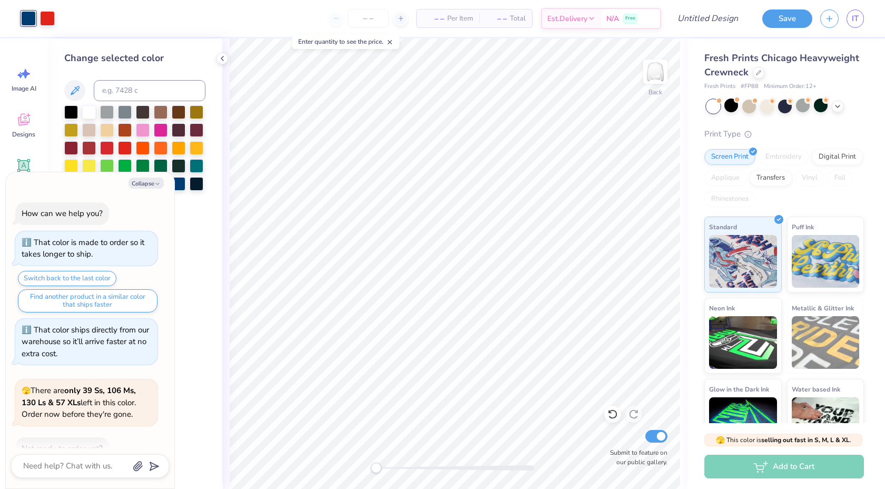
scroll to position [532, 0]
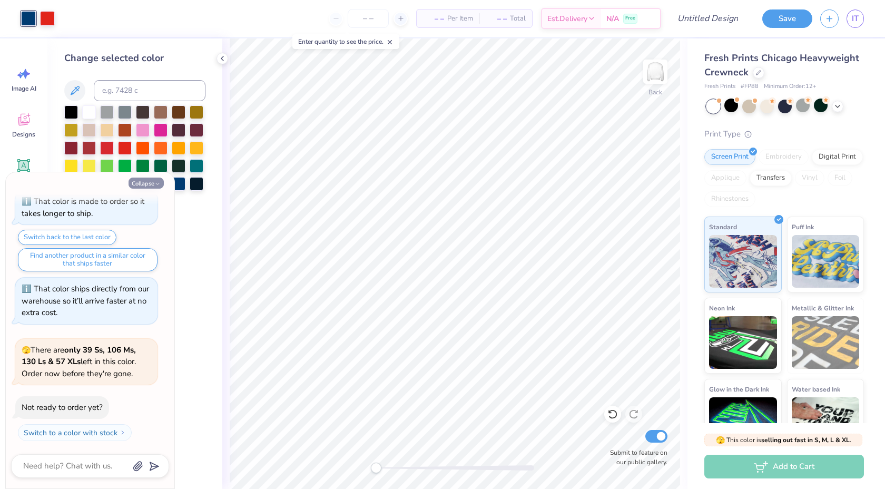
click at [147, 180] on button "Collapse" at bounding box center [146, 183] width 35 height 11
type textarea "x"
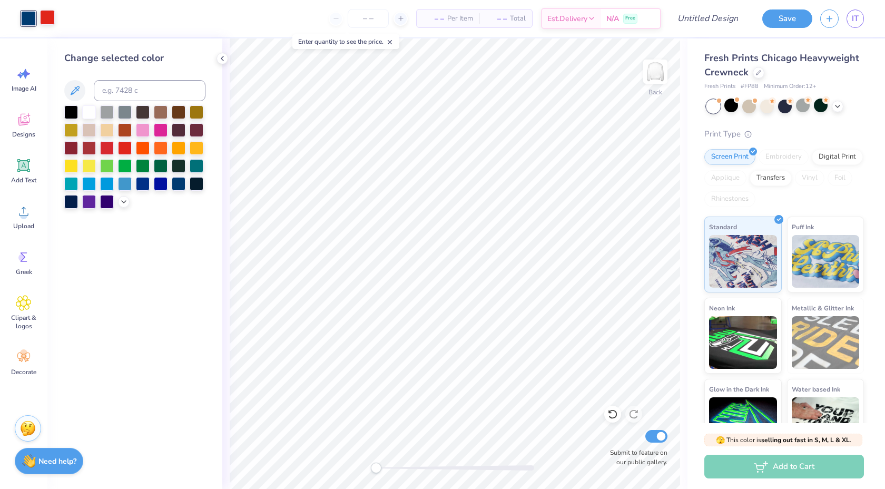
click at [47, 10] on div at bounding box center [47, 17] width 15 height 15
click at [118, 182] on div at bounding box center [125, 183] width 14 height 14
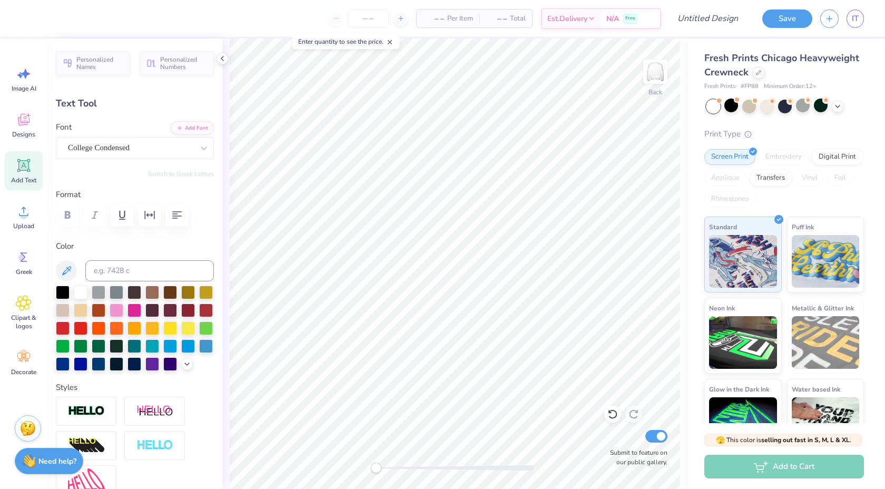
type input "0.0"
click at [28, 15] on div at bounding box center [28, 17] width 15 height 15
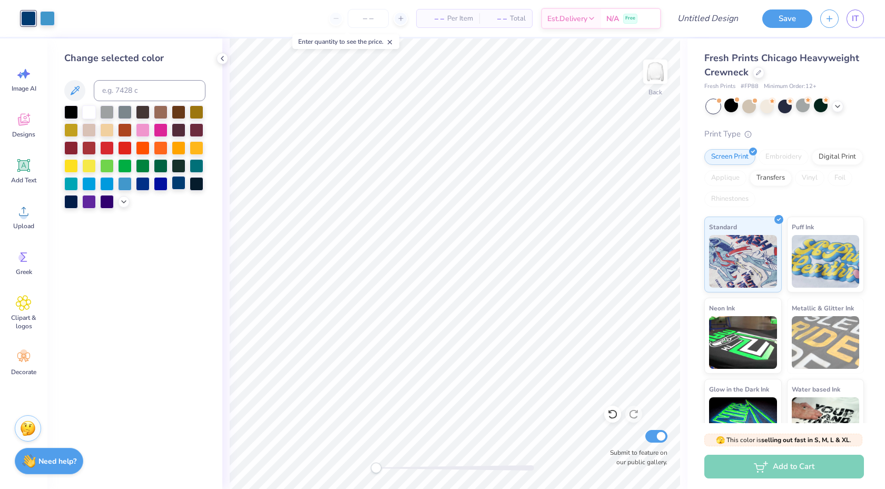
click at [177, 186] on div at bounding box center [179, 183] width 14 height 14
click at [704, 15] on input "Design Title" at bounding box center [694, 18] width 103 height 21
type input "sigma kappa"
click at [782, 15] on button "Save" at bounding box center [788, 17] width 50 height 18
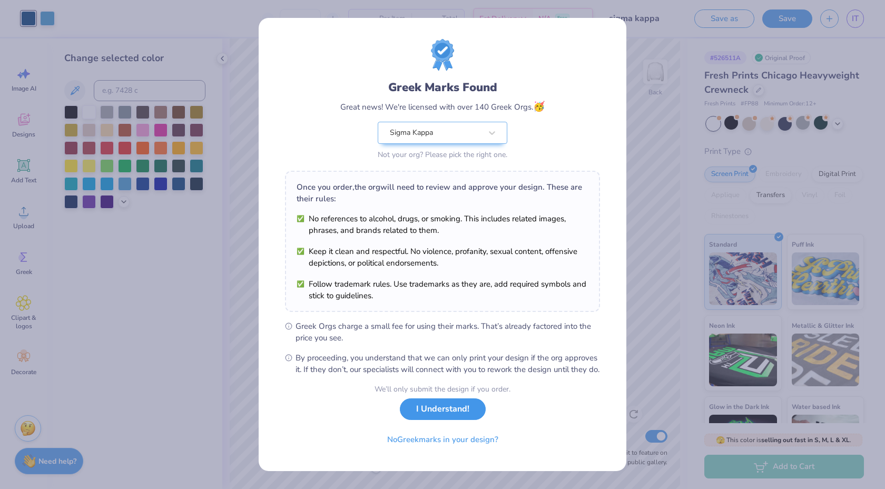
click at [446, 420] on button "I Understand!" at bounding box center [443, 409] width 86 height 22
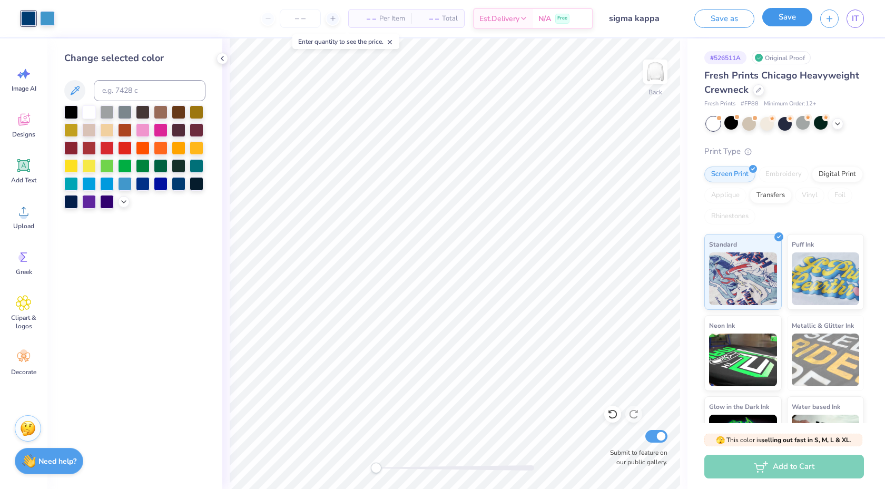
click at [794, 25] on button "Save" at bounding box center [788, 17] width 50 height 18
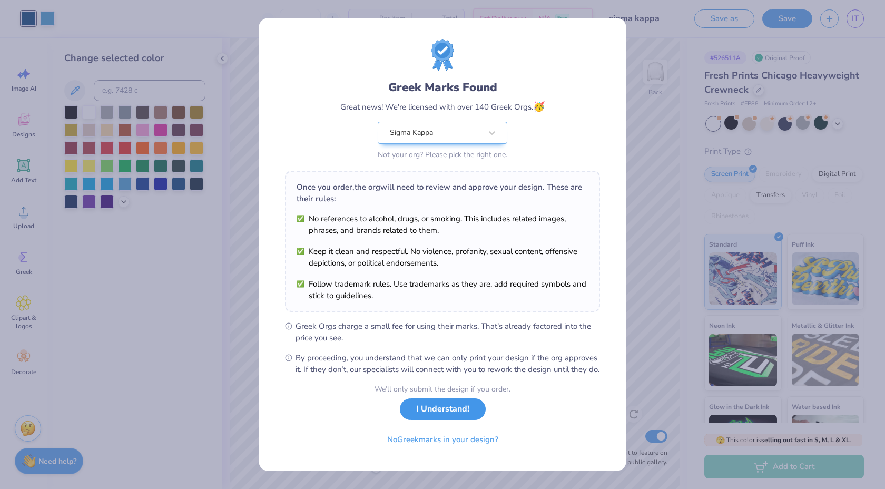
click at [474, 414] on button "I Understand!" at bounding box center [443, 409] width 86 height 22
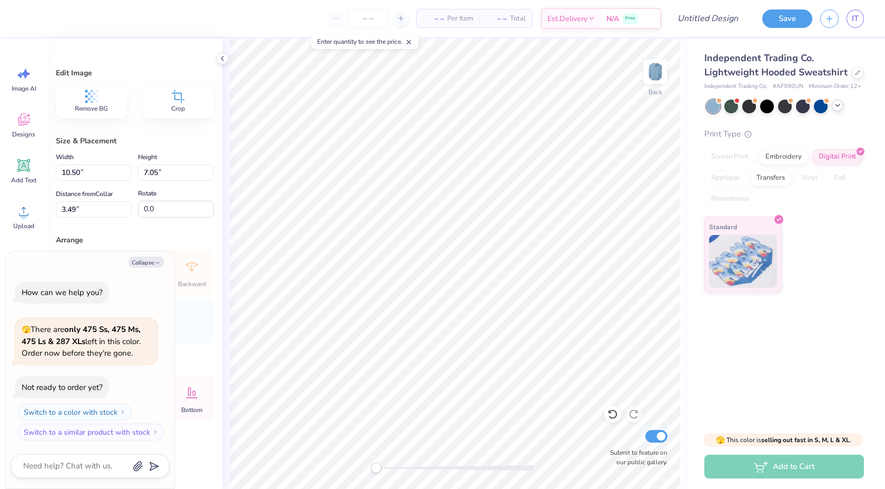
click at [843, 105] on div at bounding box center [838, 106] width 12 height 12
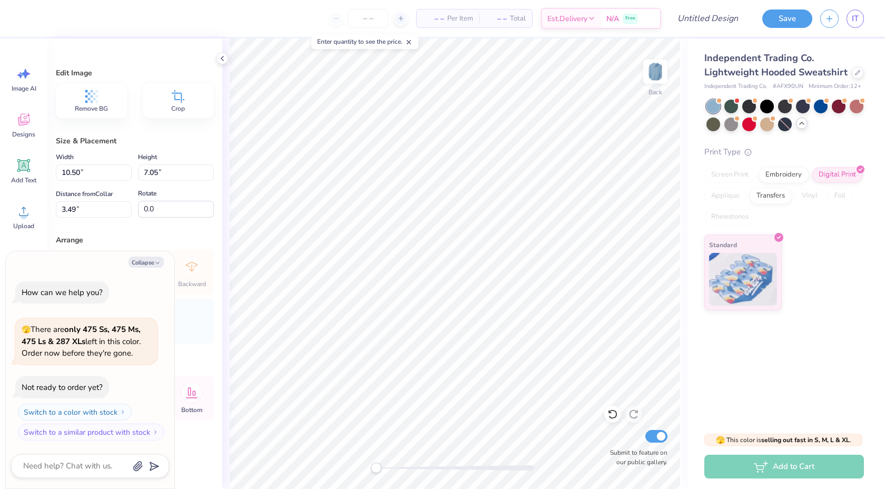
click at [801, 125] on icon at bounding box center [802, 123] width 8 height 8
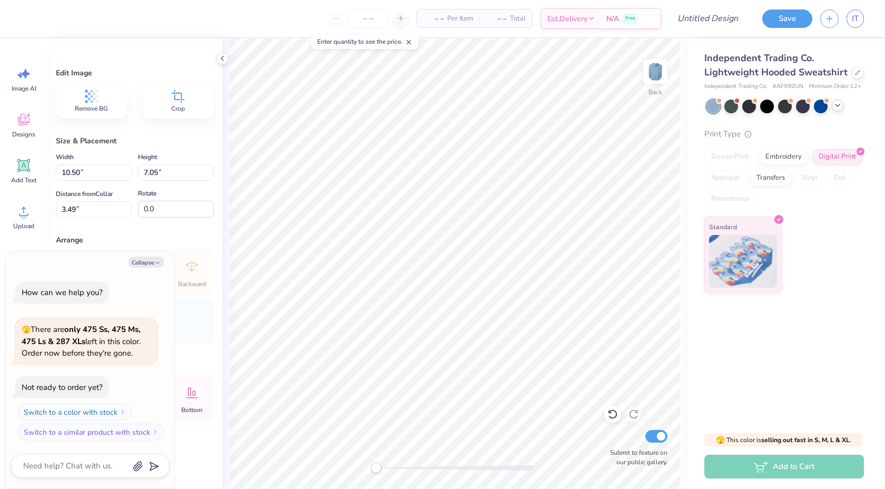
click at [858, 79] on div "Independent Trading Co. Lightweight Hooded Sweatshirt" at bounding box center [785, 65] width 160 height 28
click at [856, 73] on icon at bounding box center [858, 72] width 4 height 4
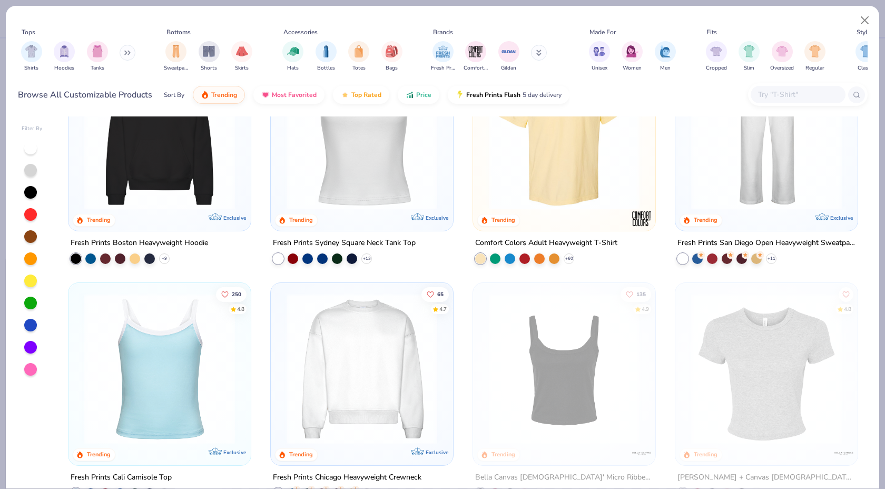
scroll to position [471, 0]
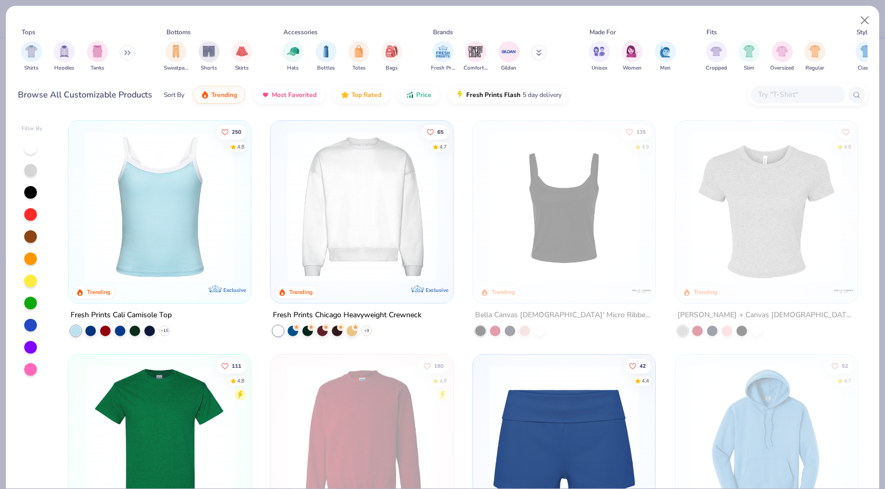
click at [328, 240] on img at bounding box center [361, 206] width 161 height 151
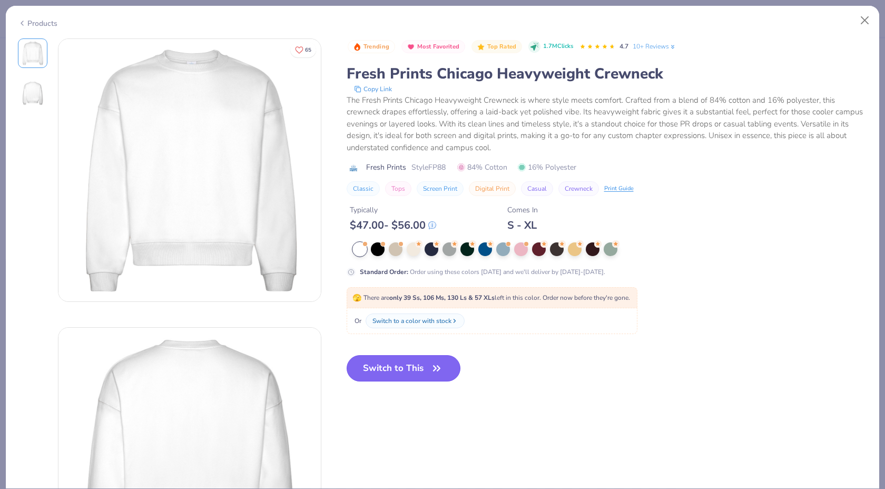
click at [416, 364] on button "Switch to This" at bounding box center [404, 368] width 114 height 26
type textarea "x"
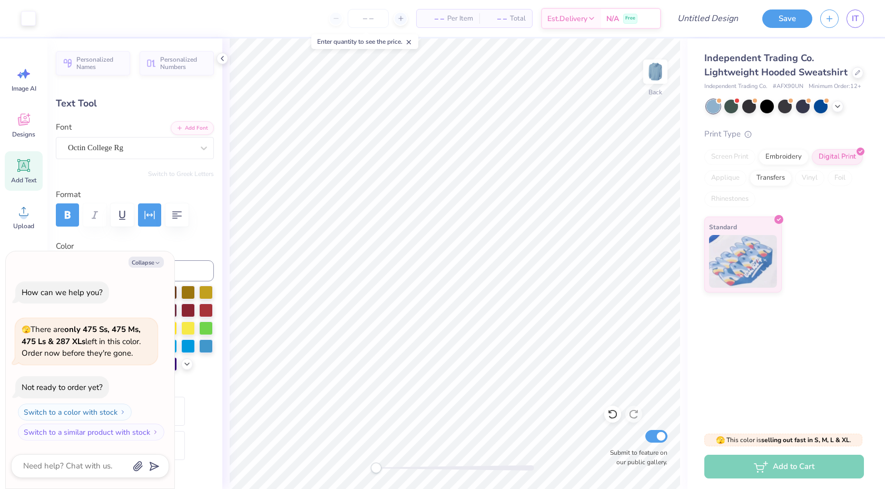
type textarea "x"
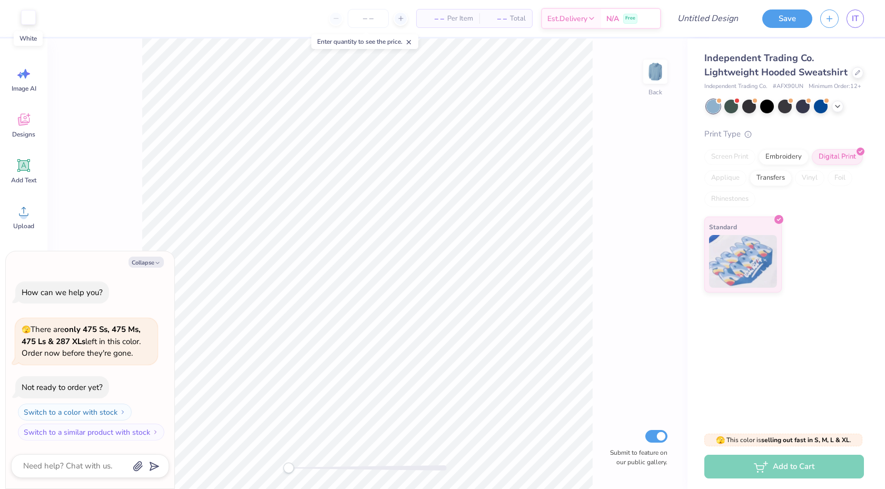
click at [27, 20] on div at bounding box center [28, 17] width 15 height 15
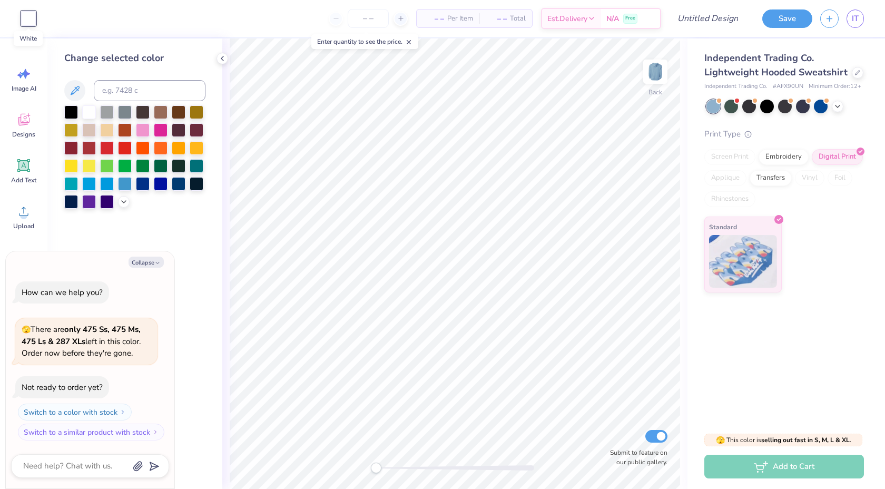
click at [27, 20] on div at bounding box center [28, 18] width 15 height 15
click at [152, 260] on button "Collapse" at bounding box center [146, 262] width 35 height 11
type textarea "x"
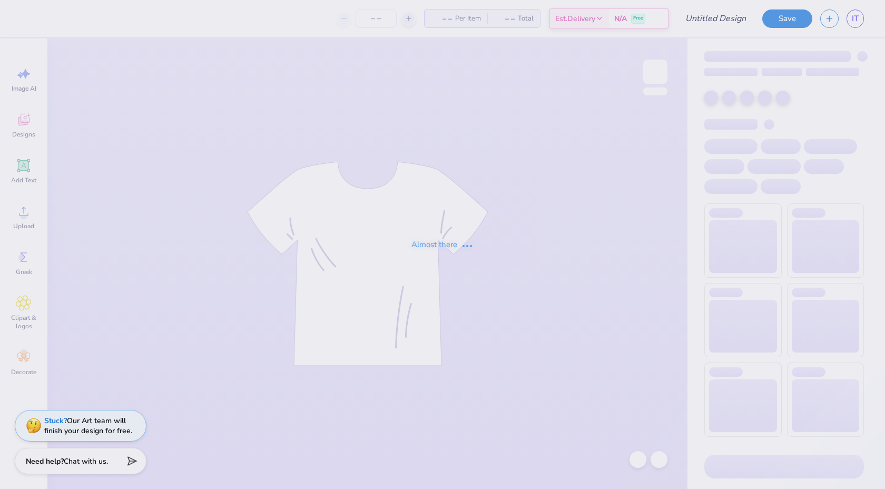
type input "SK"
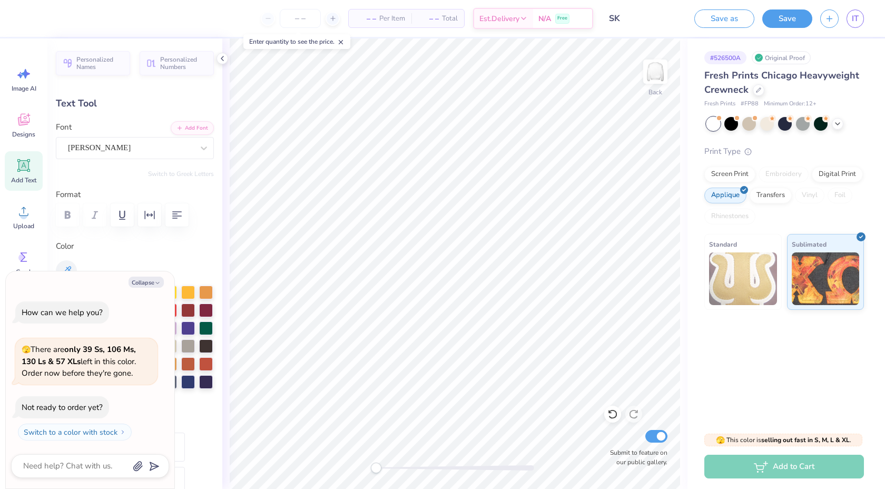
type textarea "x"
type textarea "1"
type textarea "x"
type textarea "18"
type textarea "x"
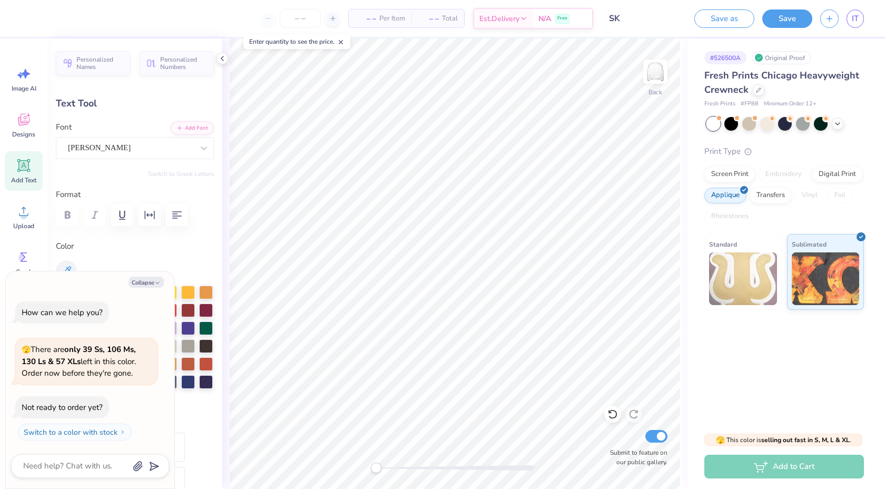
type textarea "187"
type textarea "x"
type textarea "1874"
type textarea "x"
type input "0.0"
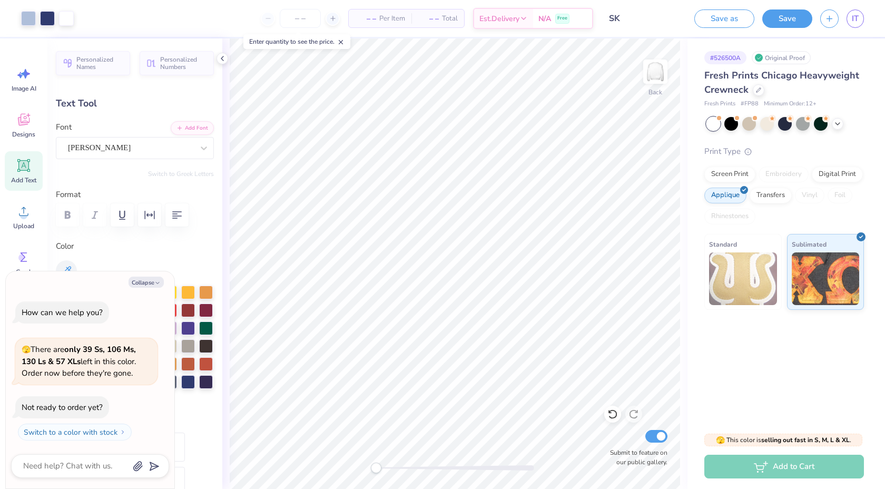
type textarea "x"
type input "3.59"
type input "2.58"
type input "6.59"
type input "-3.2"
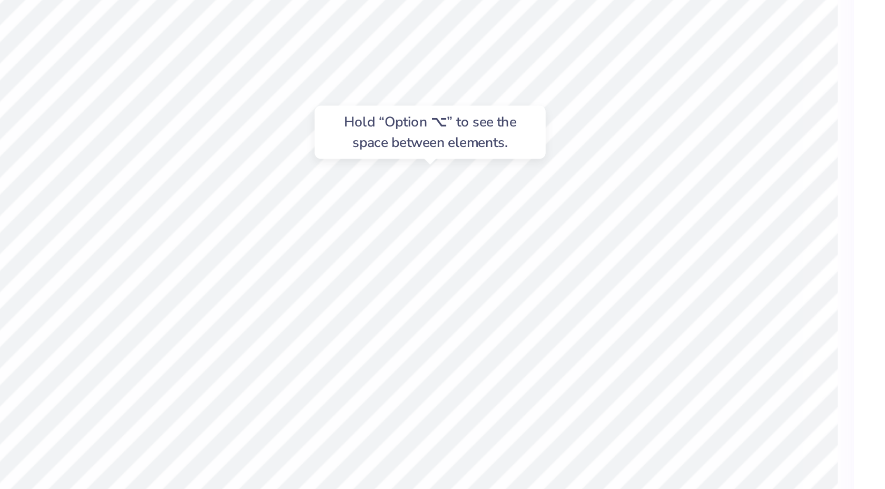
type textarea "x"
type input "0.0"
type textarea "x"
type input "1.05"
type input "0.43"
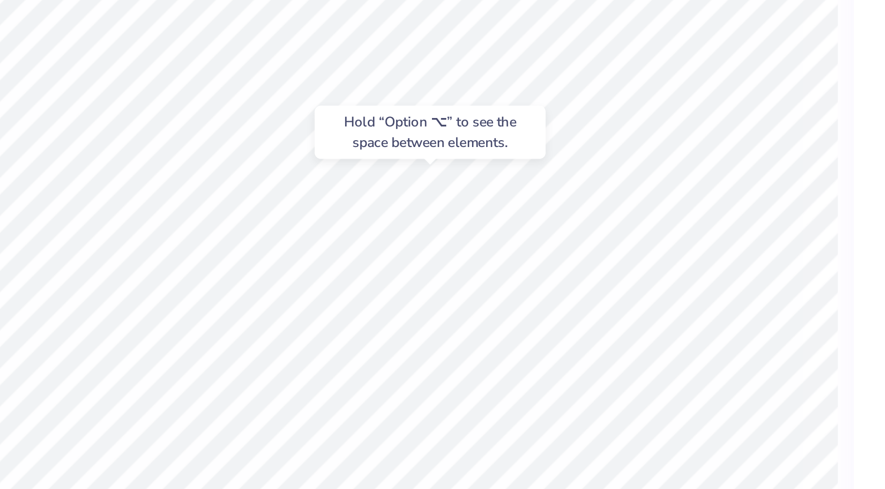
type input "6.23"
type input "4.0"
type textarea "x"
type input "0.0"
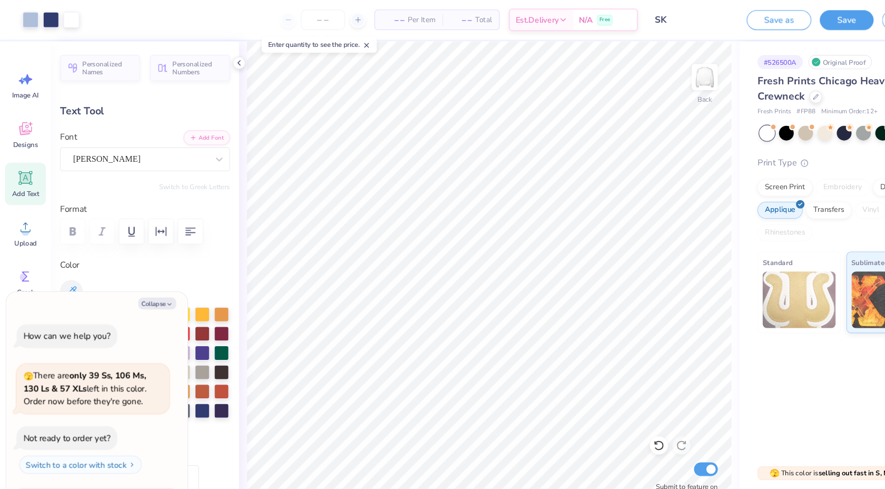
type textarea "x"
